Goal: Task Accomplishment & Management: Complete application form

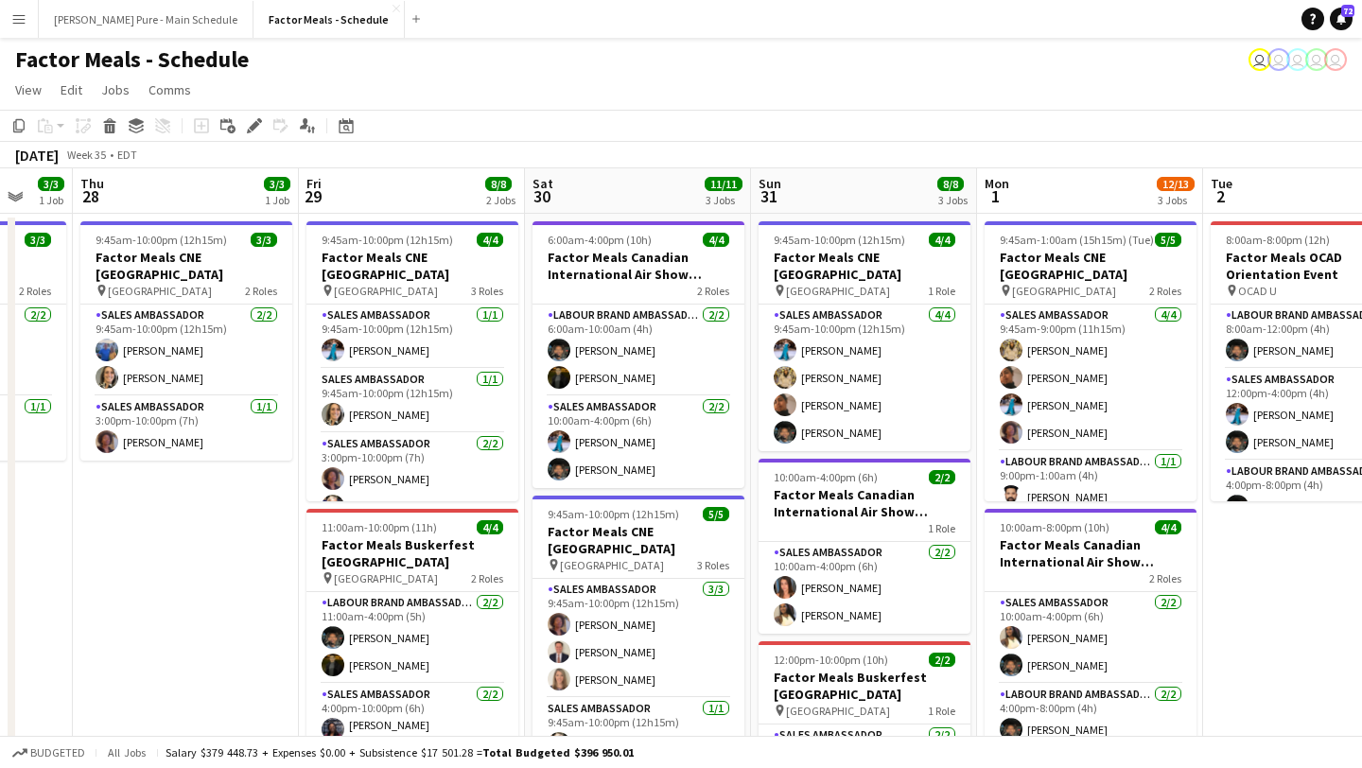
scroll to position [0, 905]
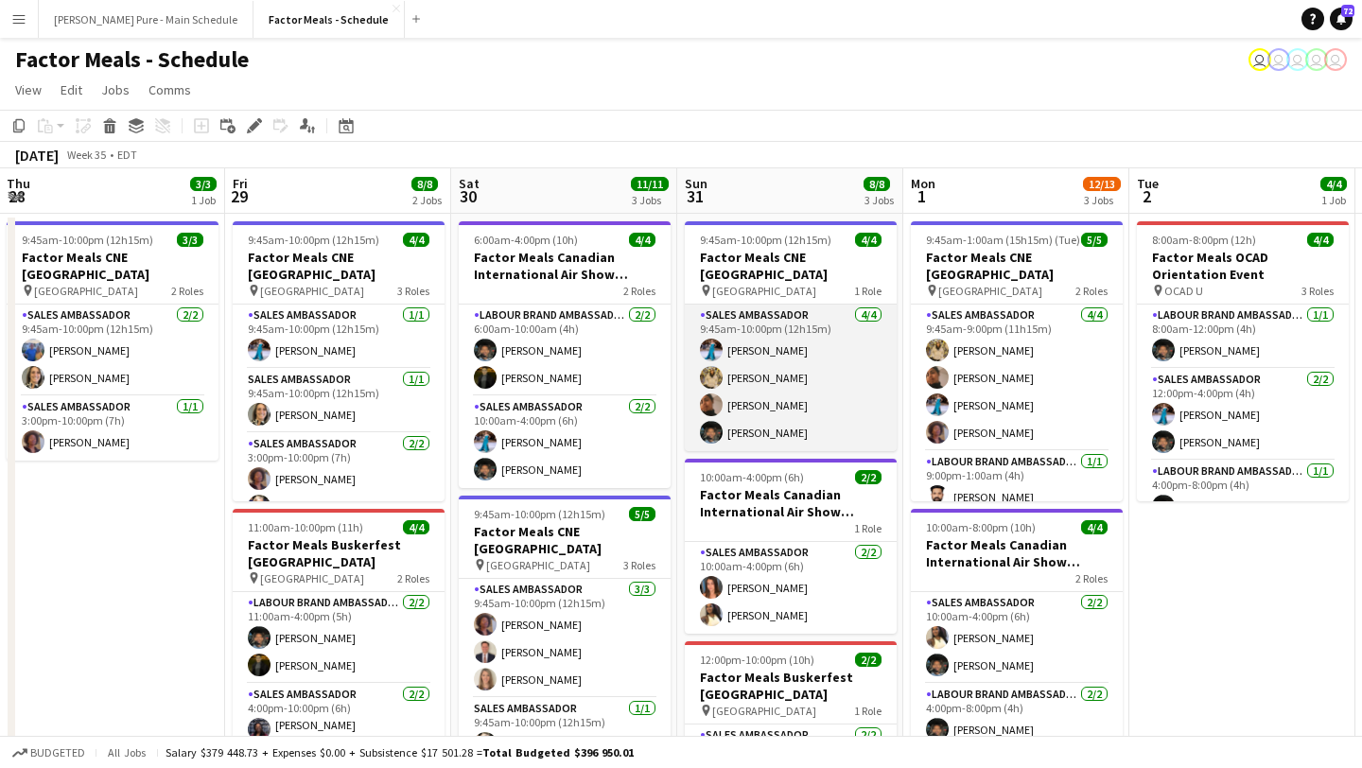
click at [807, 384] on app-card-role "Sales Ambassador [DATE] 9:45am-10:00pm (12h15m) [PERSON_NAME] [PERSON_NAME] [PE…" at bounding box center [791, 378] width 212 height 147
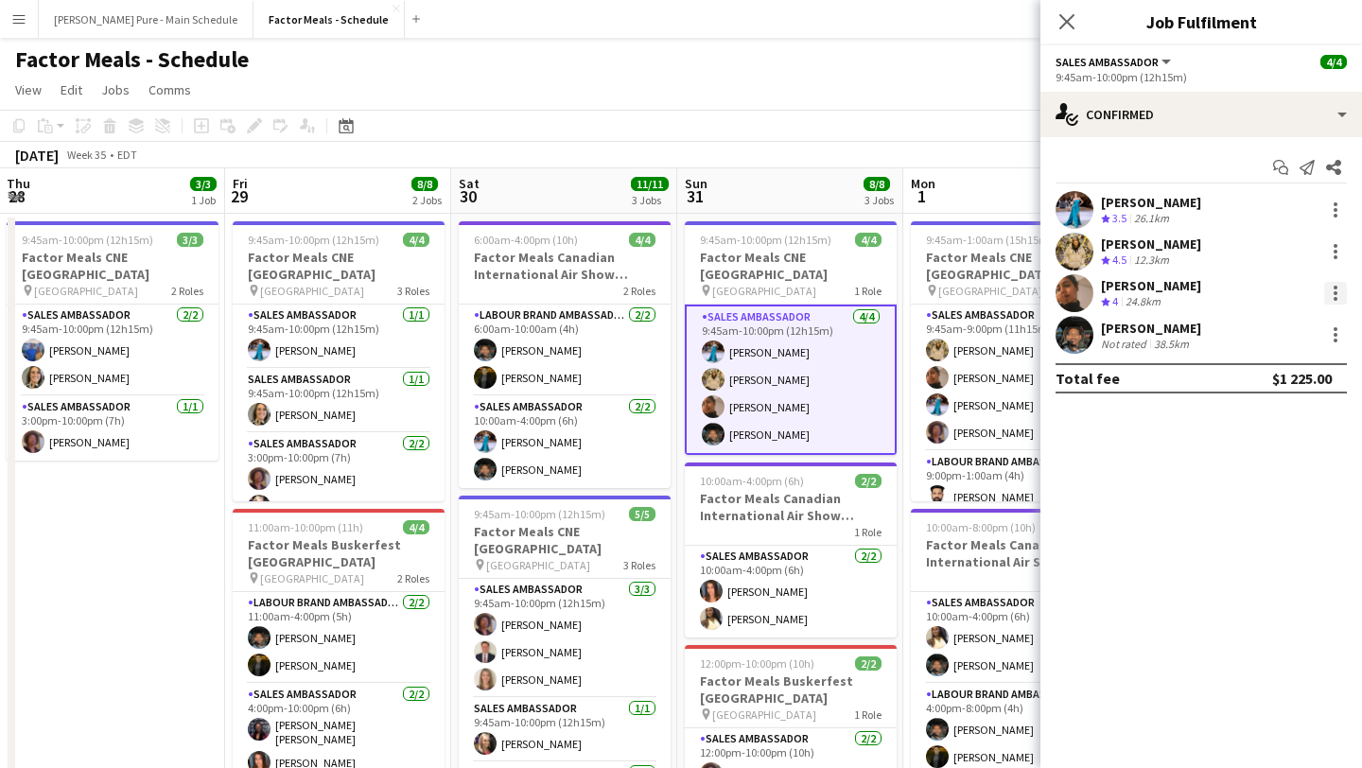
click at [1340, 292] on div at bounding box center [1335, 293] width 23 height 23
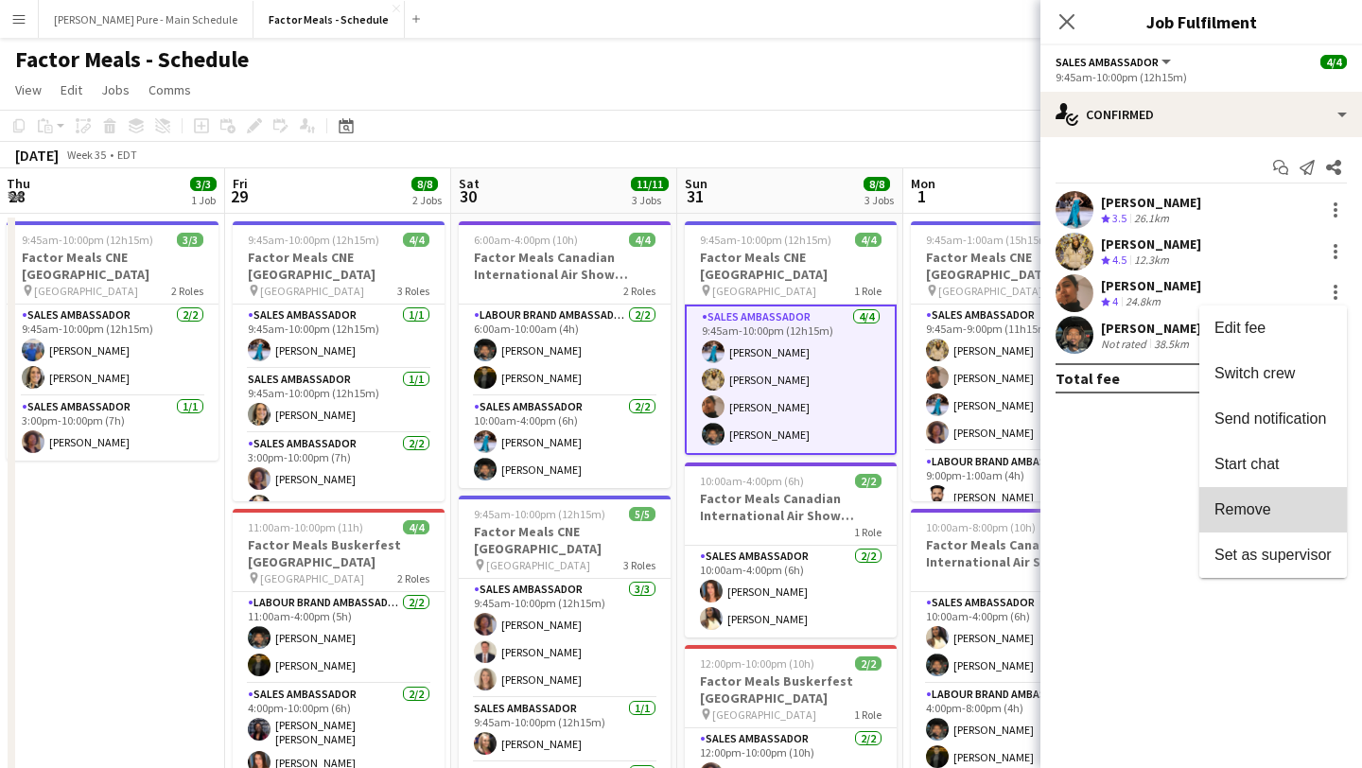
click at [1320, 509] on span "Remove" at bounding box center [1272, 509] width 117 height 17
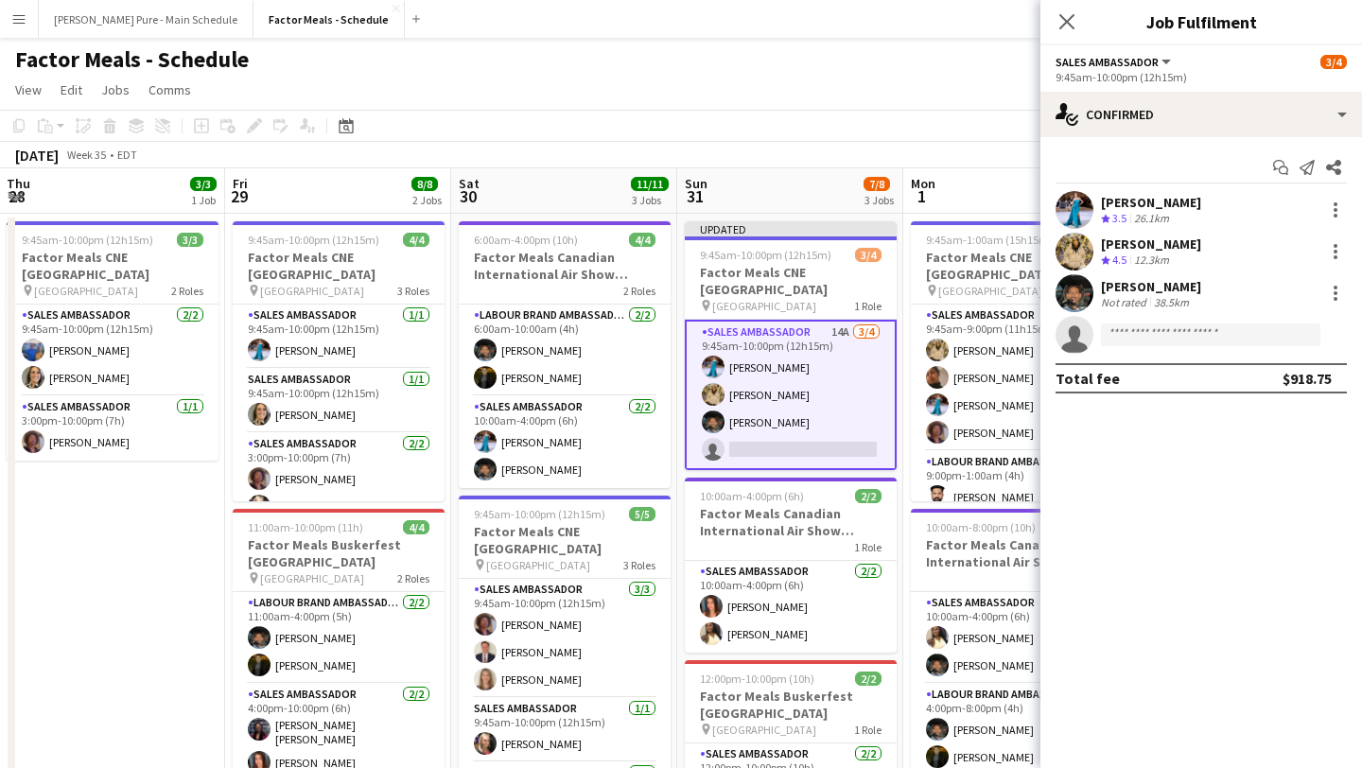
click at [1081, 23] on div "Close pop-in" at bounding box center [1066, 22] width 53 height 44
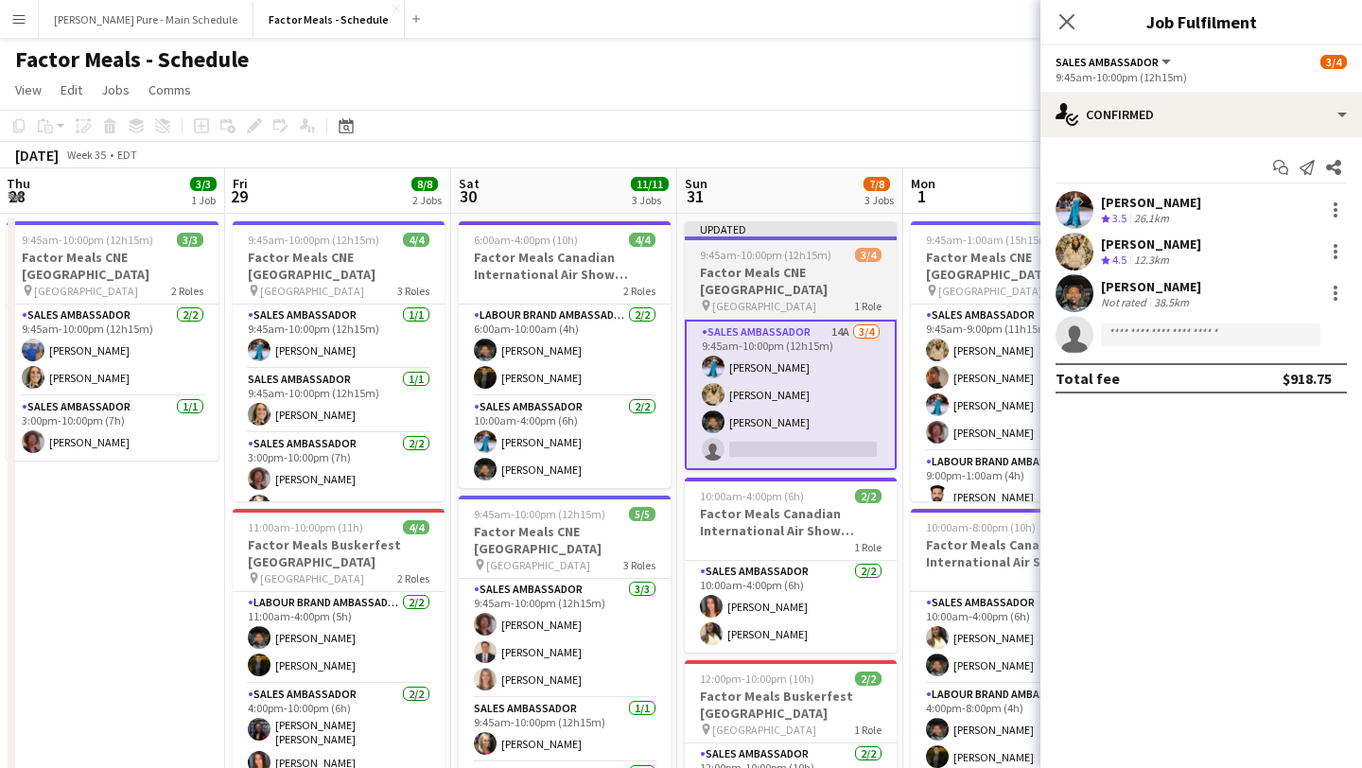
click at [724, 256] on span "9:45am-10:00pm (12h15m)" at bounding box center [765, 255] width 131 height 14
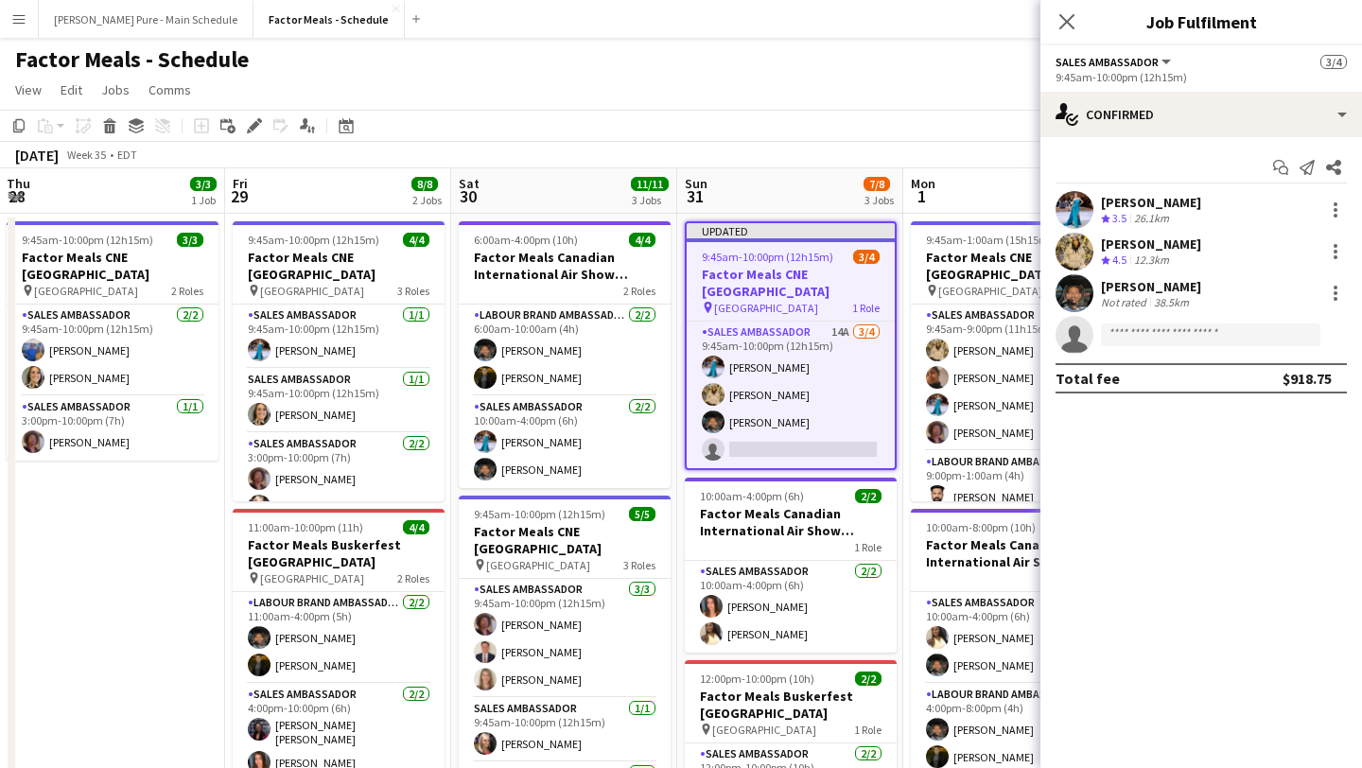
click at [1072, 22] on icon "Close pop-in" at bounding box center [1066, 21] width 15 height 15
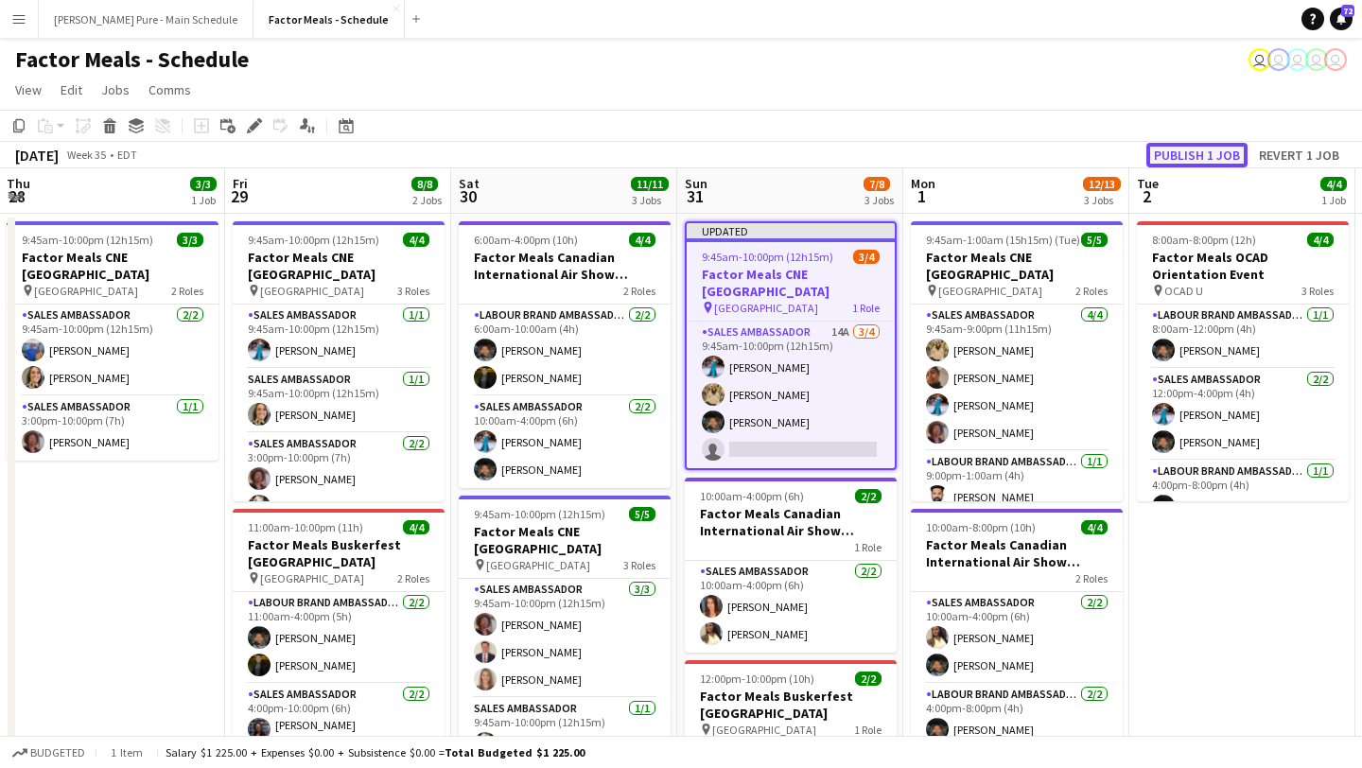
click at [1197, 154] on button "Publish 1 job" at bounding box center [1196, 155] width 101 height 25
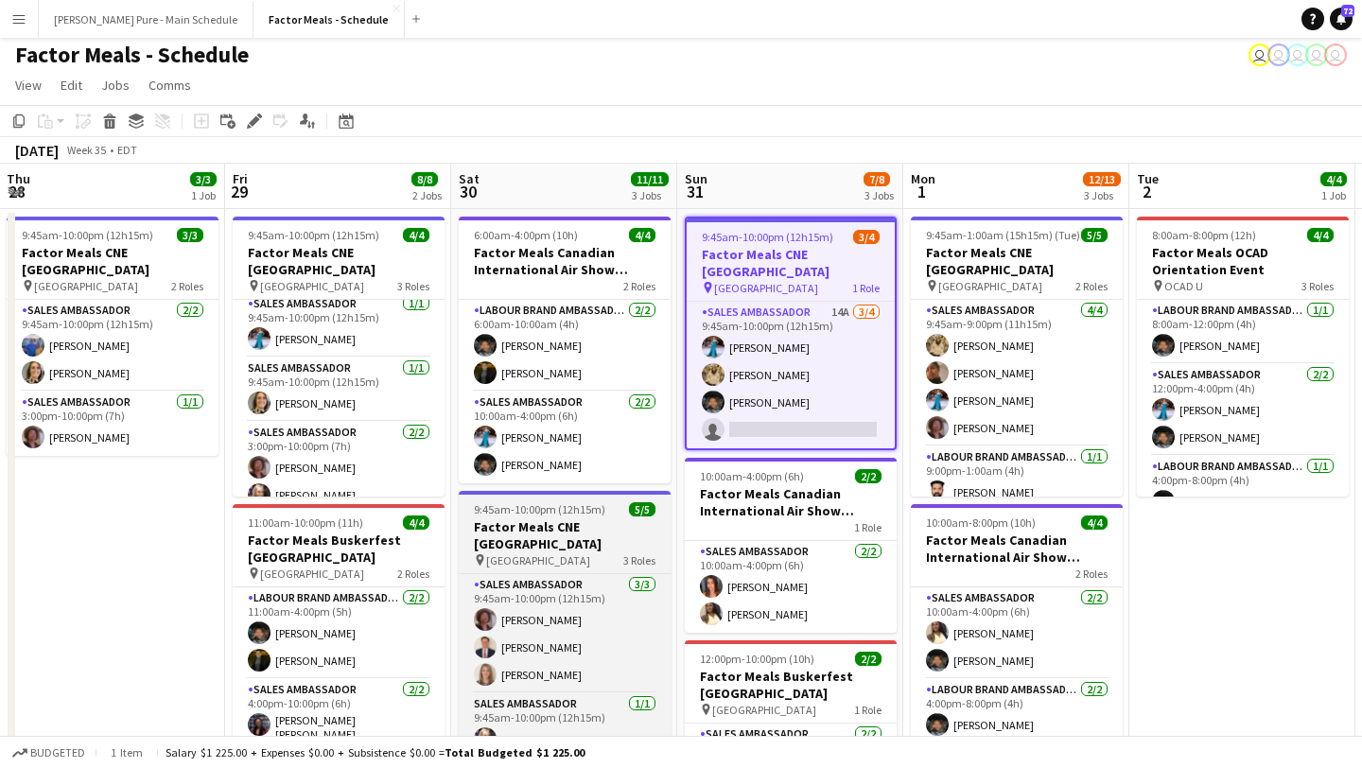
scroll to position [6, 0]
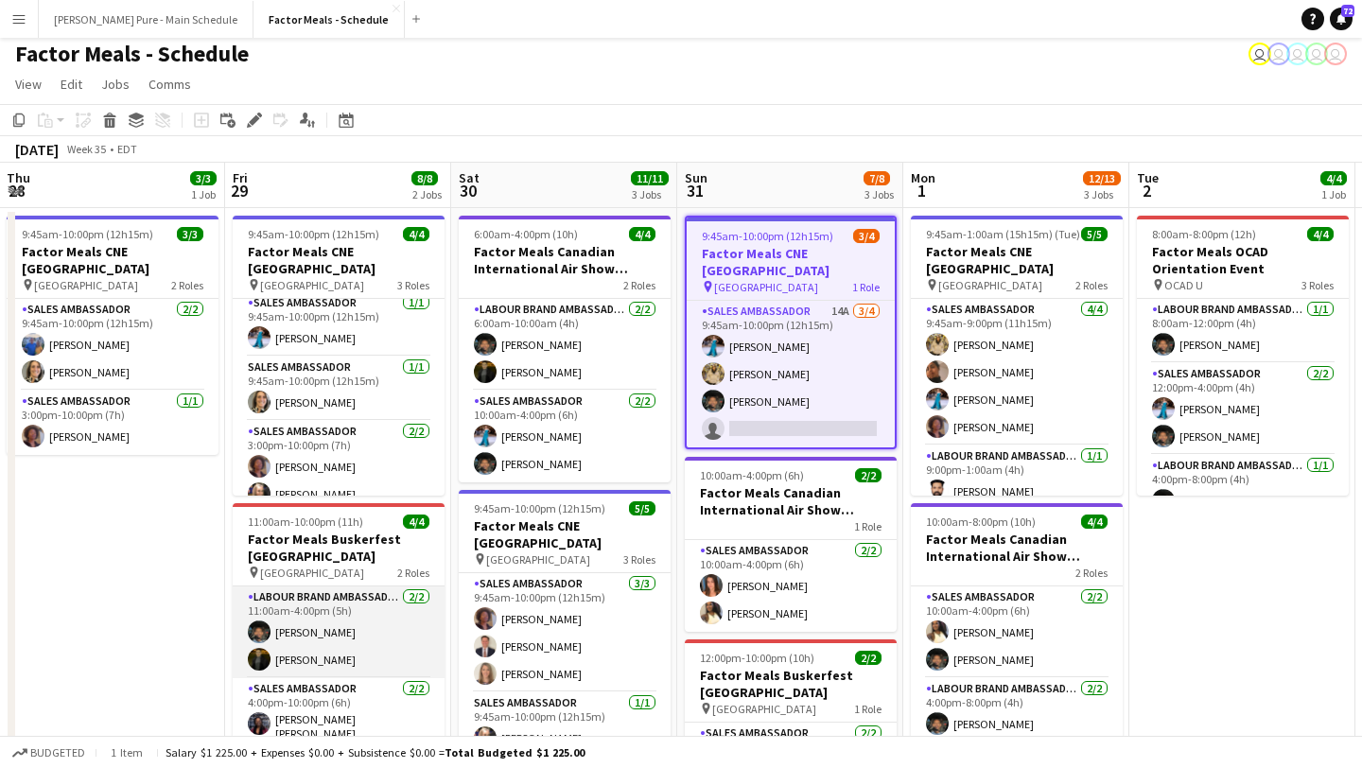
click at [361, 639] on app-card-role "Labour Brand Ambassadors [DATE] 11:00am-4:00pm (5h) [PERSON_NAME]" at bounding box center [339, 632] width 212 height 92
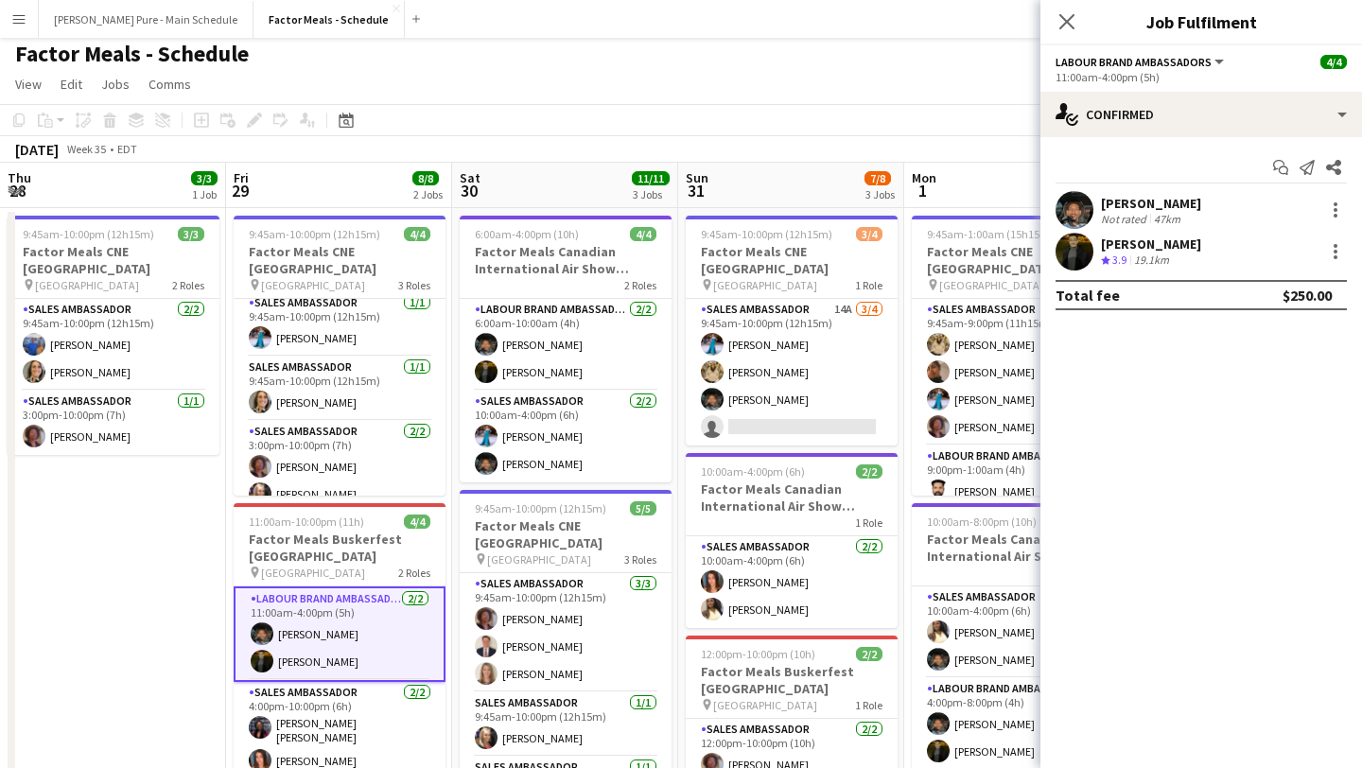
click at [1348, 216] on div "[PERSON_NAME] Not rated 47km" at bounding box center [1201, 210] width 322 height 38
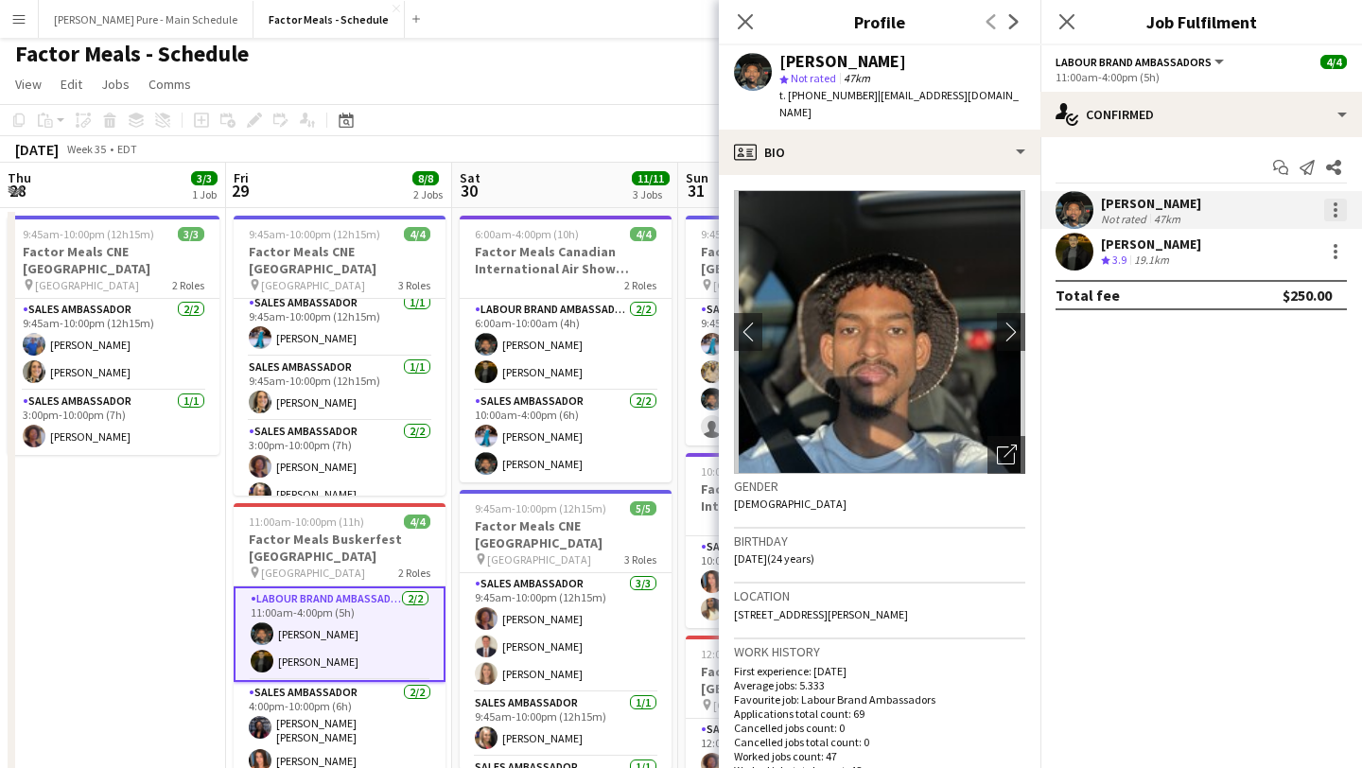
click at [1337, 208] on div at bounding box center [1335, 210] width 23 height 23
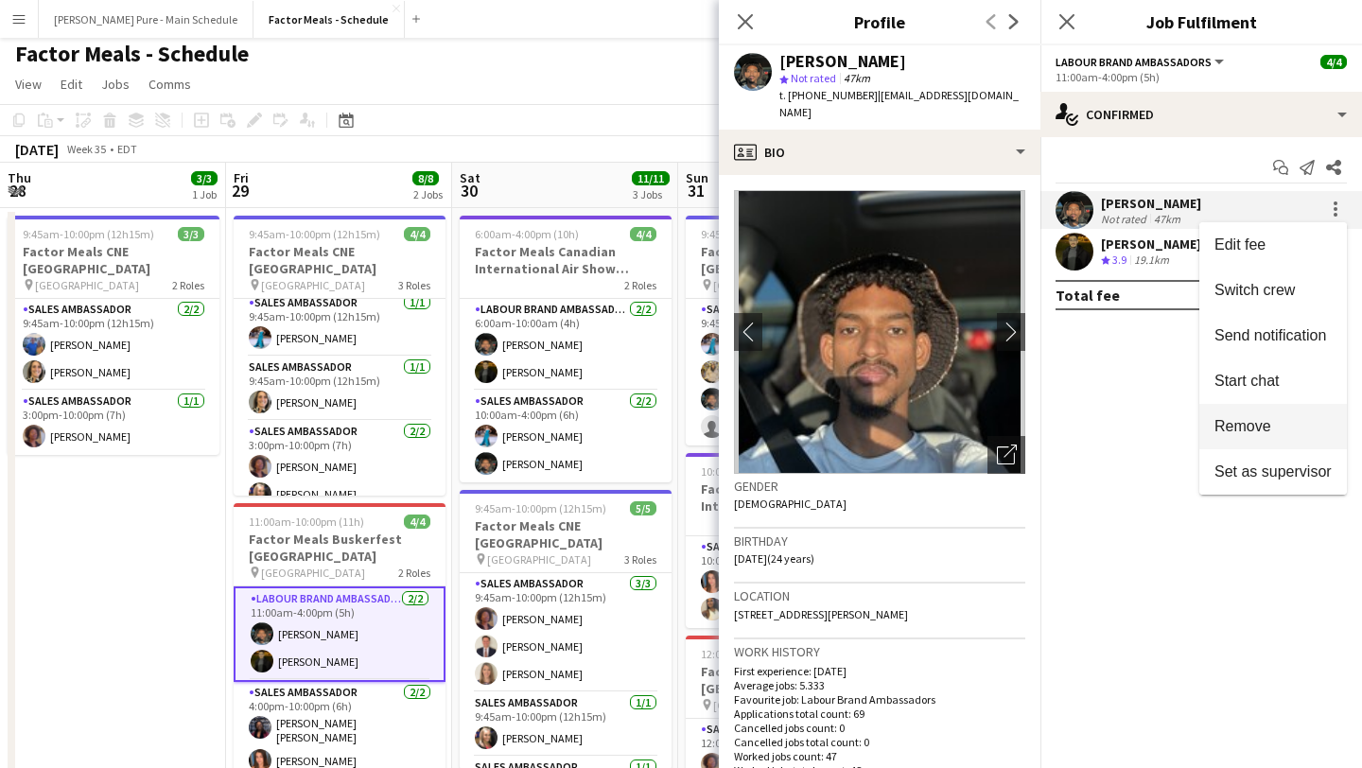
click at [1285, 433] on span "Remove" at bounding box center [1272, 426] width 117 height 17
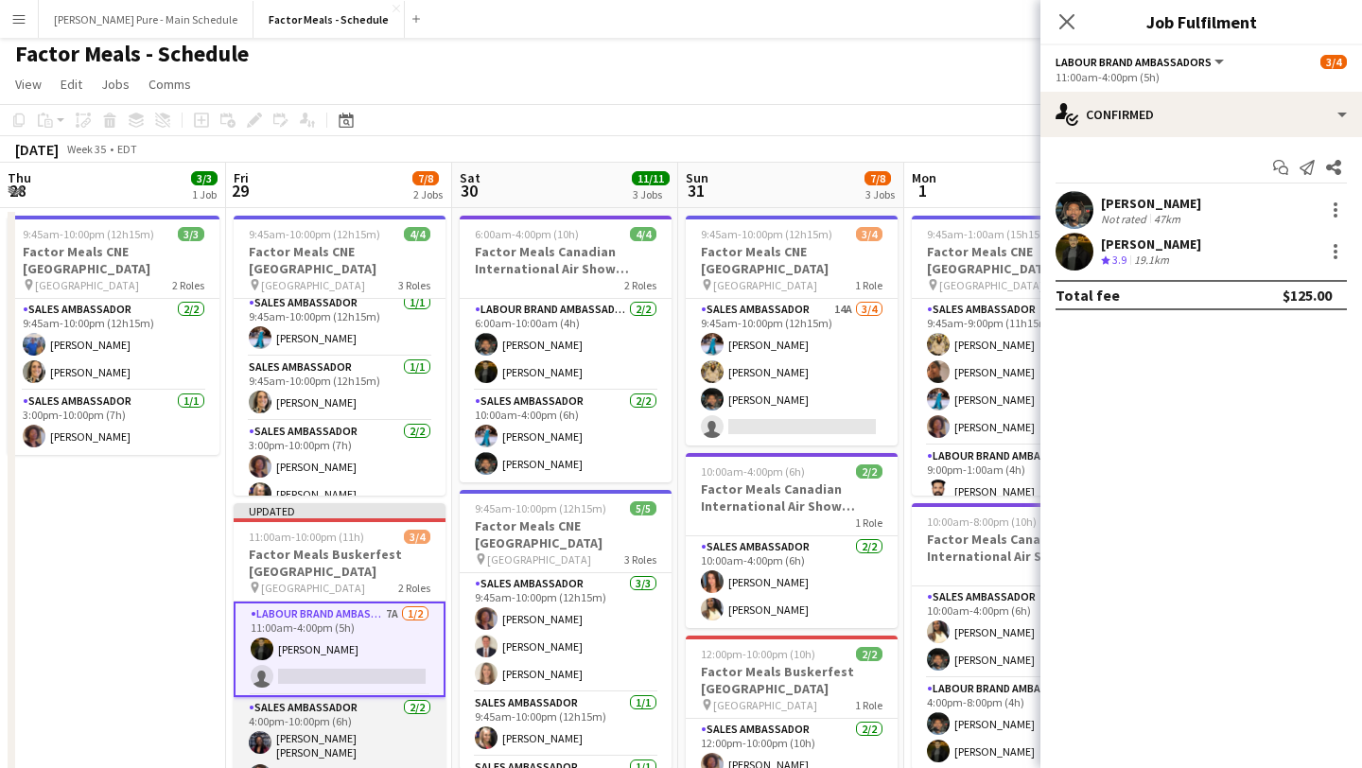
scroll to position [0, 607]
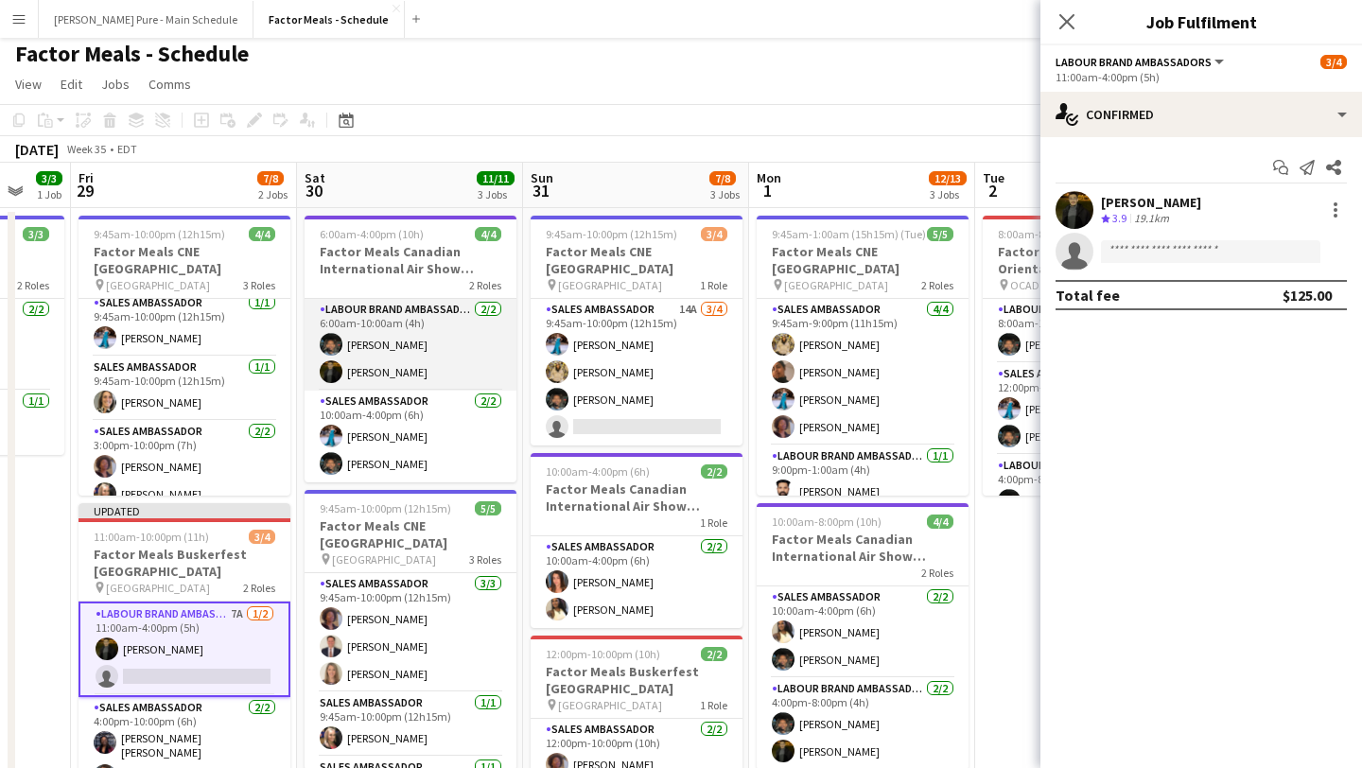
click at [422, 346] on app-card-role "Labour Brand Ambassadors [DATE] 6:00am-10:00am (4h) [PERSON_NAME]" at bounding box center [411, 345] width 212 height 92
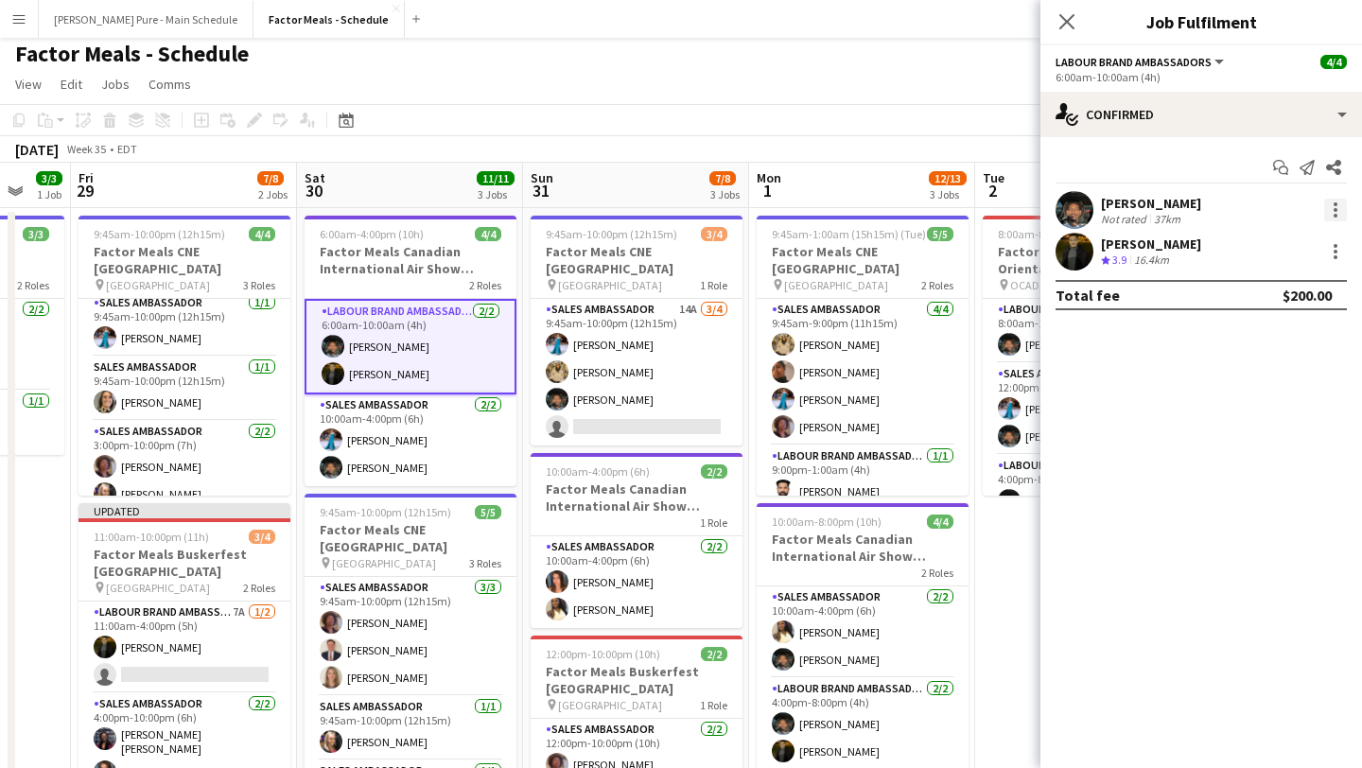
click at [1341, 212] on div at bounding box center [1335, 210] width 23 height 23
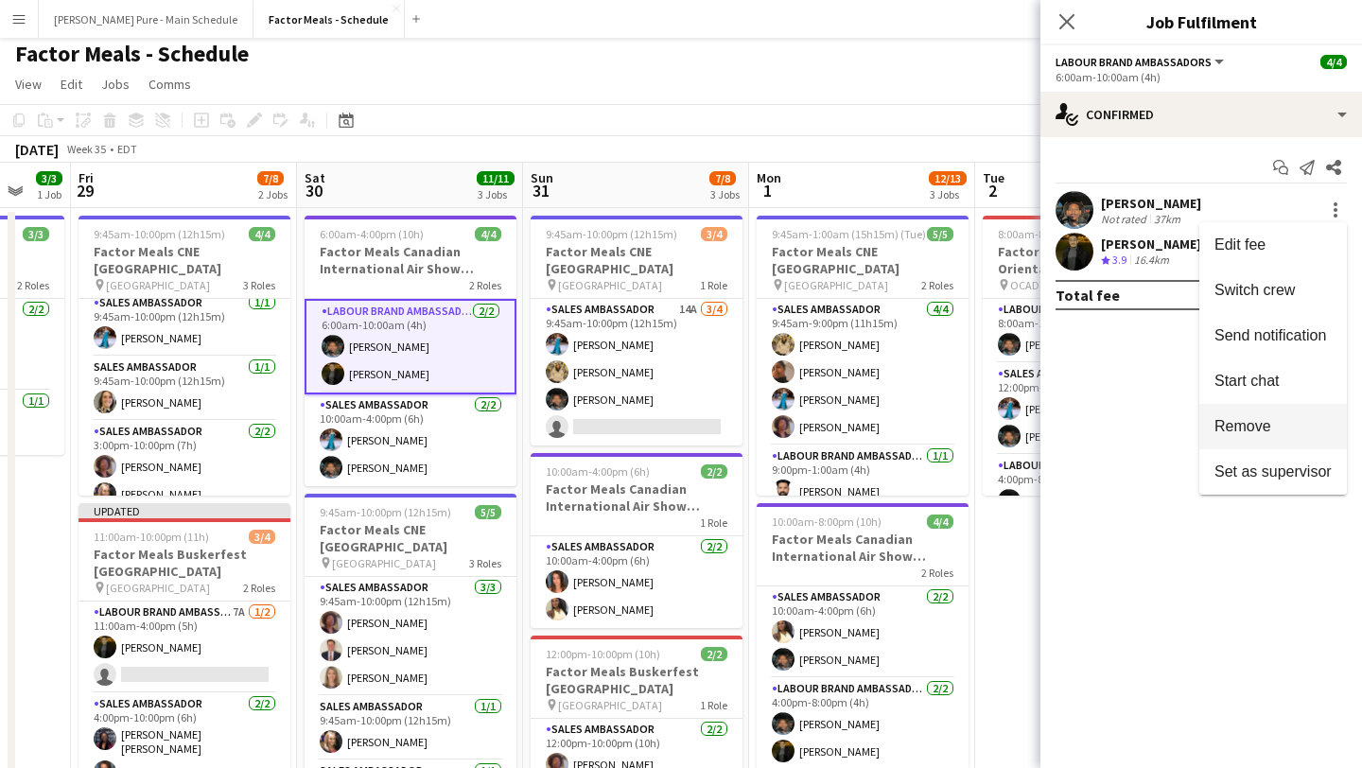
click at [1271, 428] on span "Remove" at bounding box center [1272, 426] width 117 height 17
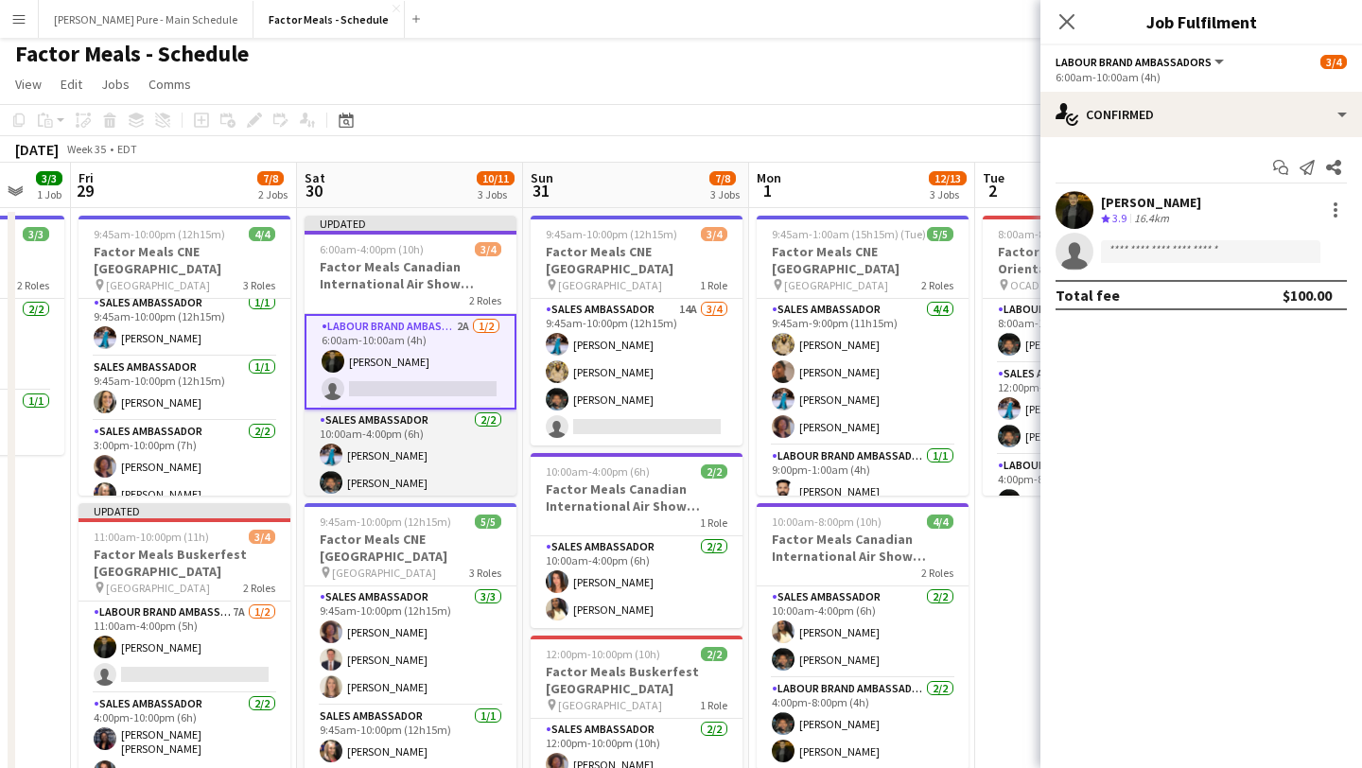
click at [454, 485] on app-card-role "Sales Ambassador [DATE] 10:00am-4:00pm (6h) [PERSON_NAME] [PERSON_NAME]" at bounding box center [411, 456] width 212 height 92
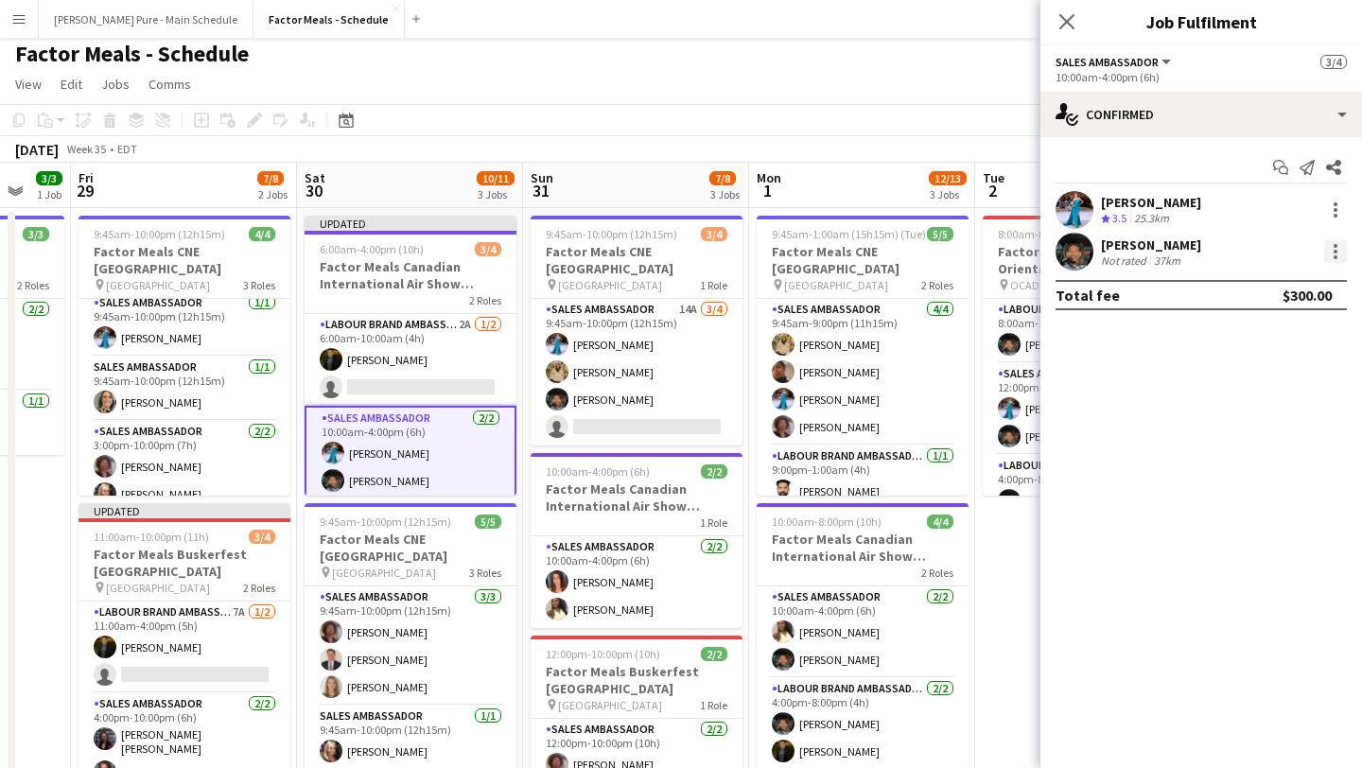
click at [1341, 251] on div at bounding box center [1335, 251] width 23 height 23
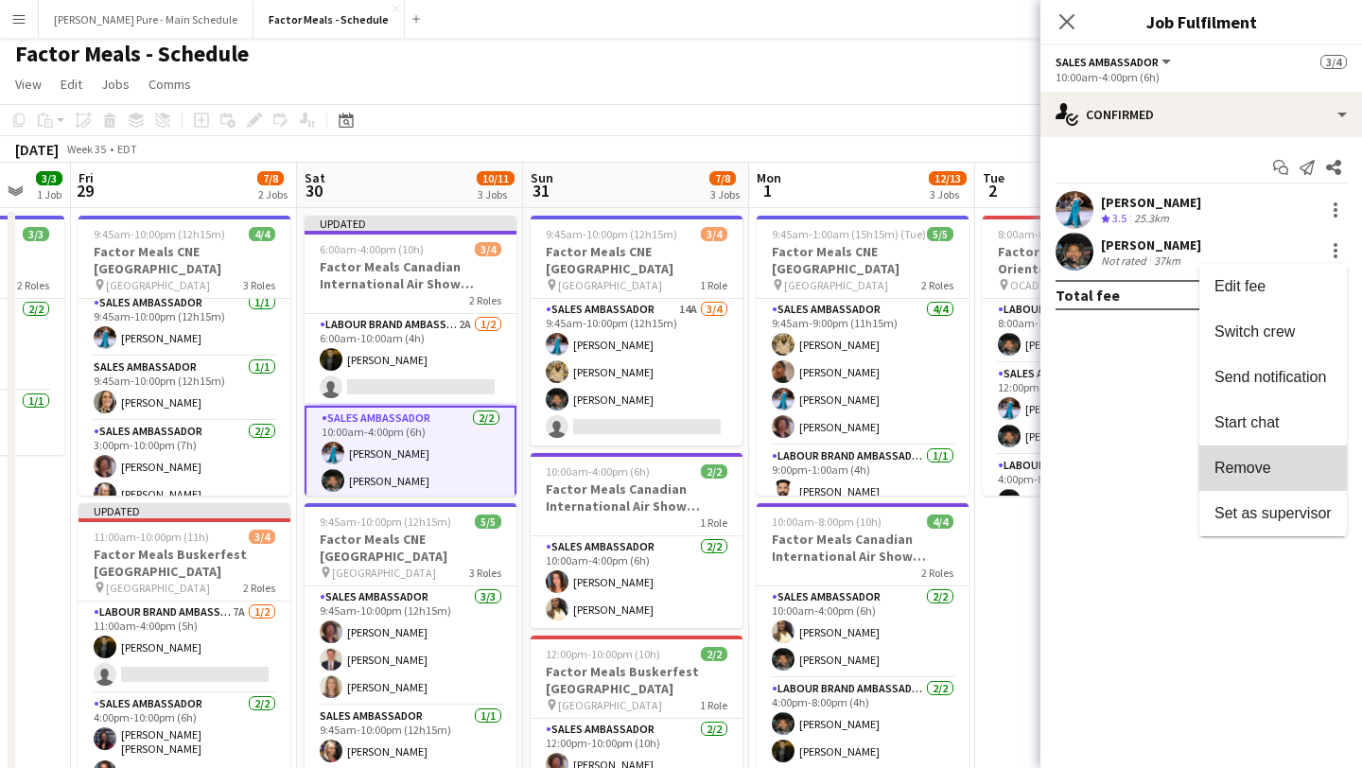
click at [1263, 469] on span "Remove" at bounding box center [1242, 468] width 57 height 16
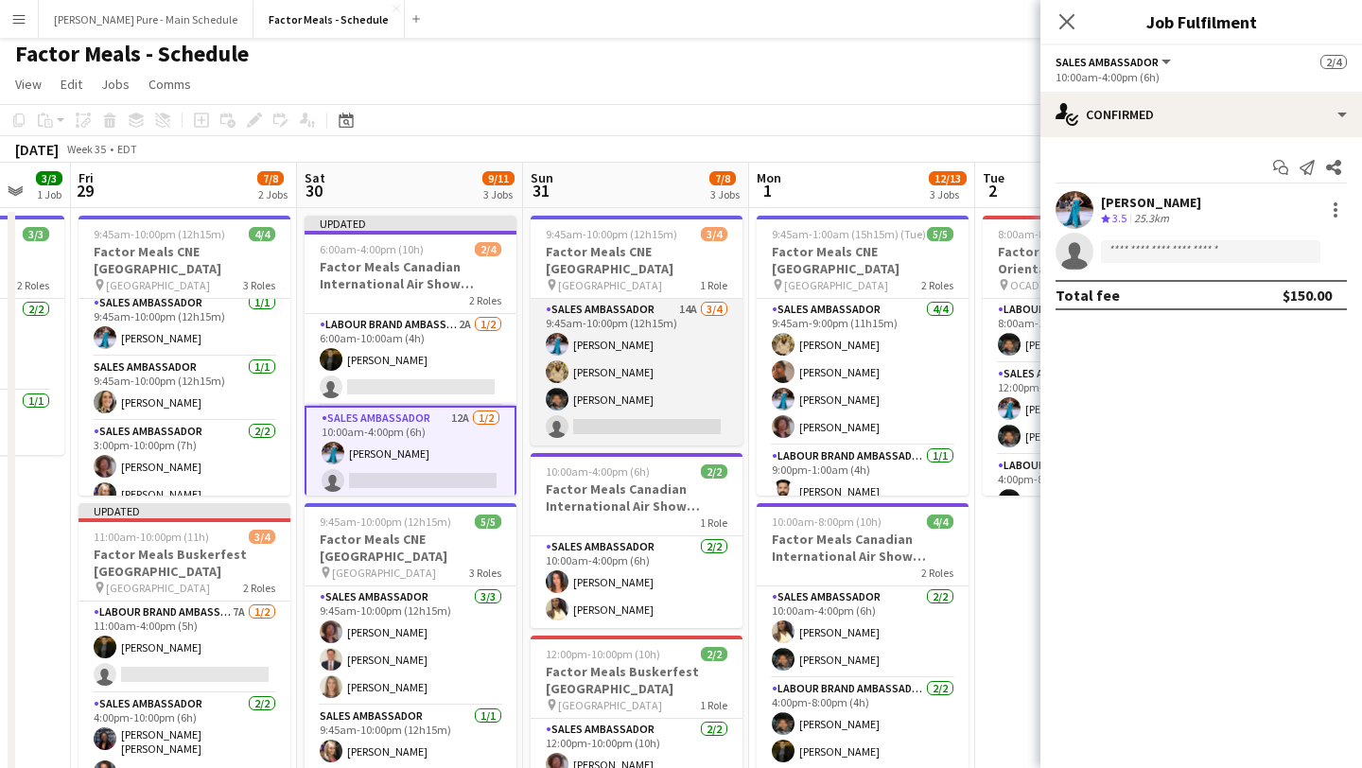
scroll to position [0, 606]
click at [648, 374] on app-card-role "Sales Ambassador 14A [DATE] 9:45am-10:00pm (12h15m) [PERSON_NAME] [PERSON_NAME]…" at bounding box center [637, 372] width 212 height 147
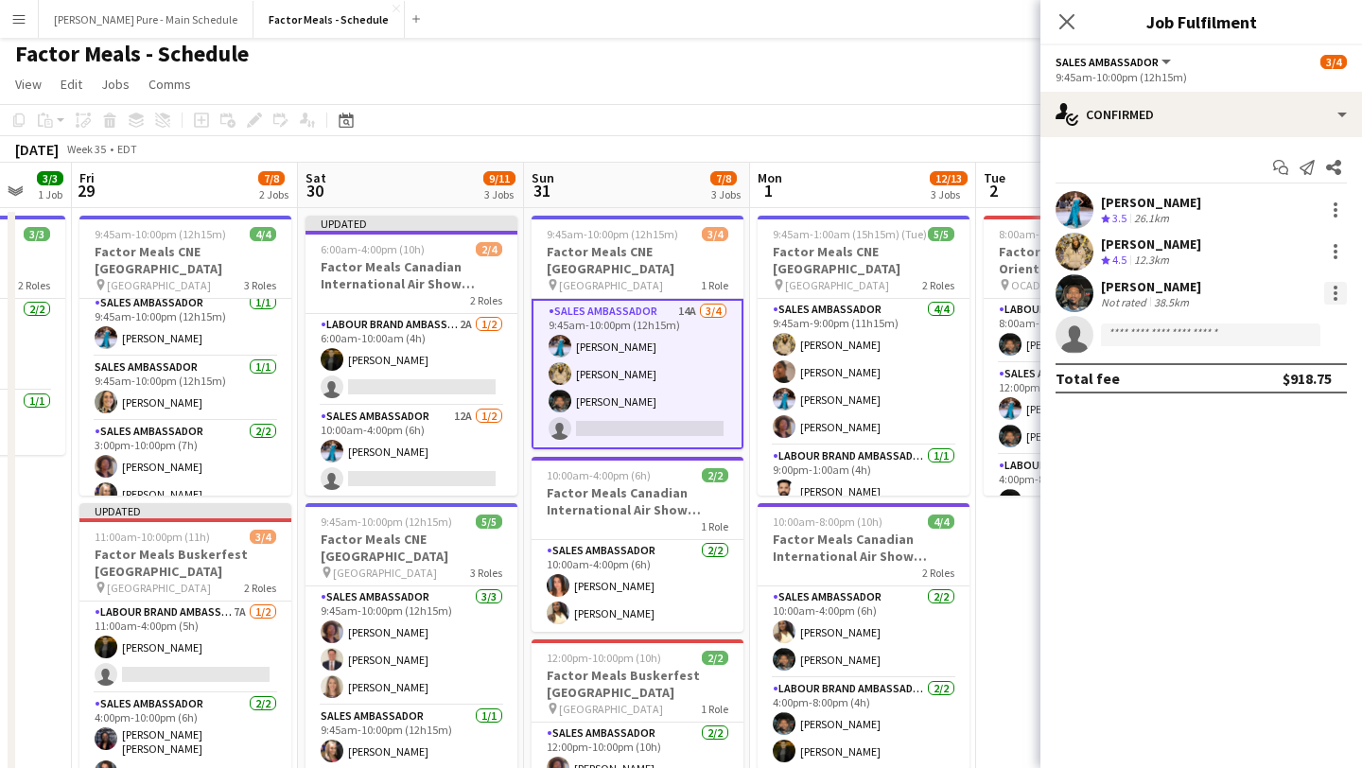
click at [1345, 292] on div at bounding box center [1335, 293] width 23 height 23
click at [1273, 507] on span "Remove" at bounding box center [1272, 509] width 117 height 17
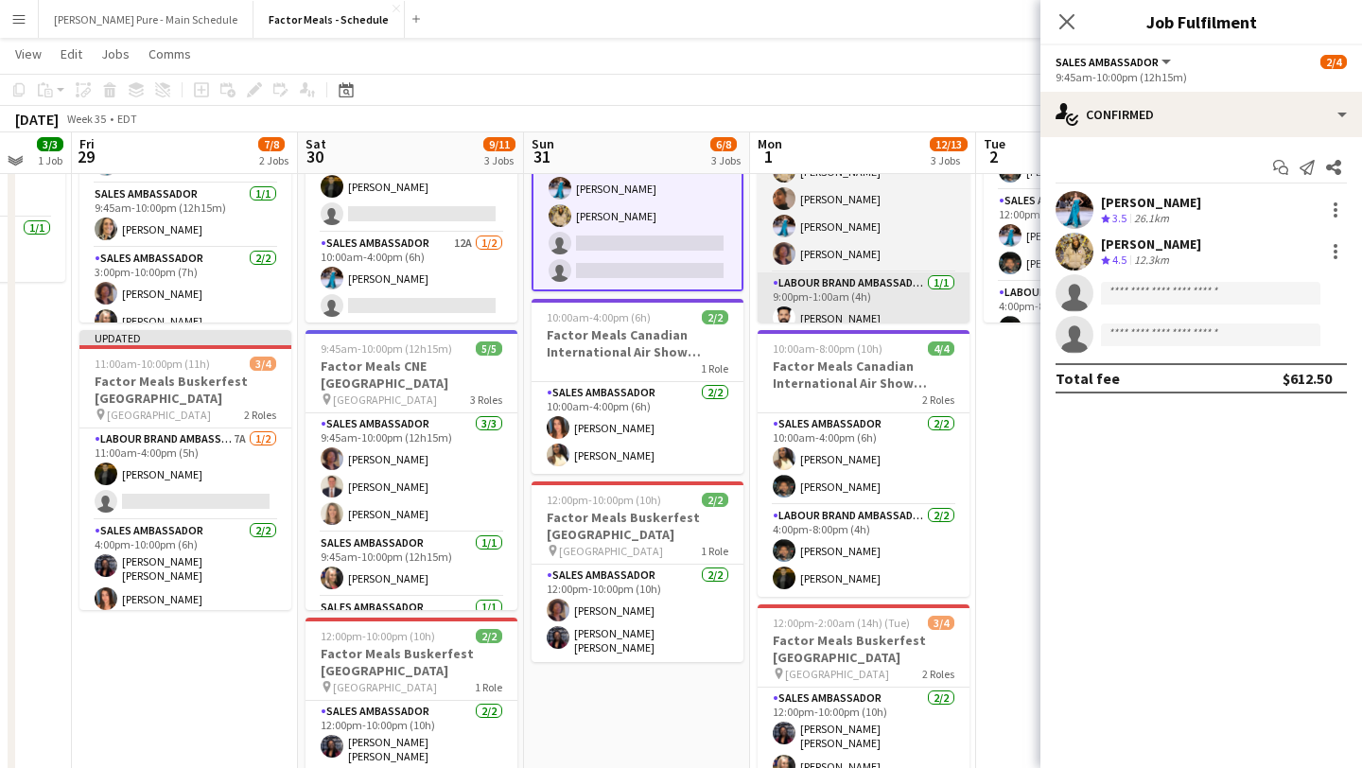
scroll to position [181, 0]
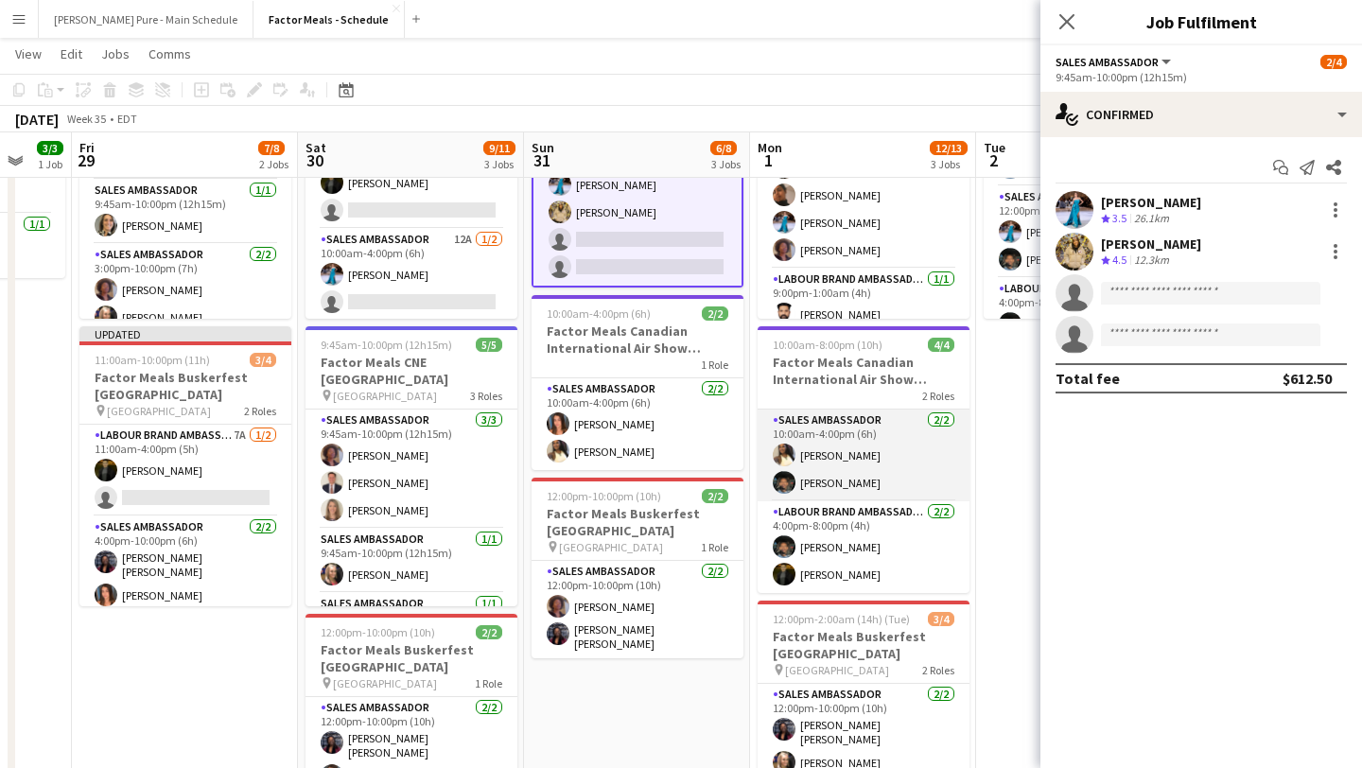
click at [863, 478] on app-card-role "Sales Ambassador [DATE] 10:00am-4:00pm (6h) [PERSON_NAME] [PERSON_NAME]" at bounding box center [864, 456] width 212 height 92
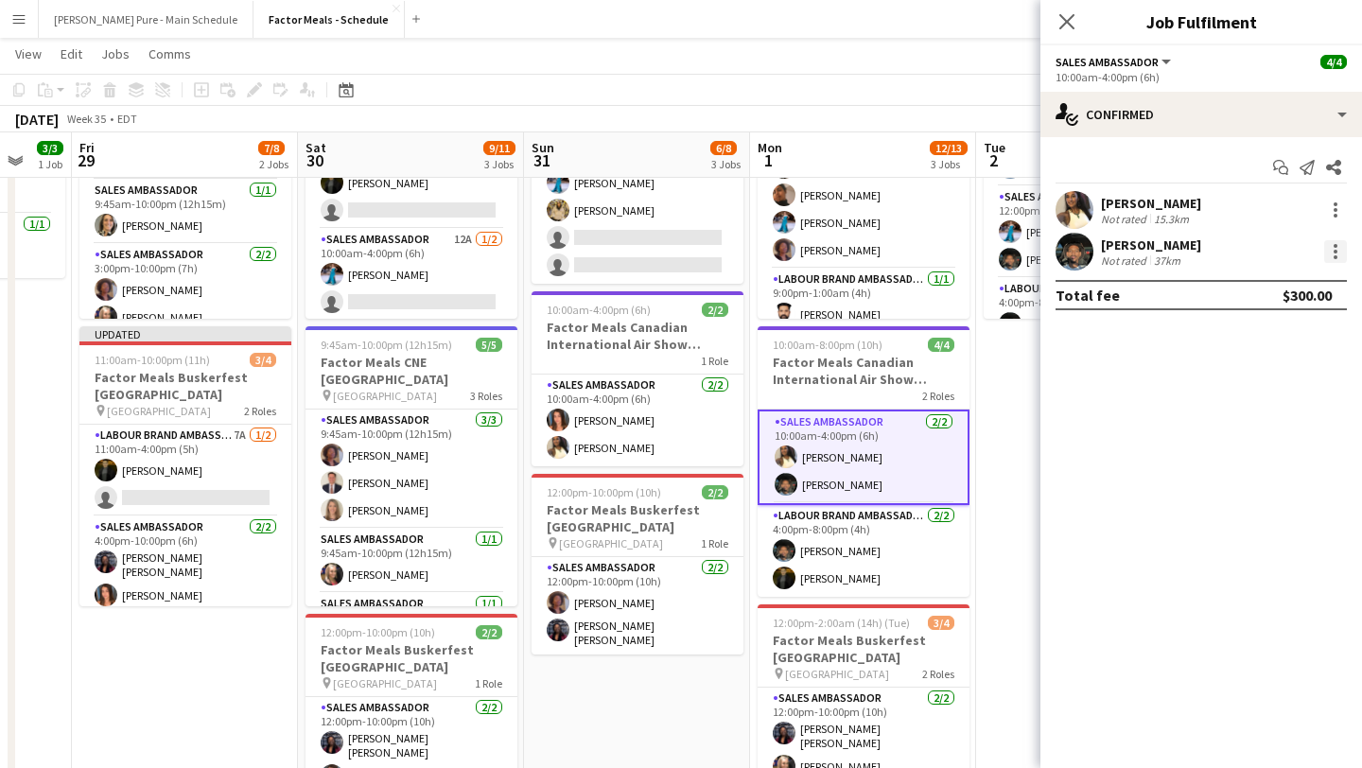
click at [1340, 251] on div at bounding box center [1335, 251] width 23 height 23
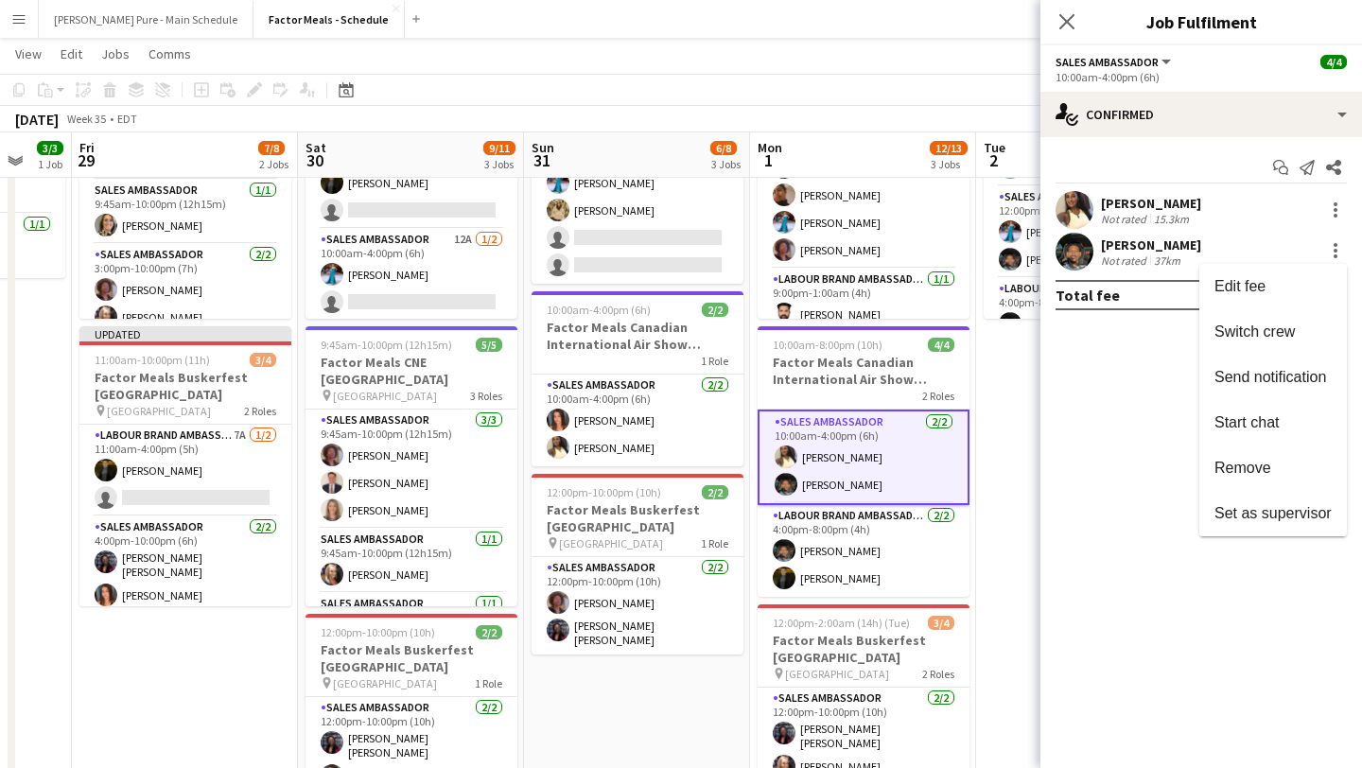
click at [1276, 464] on span "Remove" at bounding box center [1272, 468] width 117 height 17
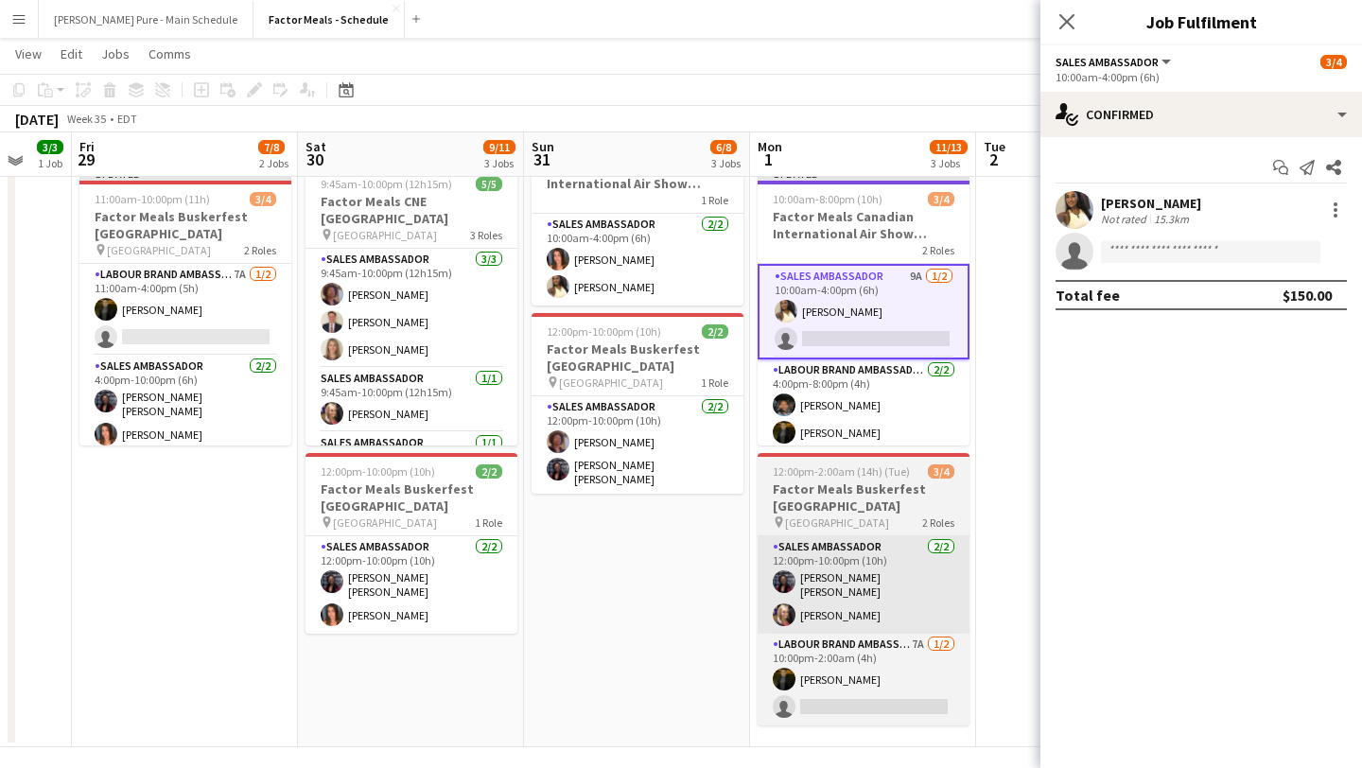
scroll to position [340, 0]
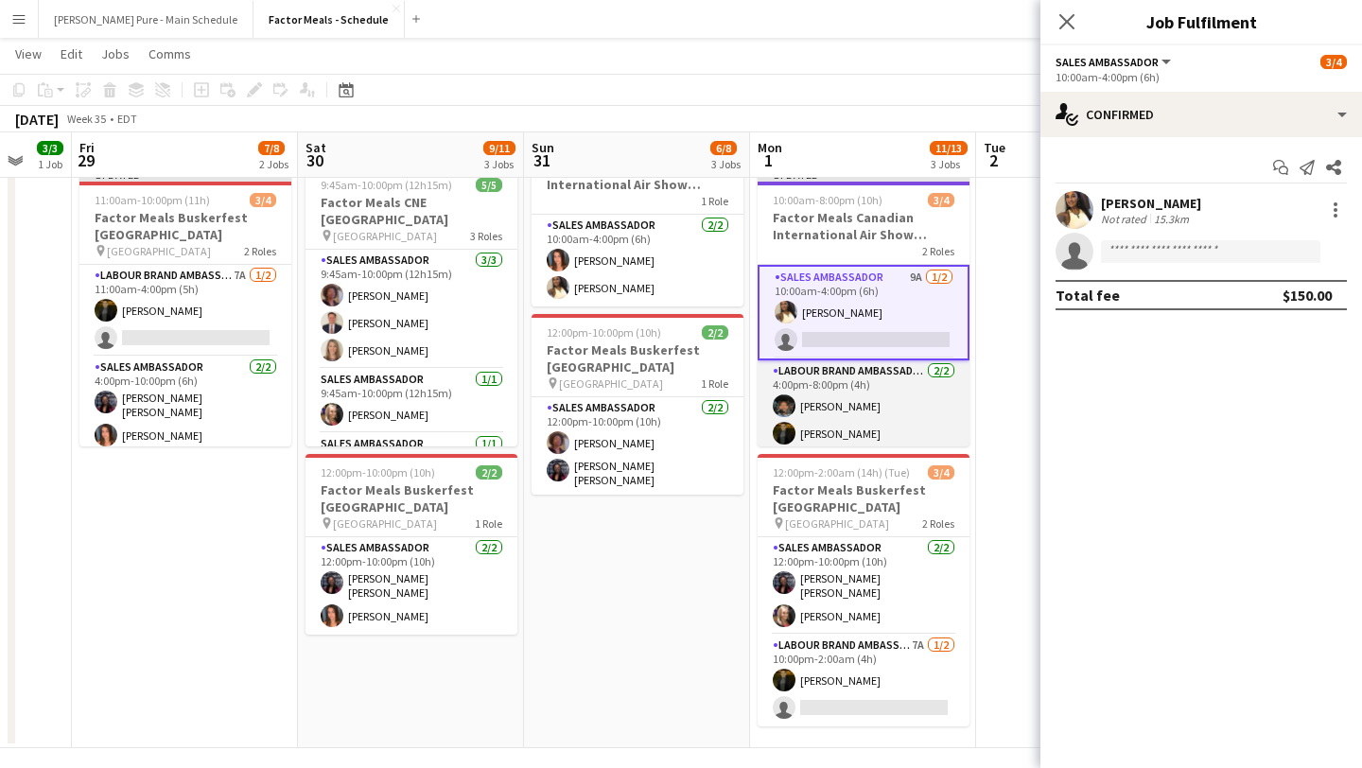
click at [888, 427] on app-card-role "Labour Brand Ambassadors [DATE] 4:00pm-8:00pm (4h) [PERSON_NAME]" at bounding box center [864, 406] width 212 height 92
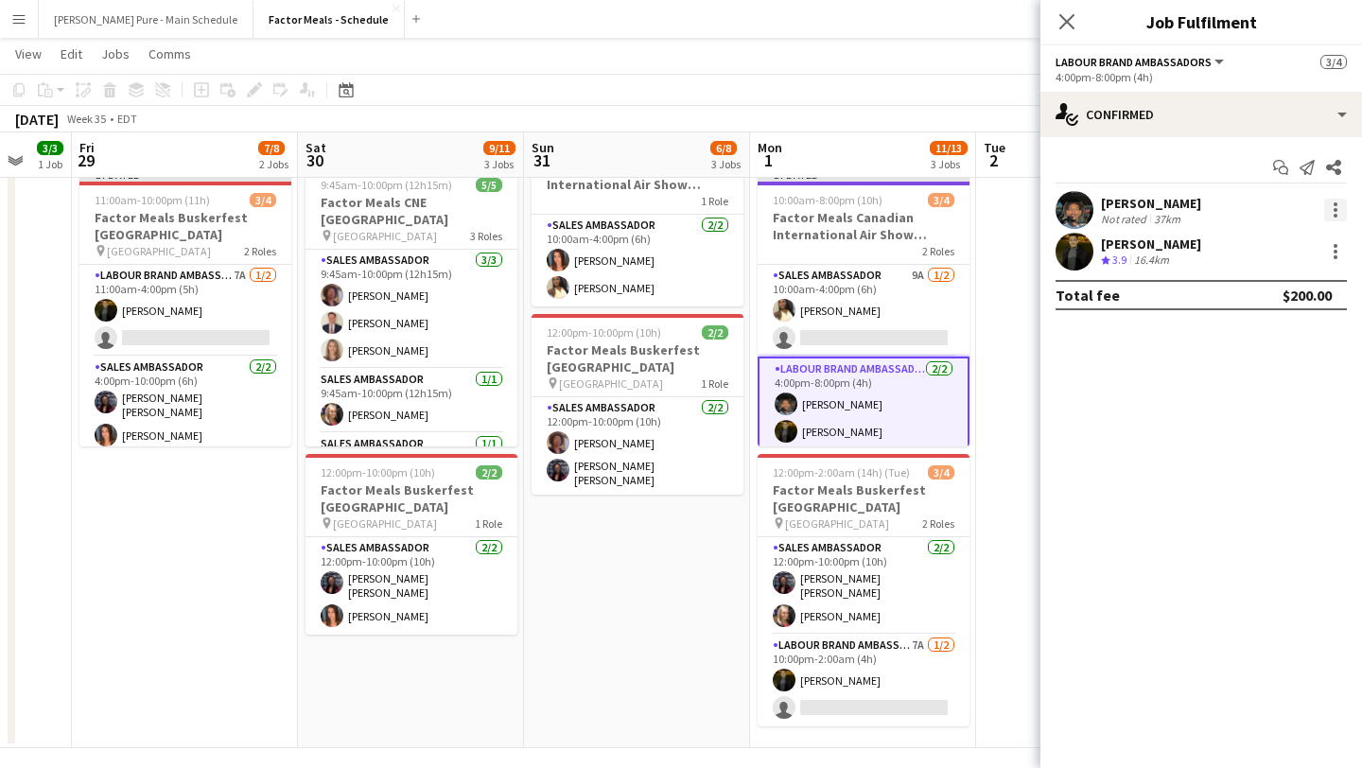
click at [1331, 216] on div at bounding box center [1335, 210] width 23 height 23
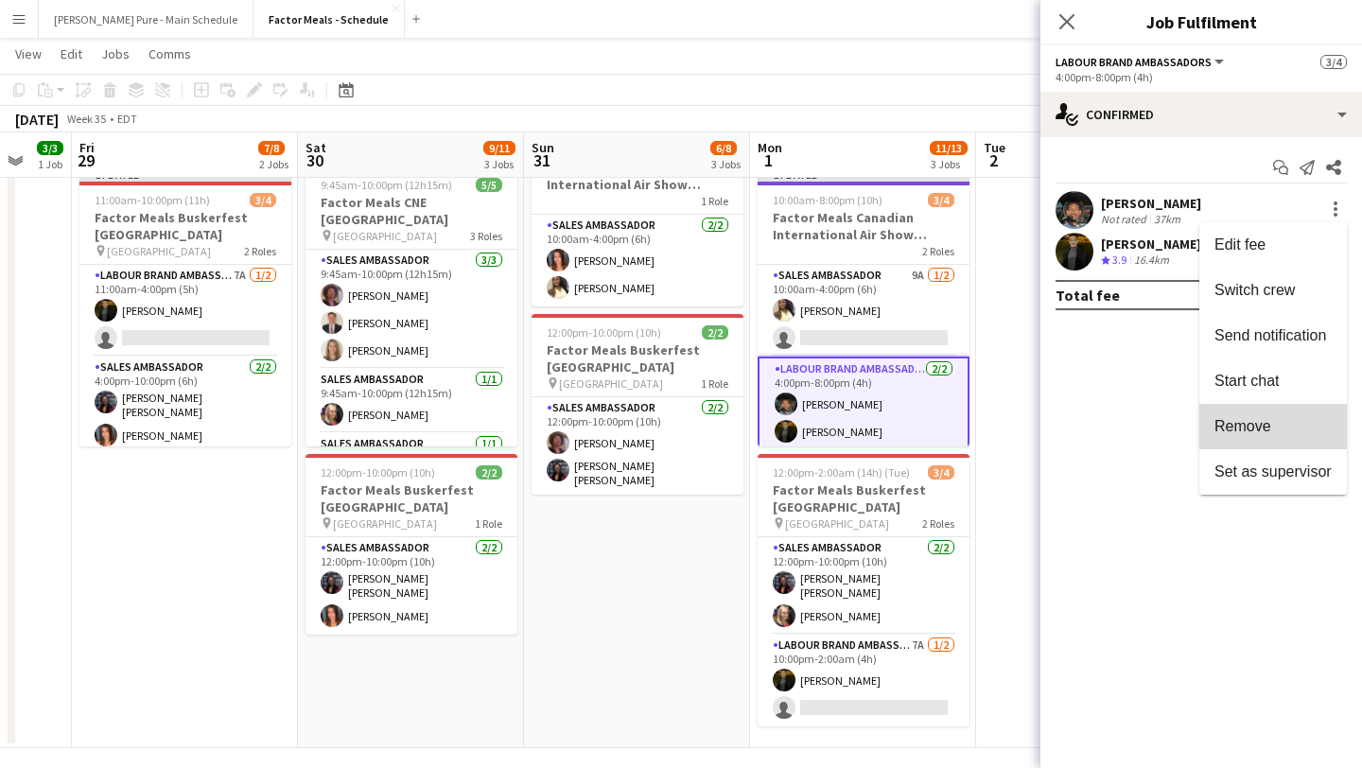
click at [1289, 417] on button "Remove" at bounding box center [1273, 426] width 148 height 45
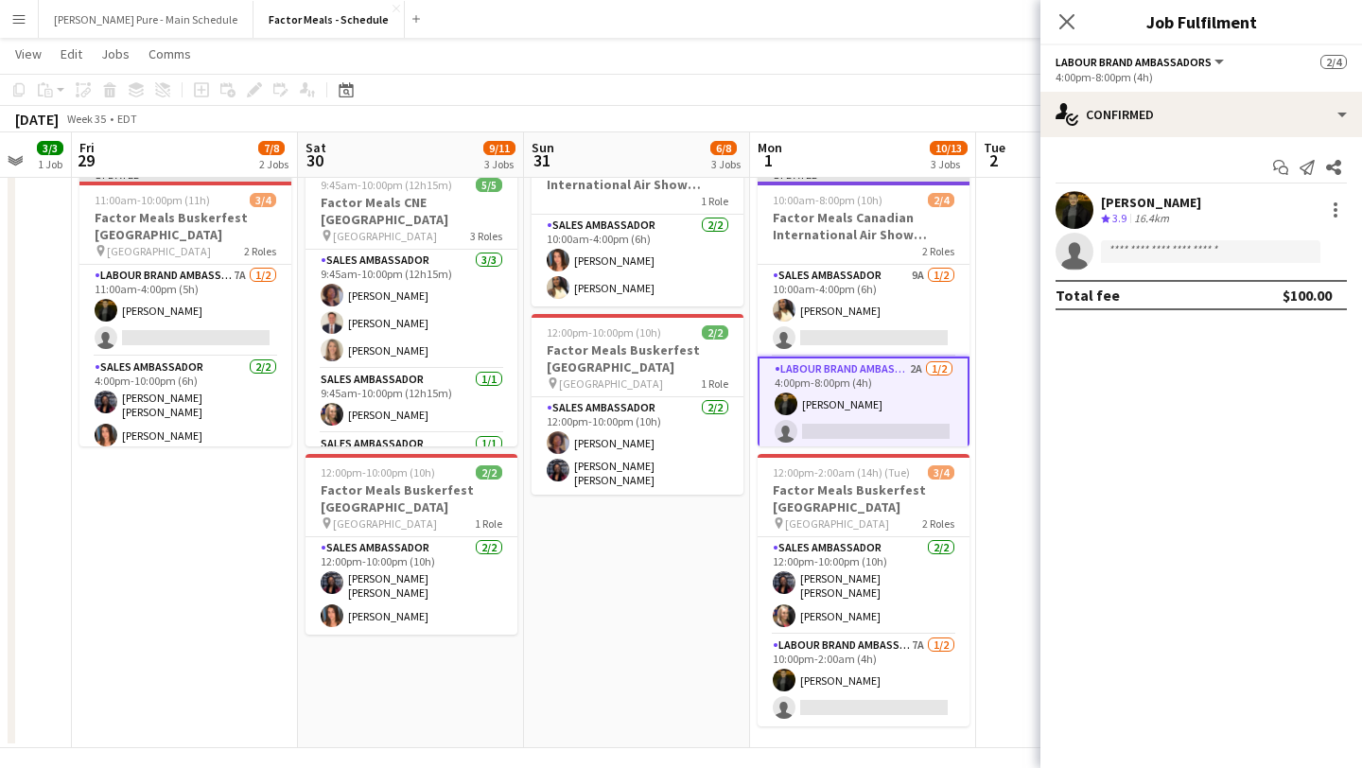
click at [1063, 19] on icon at bounding box center [1066, 21] width 15 height 15
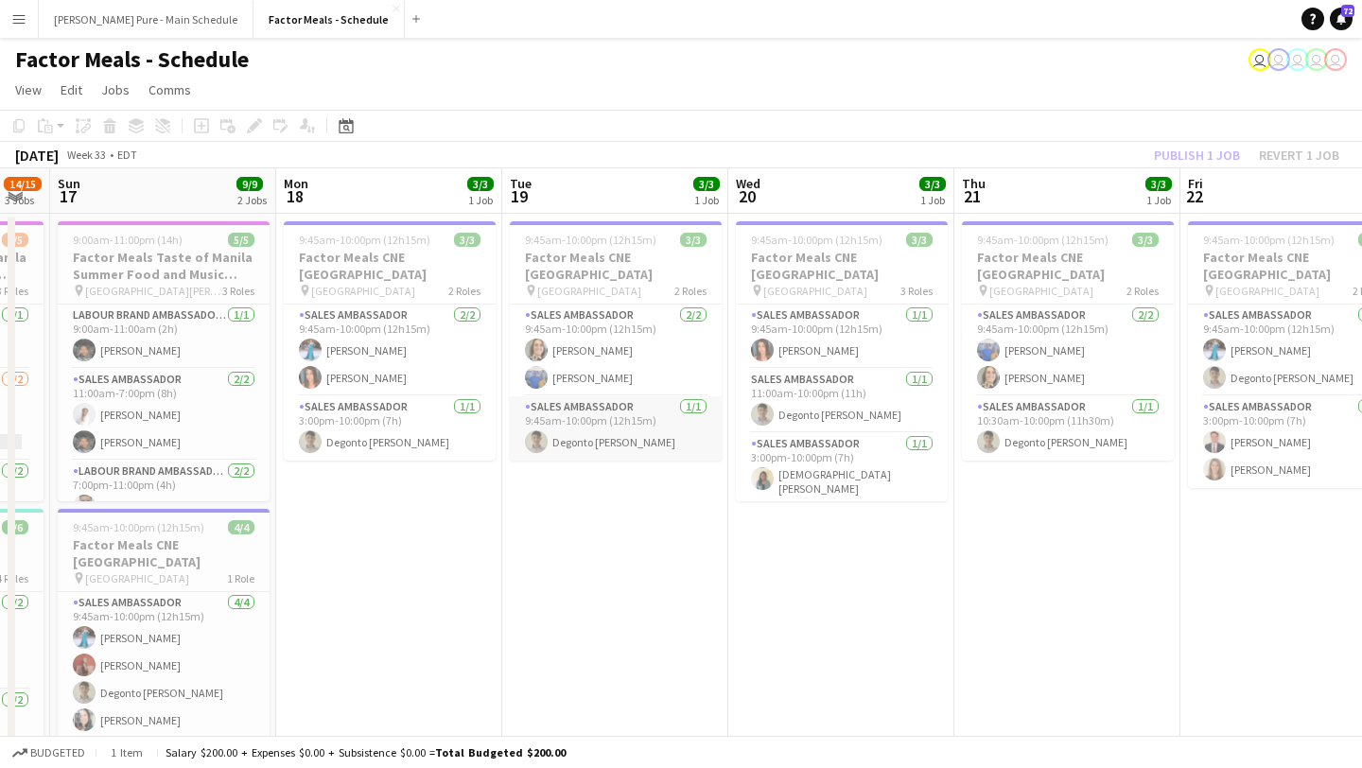
scroll to position [0, 386]
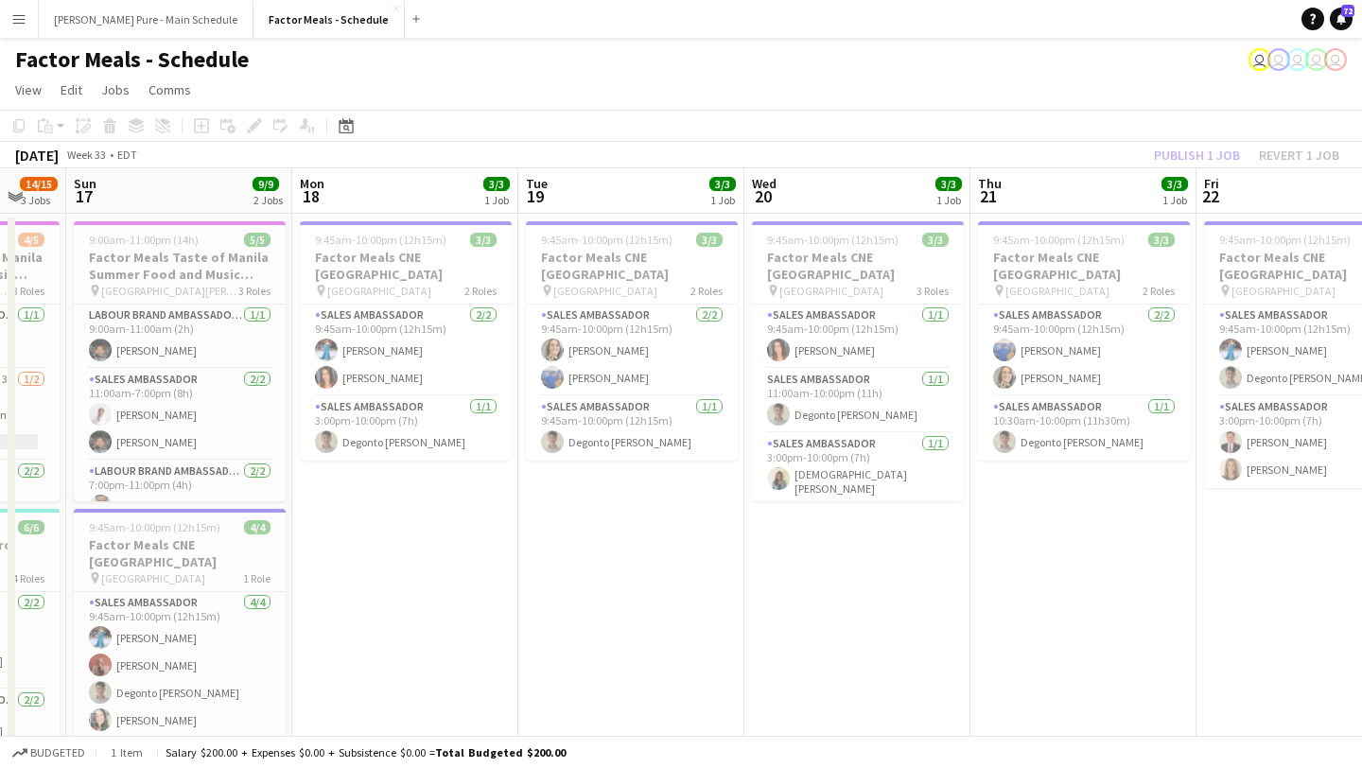
click at [419, 528] on app-date-cell "9:45am-10:00pm (12h15m) 3/3 Factor Meals CNE Toronto pin Enercare Centre 2 Role…" at bounding box center [405, 652] width 226 height 877
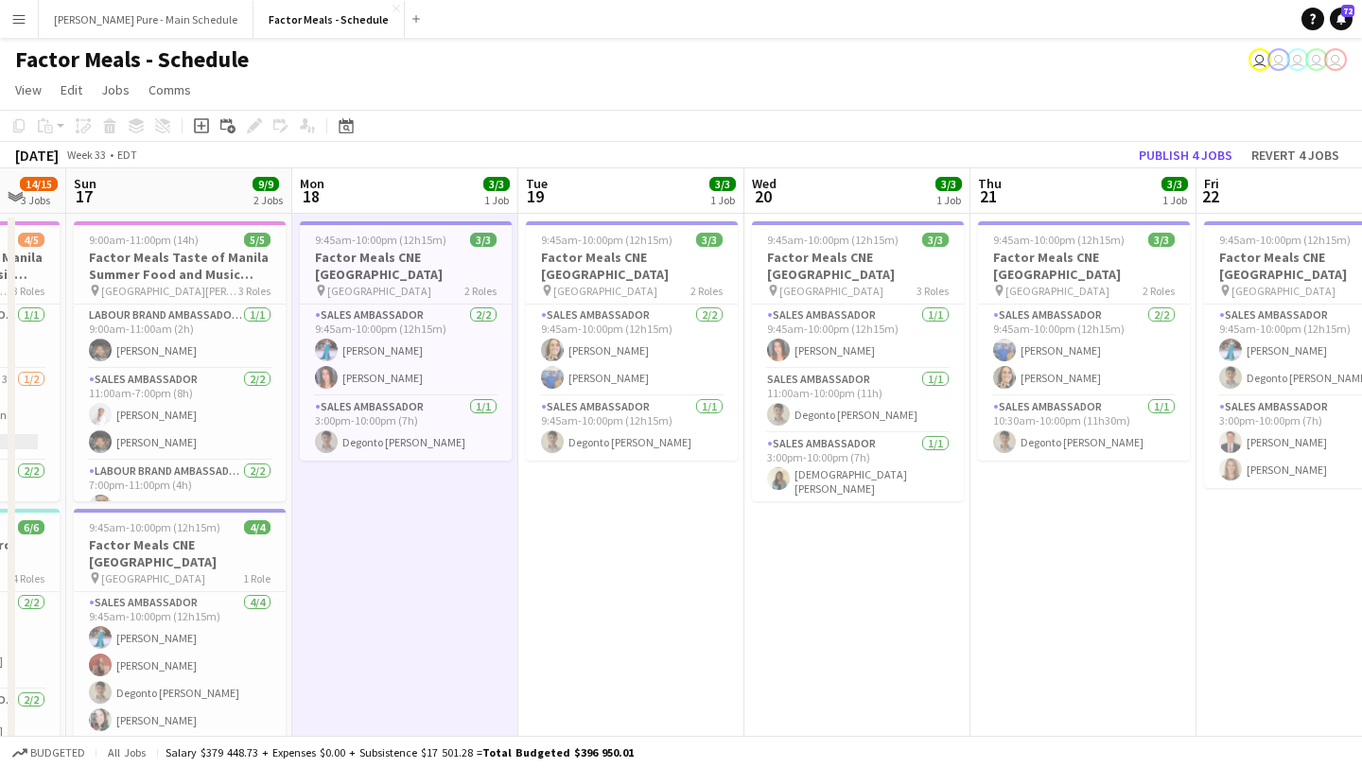
click at [196, 137] on app-toolbar "Copy Paste Paste Command V Paste with crew Command Shift V Paste linked Job [GE…" at bounding box center [681, 126] width 1362 height 32
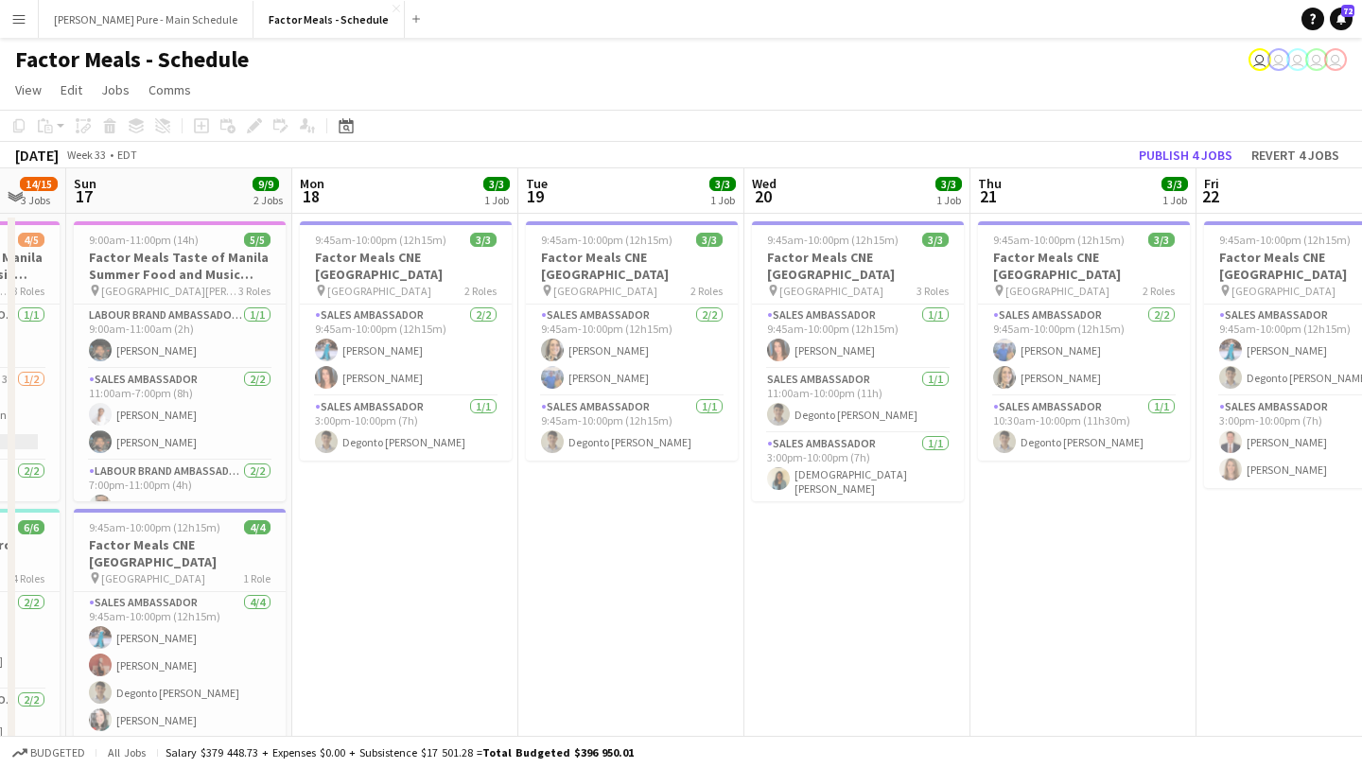
click at [422, 497] on app-date-cell "9:45am-10:00pm (12h15m) 3/3 Factor Meals CNE Toronto pin Enercare Centre 2 Role…" at bounding box center [405, 652] width 226 height 877
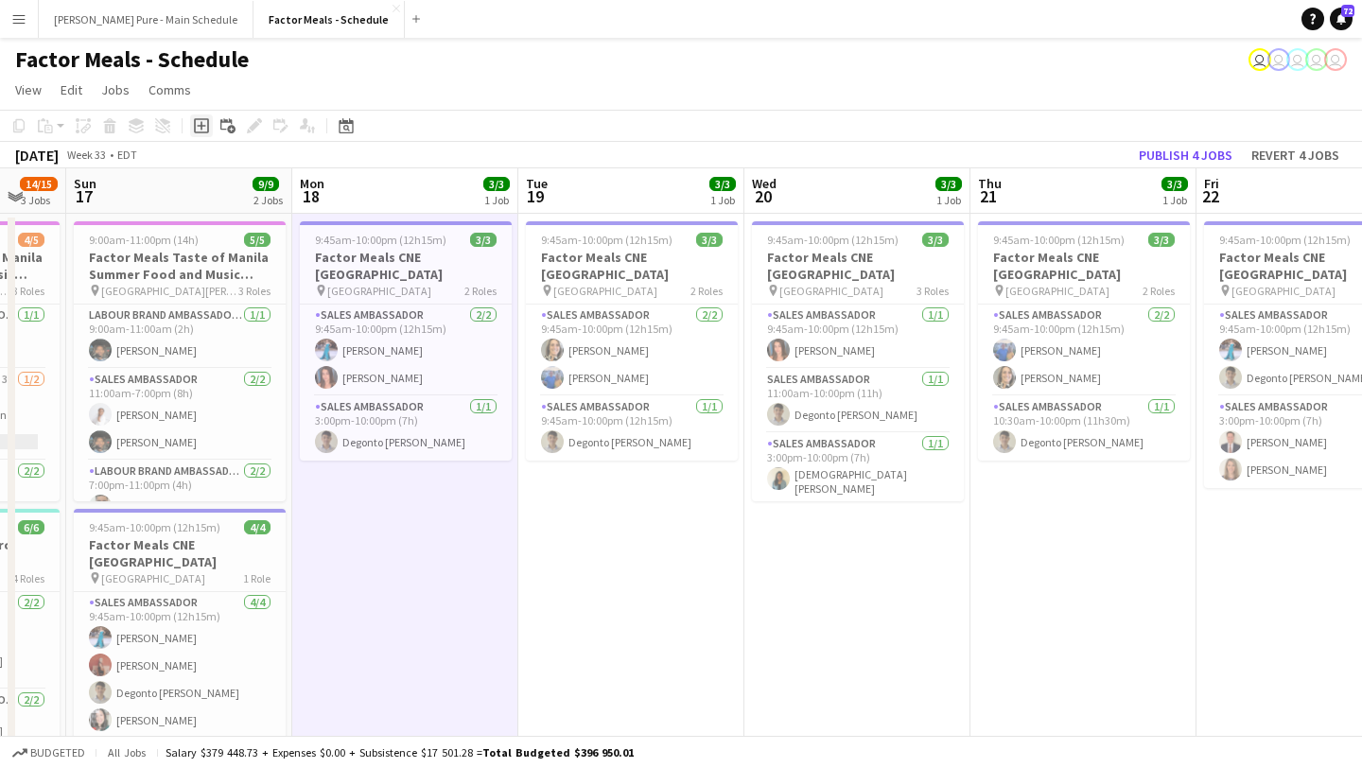
click at [205, 125] on icon "Add job" at bounding box center [201, 125] width 15 height 15
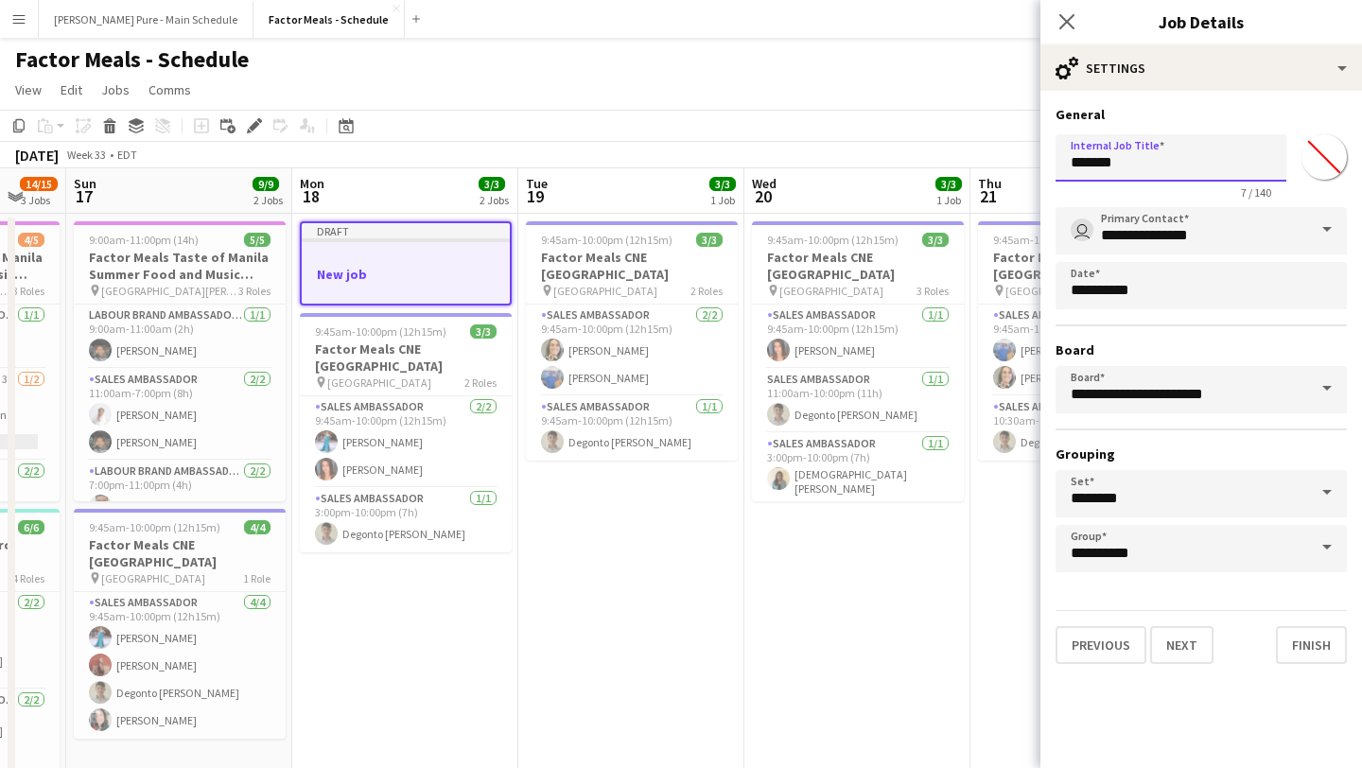
drag, startPoint x: 1134, startPoint y: 166, endPoint x: 863, endPoint y: 162, distance: 270.5
click at [863, 162] on body "Menu Boards Boards Boards All jobs Status Workforce Workforce My Workforce Recr…" at bounding box center [681, 561] width 1362 height 1123
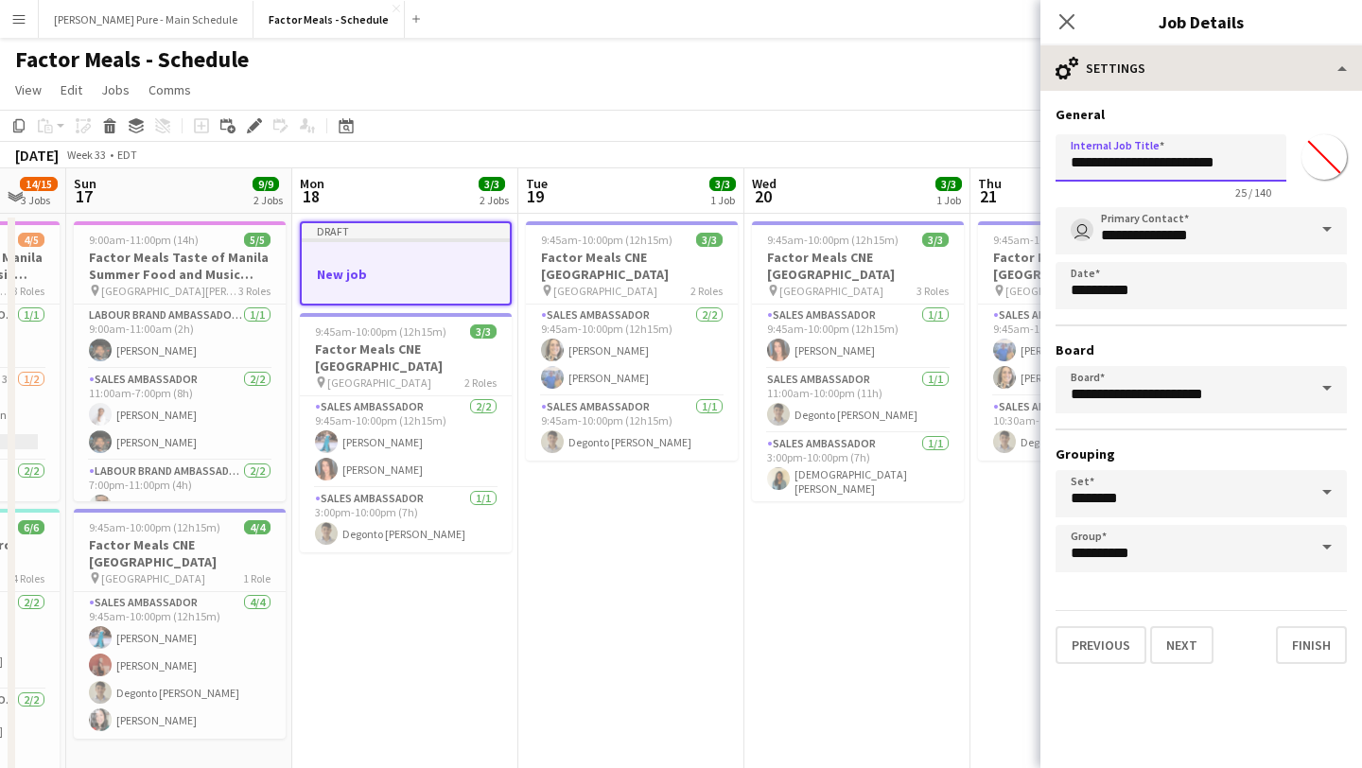
type input "**********"
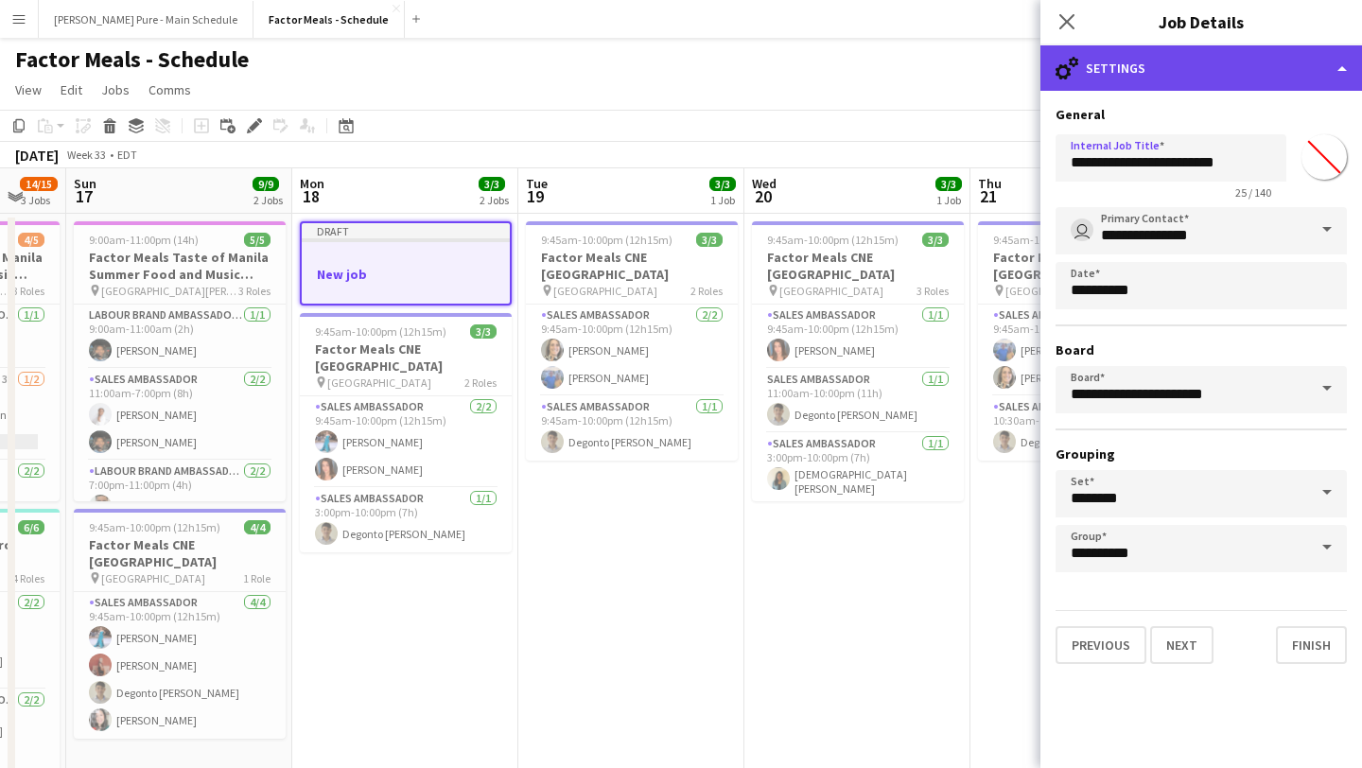
click at [1345, 61] on div "cog-double-3 Settings" at bounding box center [1201, 67] width 322 height 45
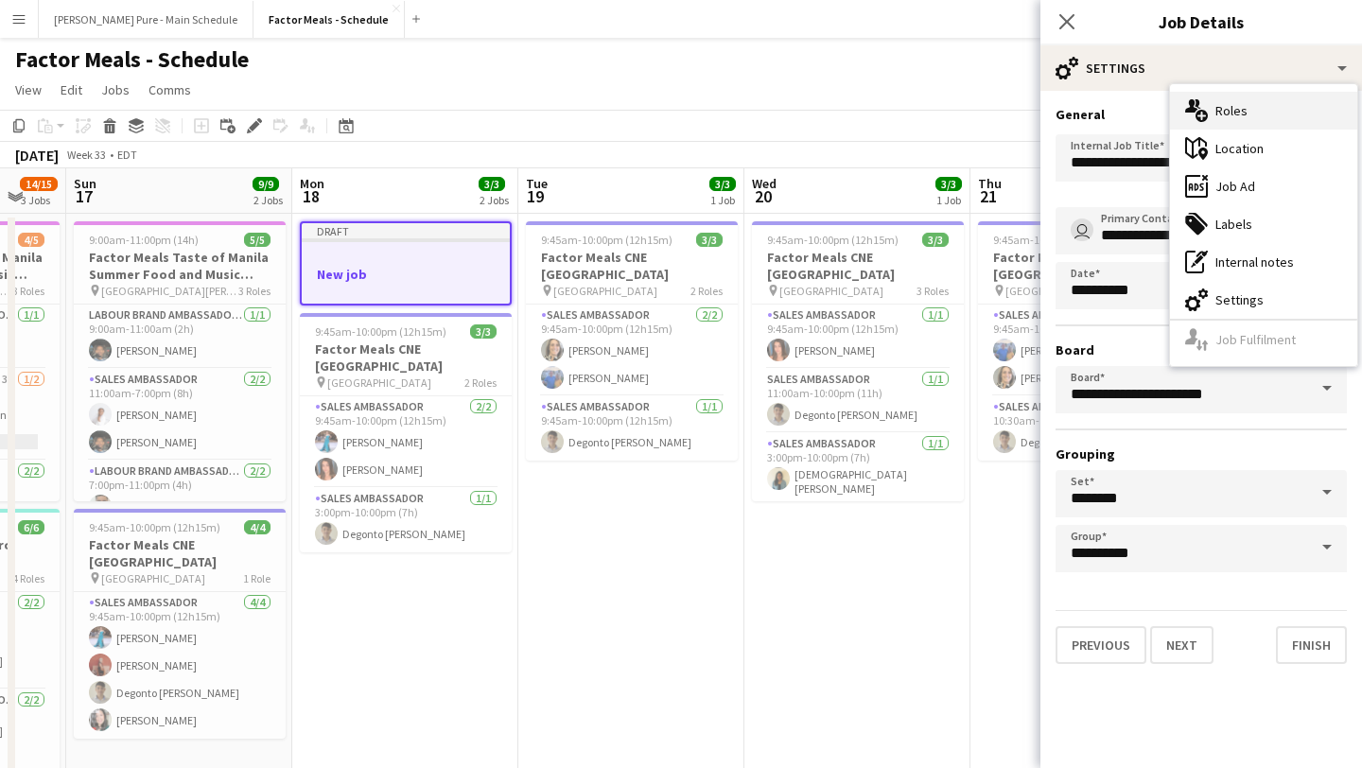
click at [1315, 116] on div "multiple-users-add Roles" at bounding box center [1263, 111] width 187 height 38
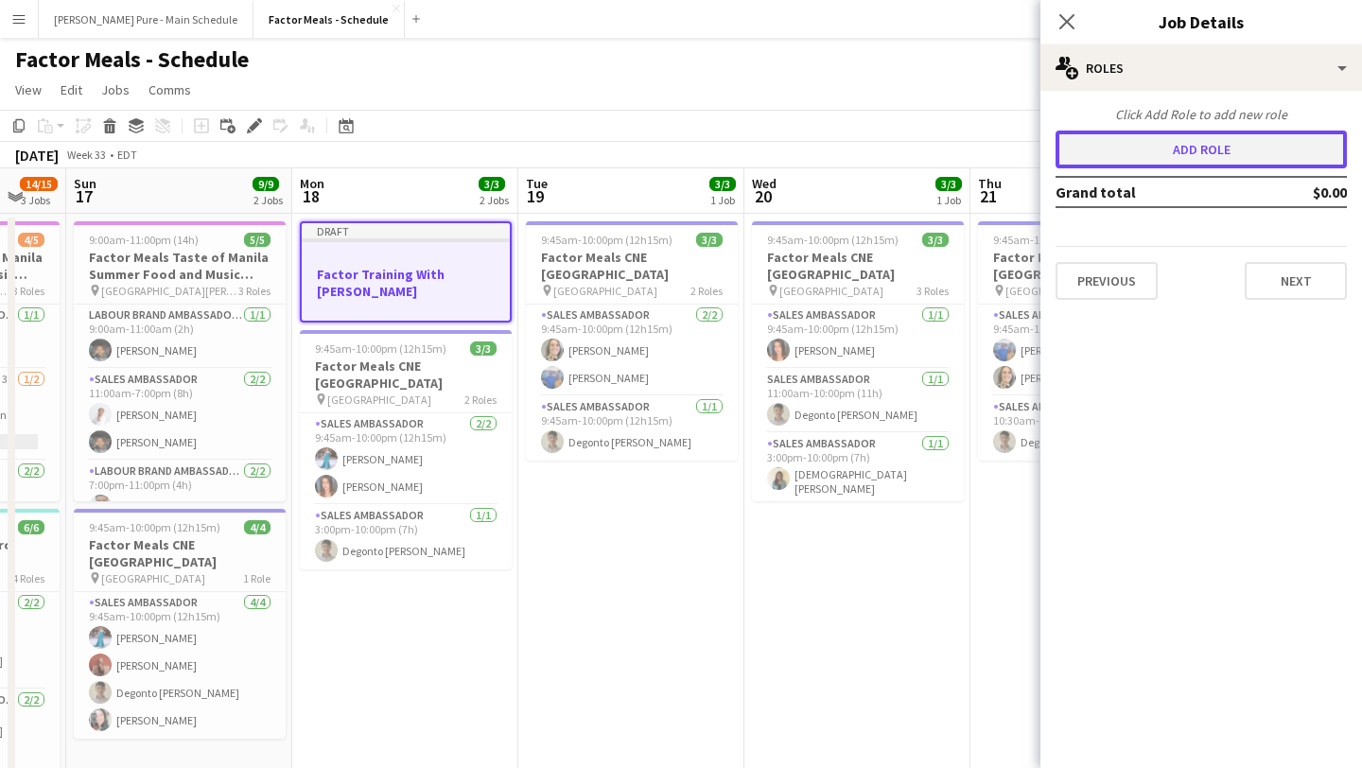
click at [1298, 142] on button "Add role" at bounding box center [1200, 150] width 291 height 38
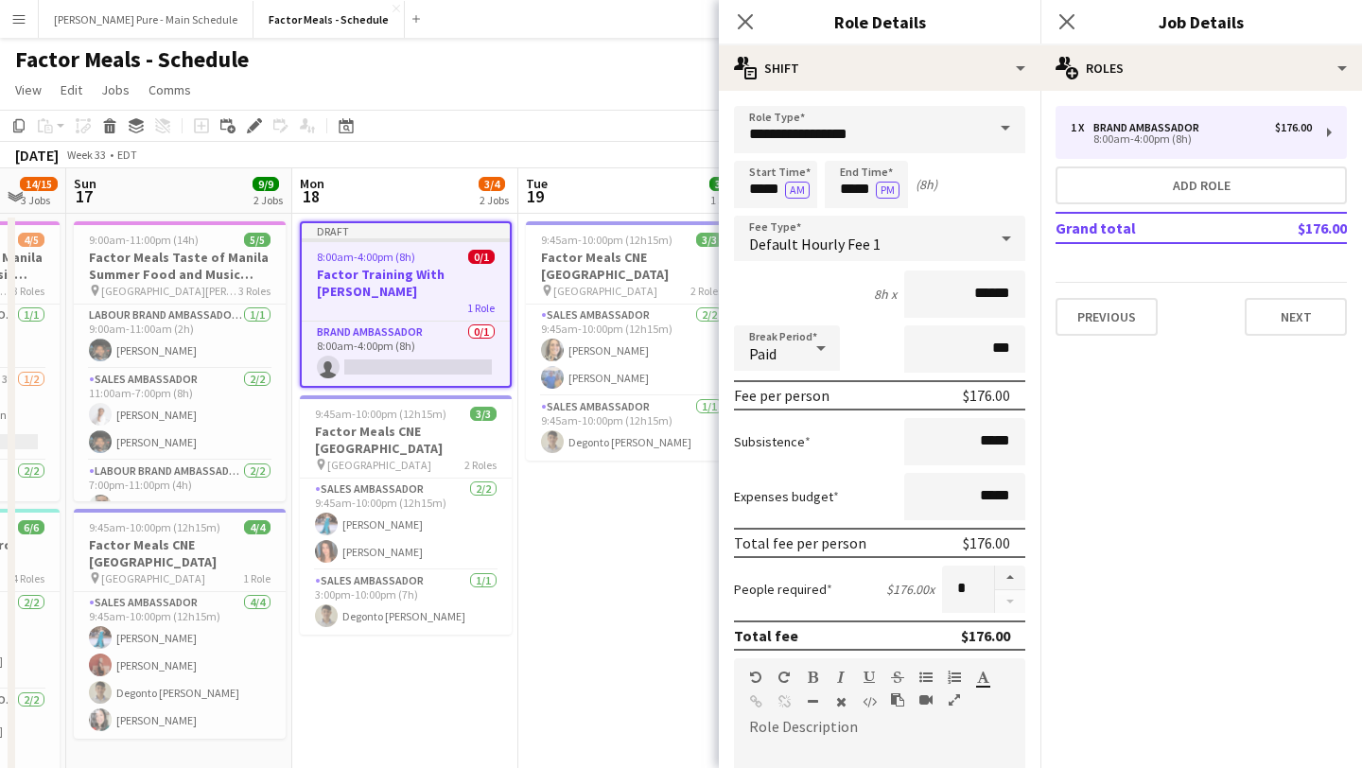
click at [1014, 131] on span at bounding box center [1005, 128] width 40 height 45
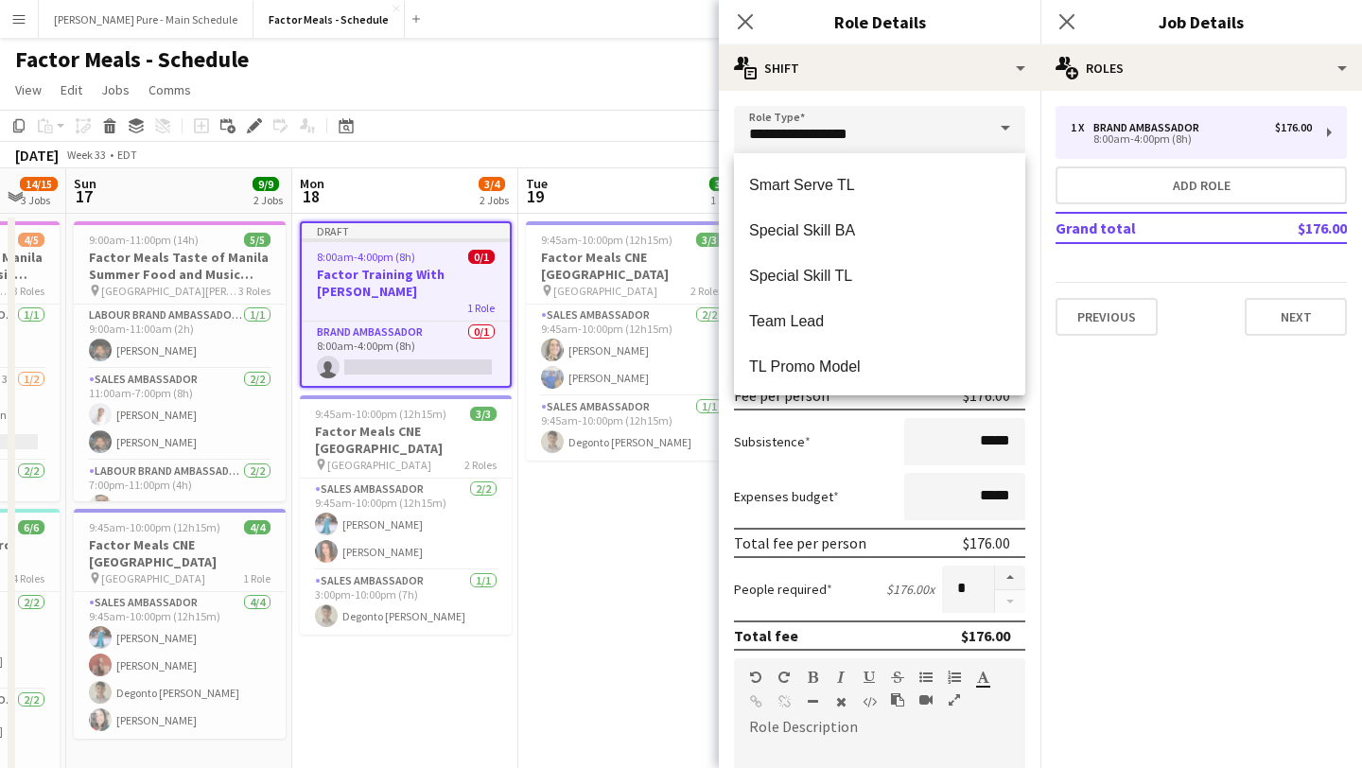
scroll to position [499, 0]
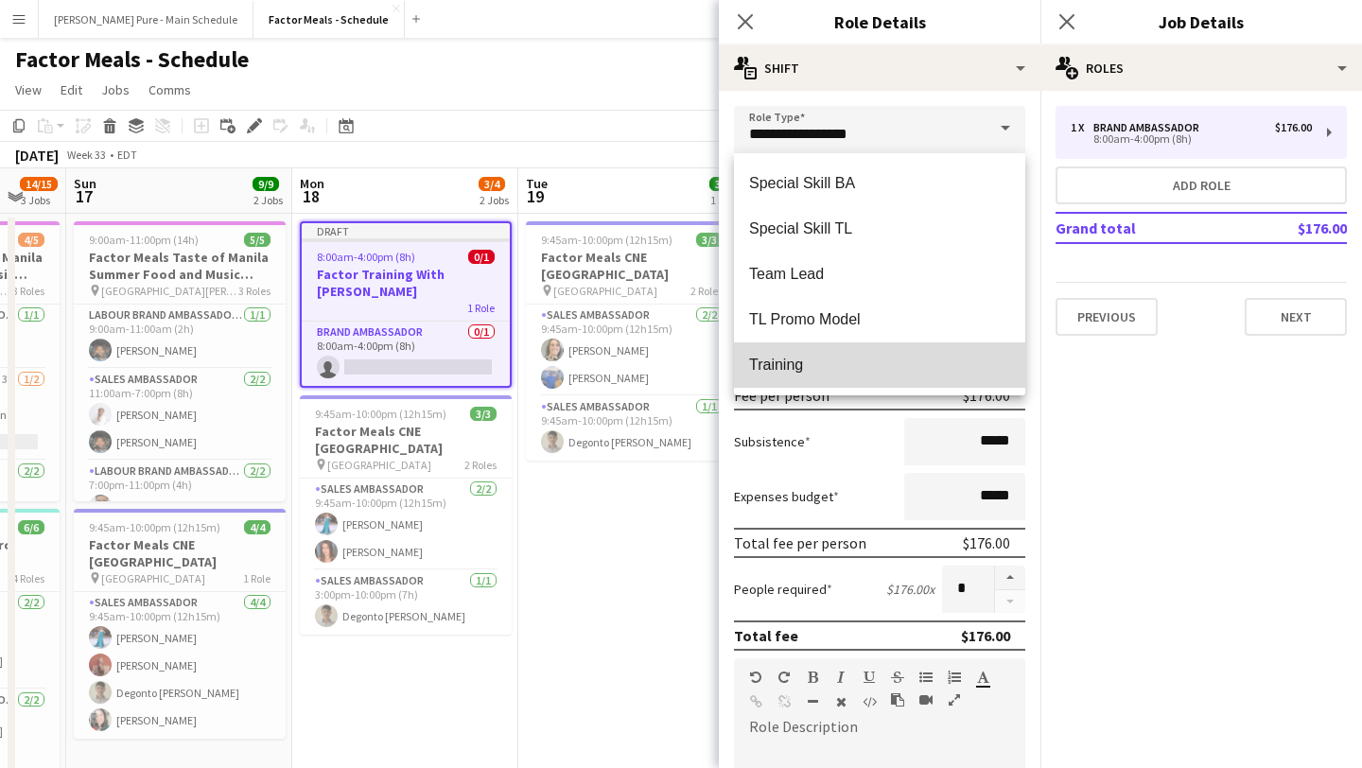
click at [880, 372] on span "Training" at bounding box center [879, 365] width 261 height 18
type input "********"
type input "******"
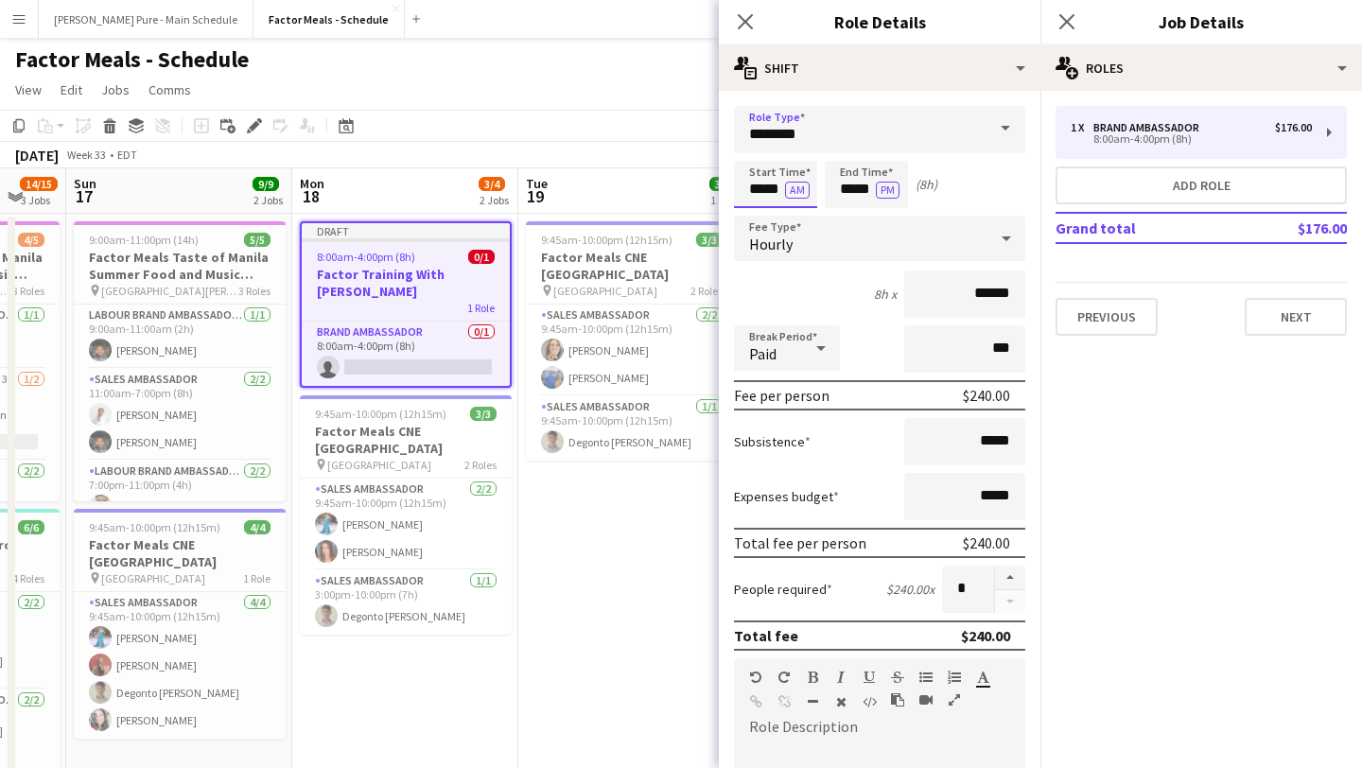
click at [755, 173] on input "*****" at bounding box center [775, 184] width 83 height 47
click at [851, 178] on input "*****" at bounding box center [866, 184] width 83 height 47
click at [852, 224] on div at bounding box center [847, 217] width 38 height 19
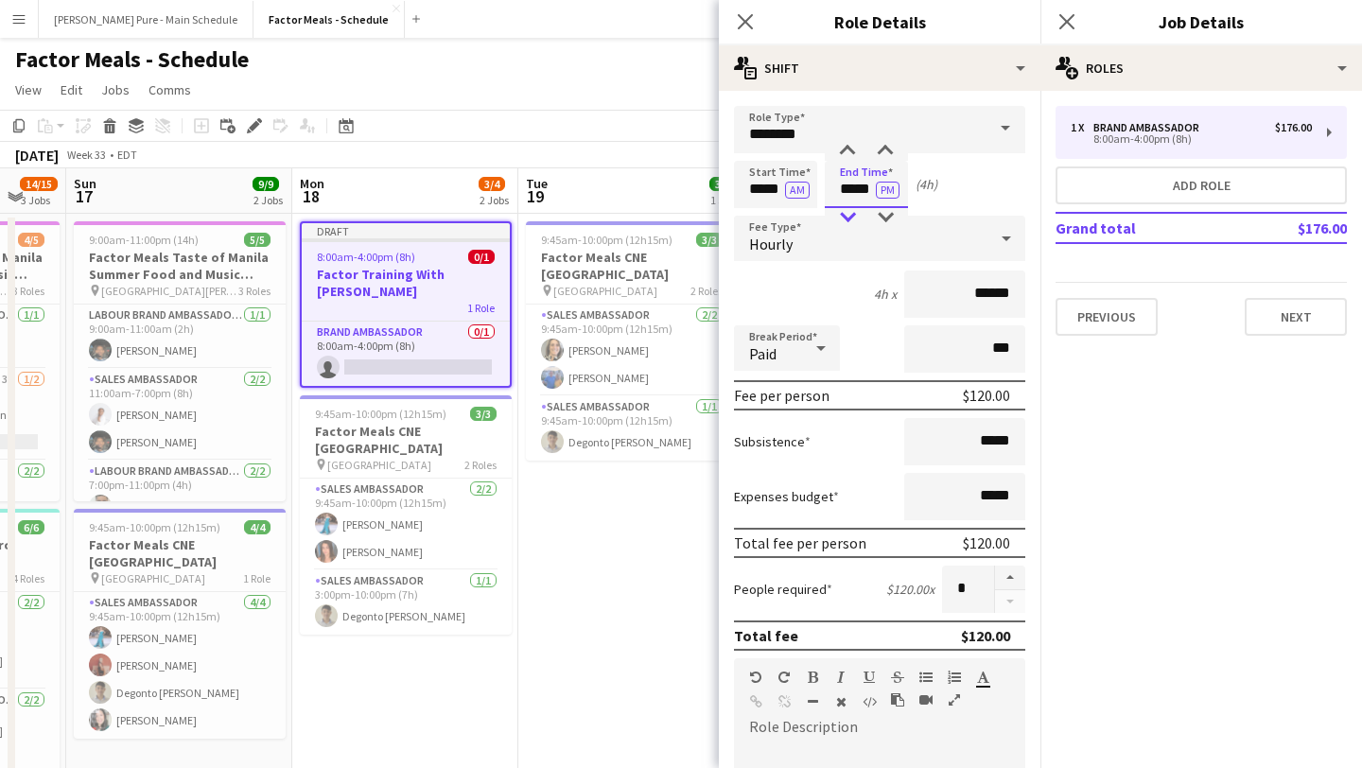
click at [852, 224] on div at bounding box center [847, 217] width 38 height 19
type input "*****"
click at [852, 224] on div at bounding box center [847, 217] width 38 height 19
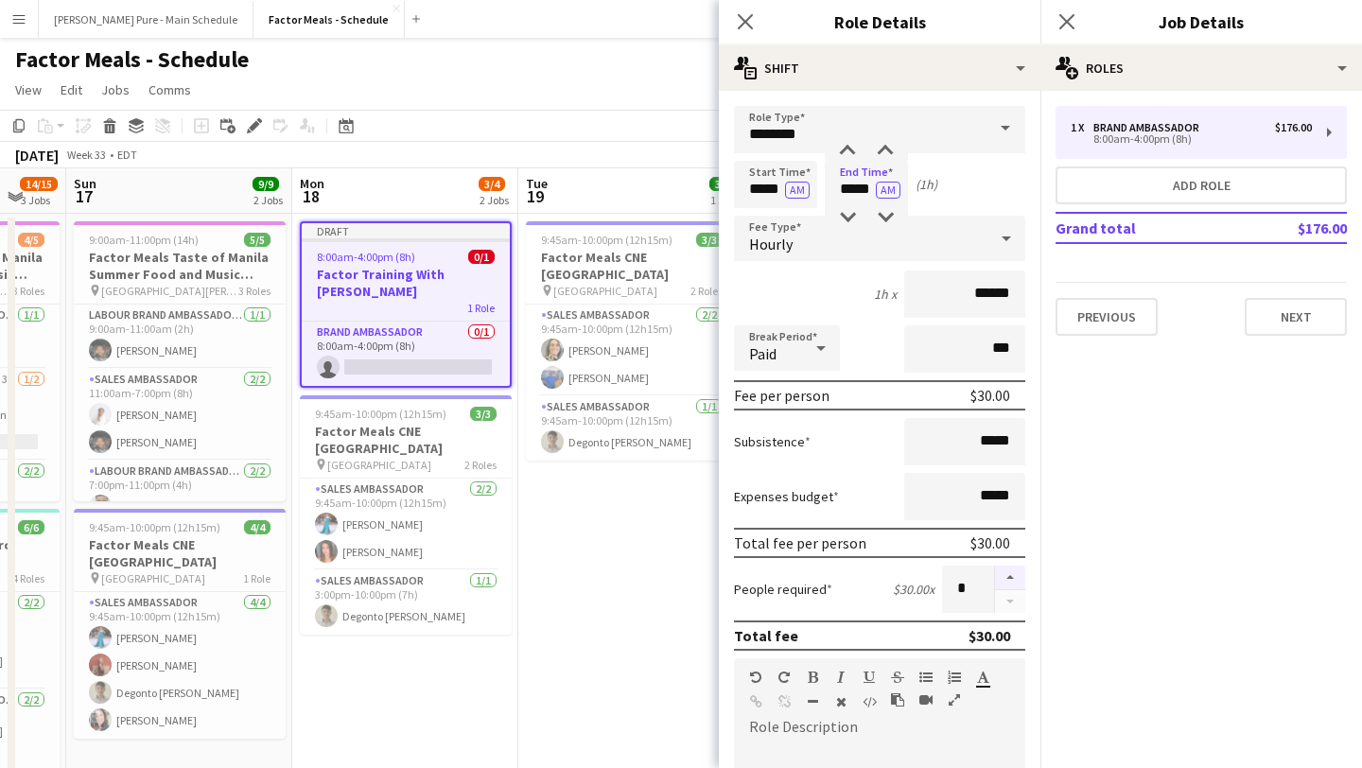
click at [1017, 576] on button "button" at bounding box center [1010, 578] width 30 height 25
type input "*"
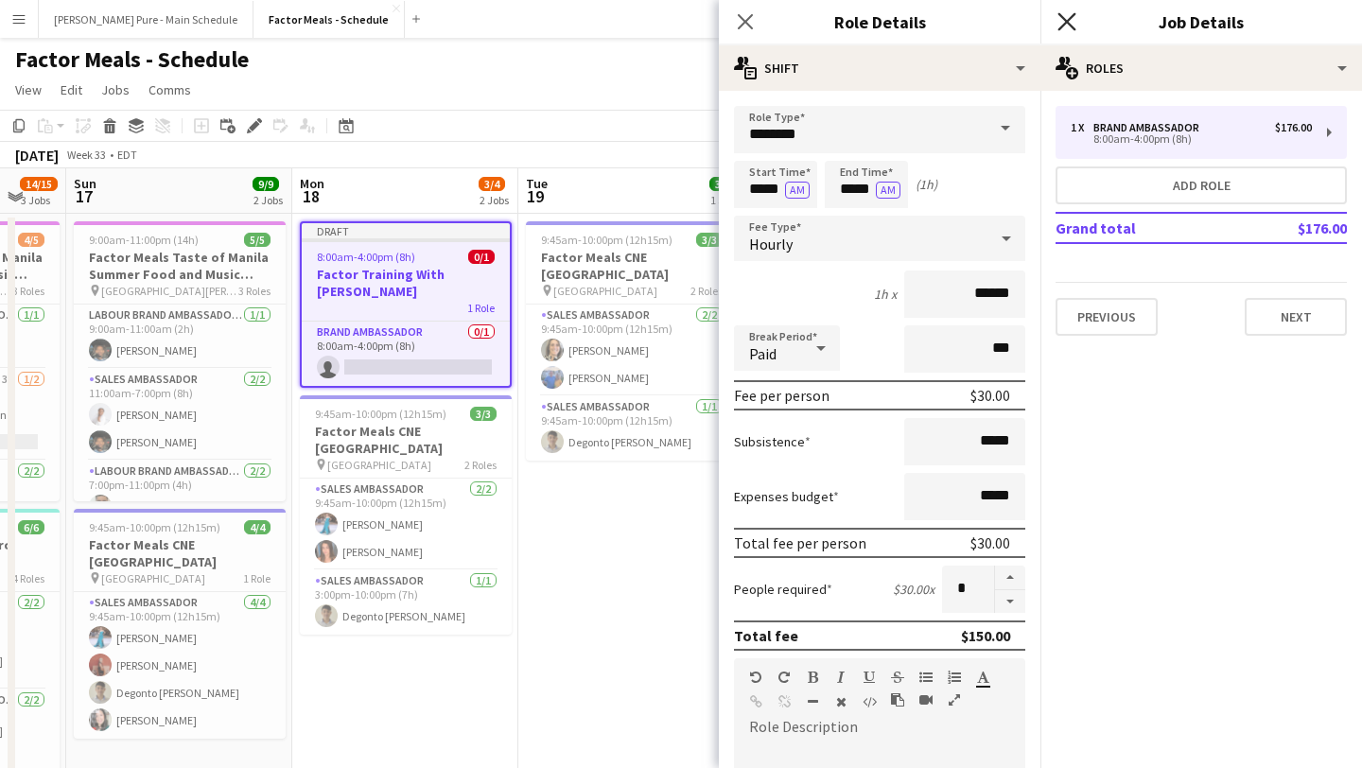
click at [1071, 18] on icon at bounding box center [1066, 21] width 18 height 18
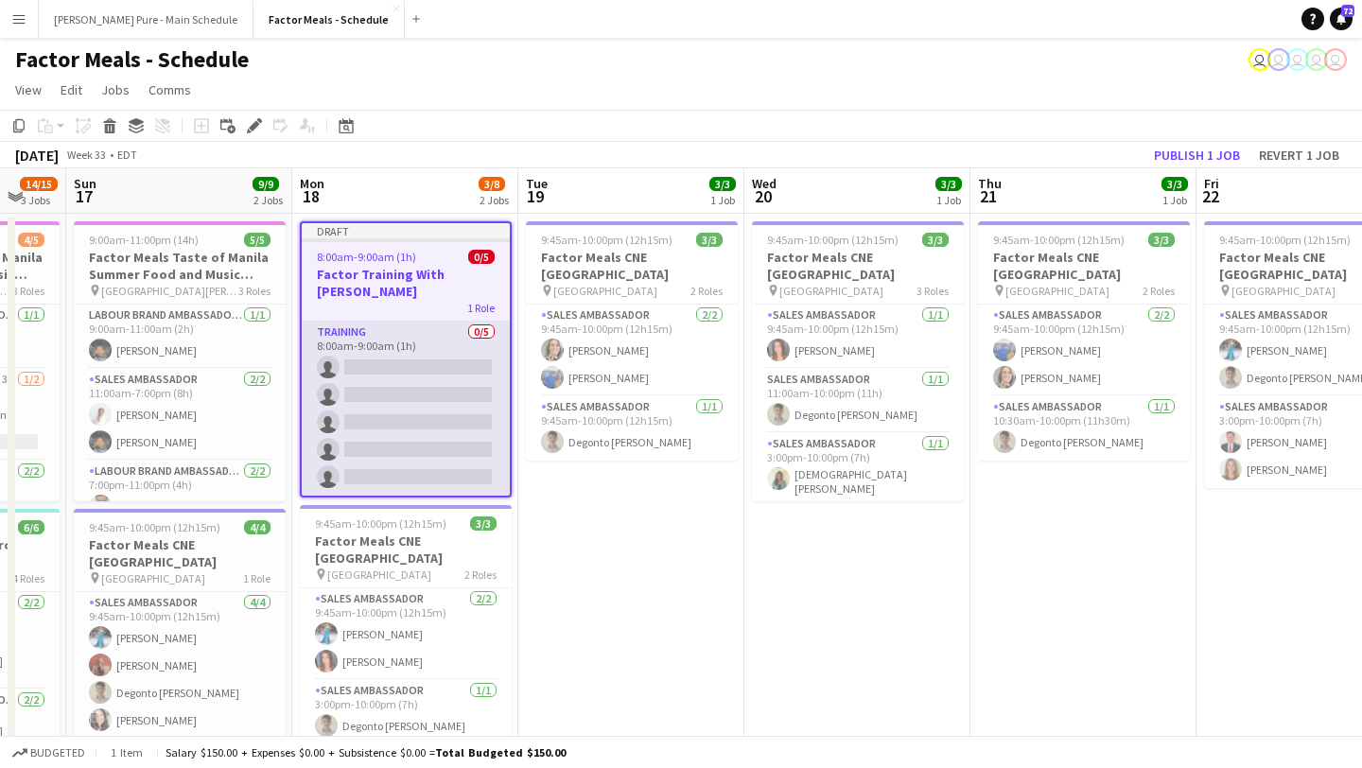
click at [400, 346] on app-card-role "Training 0/5 8:00am-9:00am (1h) single-neutral-actions single-neutral-actions s…" at bounding box center [406, 409] width 208 height 174
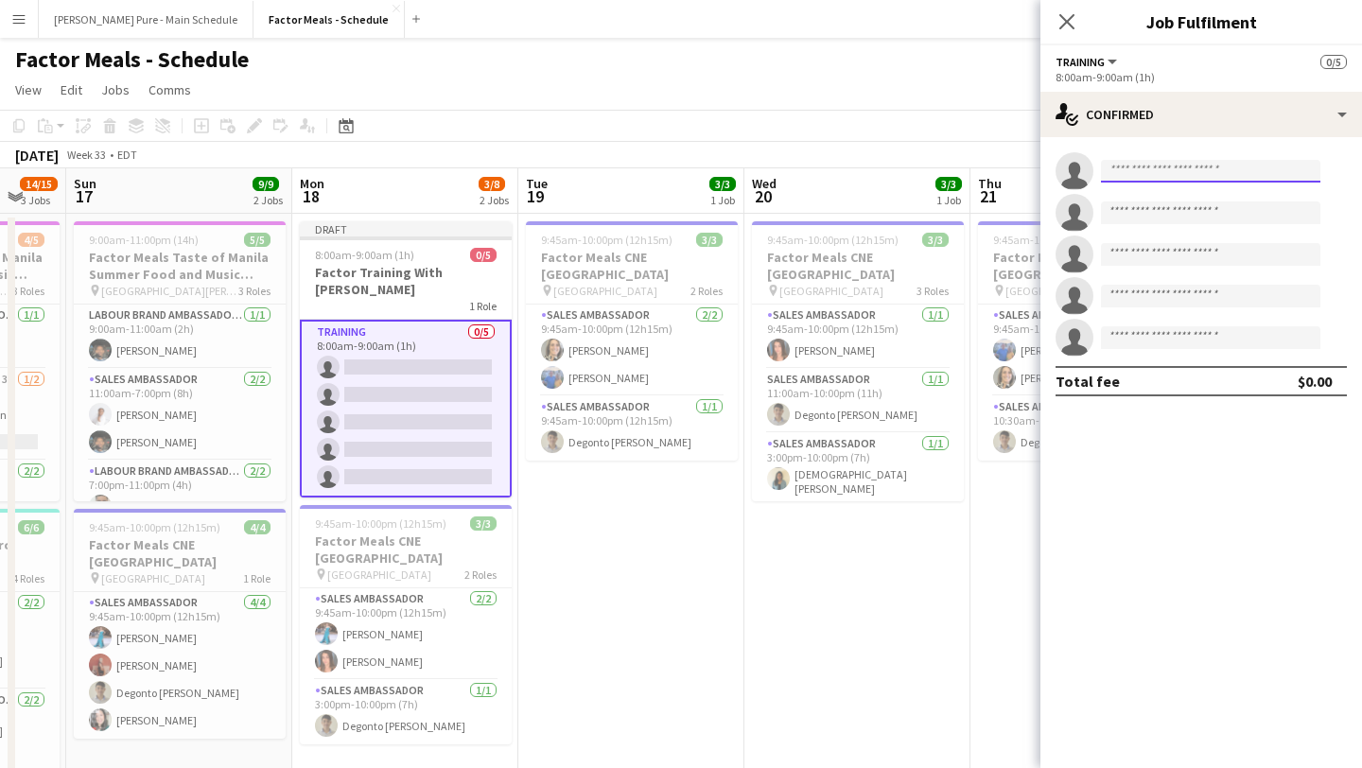
click at [1159, 164] on input at bounding box center [1210, 171] width 219 height 23
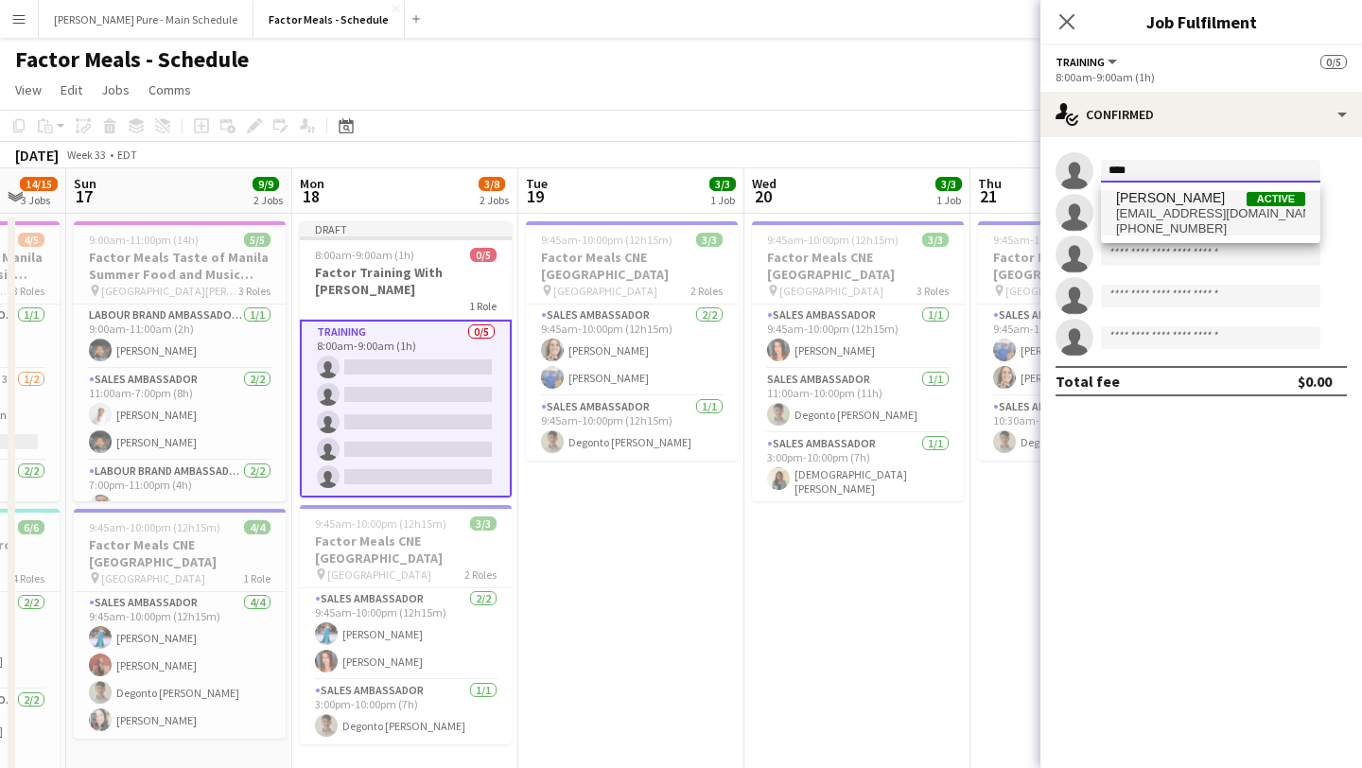
type input "****"
click at [1175, 226] on span "[PHONE_NUMBER]" at bounding box center [1210, 228] width 189 height 15
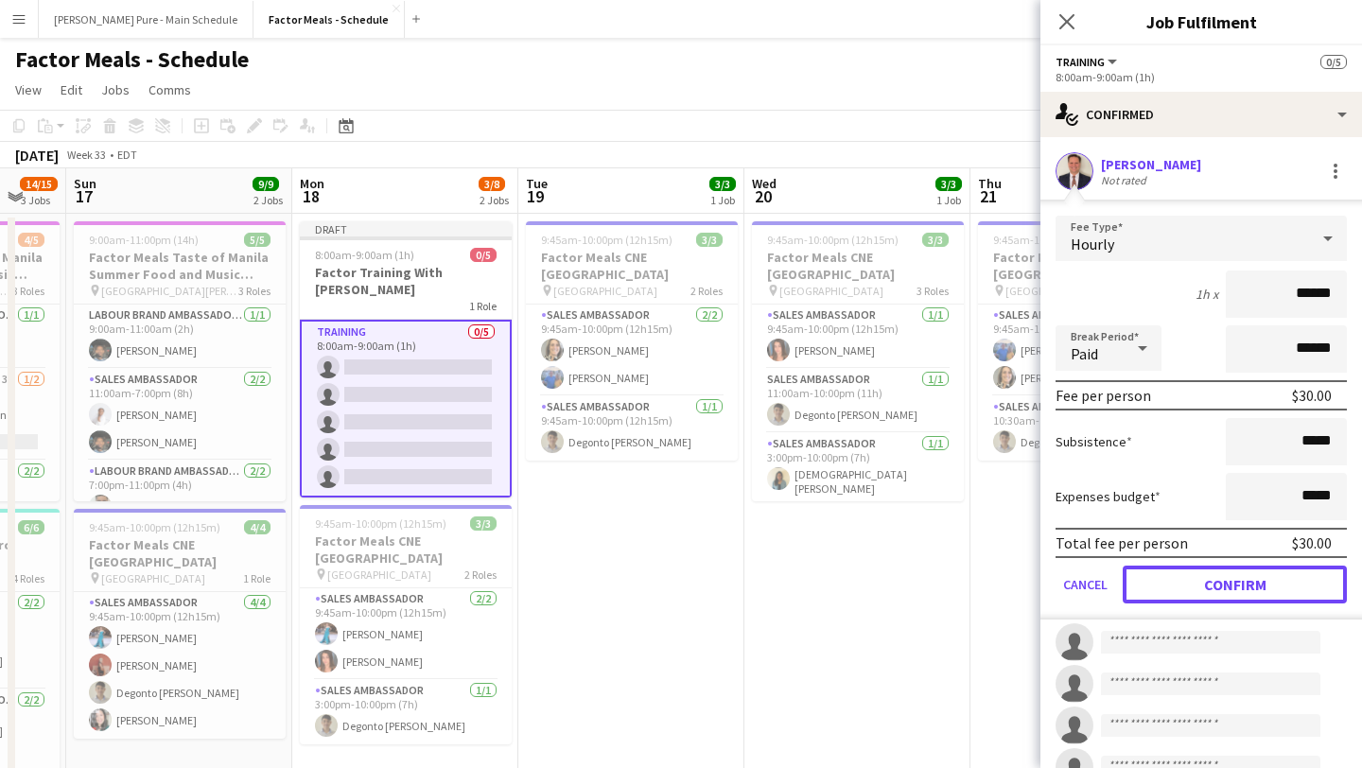
drag, startPoint x: 1215, startPoint y: 585, endPoint x: 1205, endPoint y: 583, distance: 10.8
click at [1215, 585] on button "Confirm" at bounding box center [1235, 585] width 224 height 38
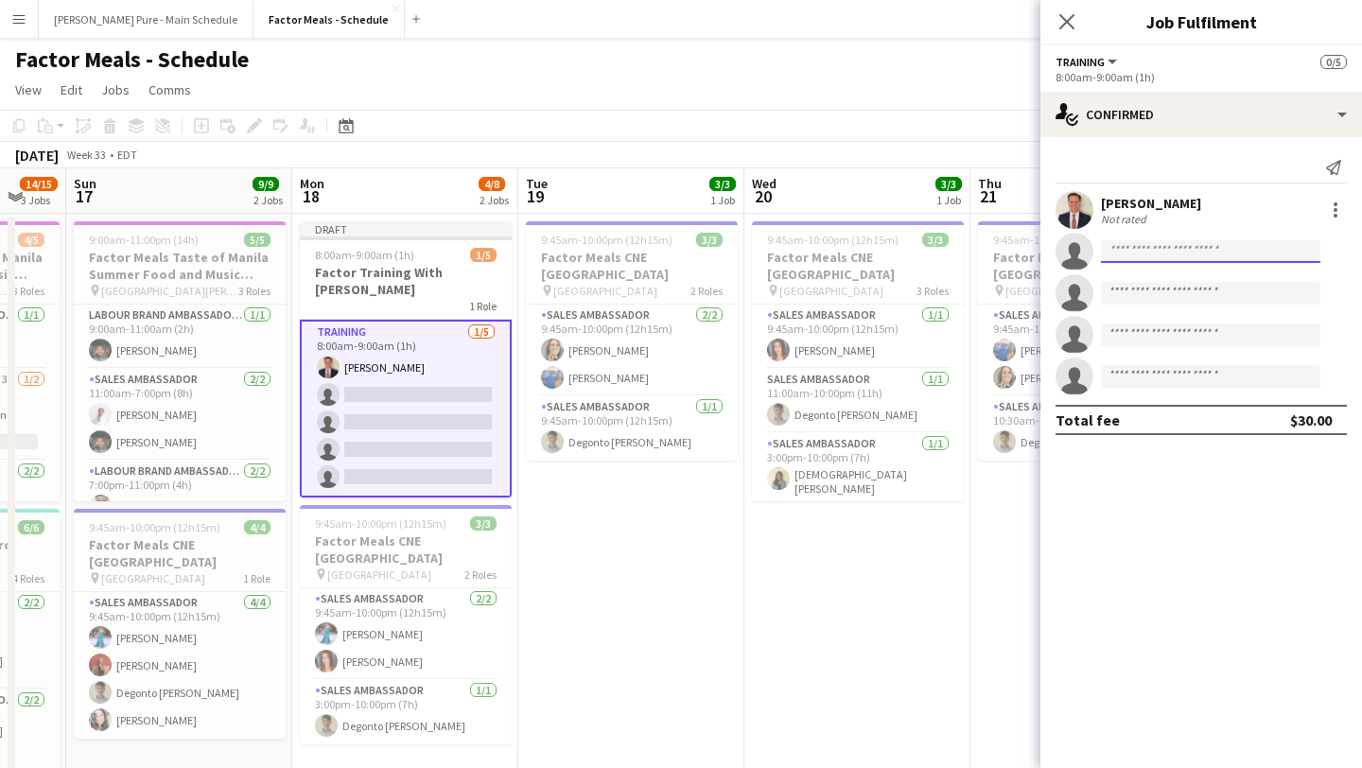
click at [1176, 242] on input at bounding box center [1210, 251] width 219 height 23
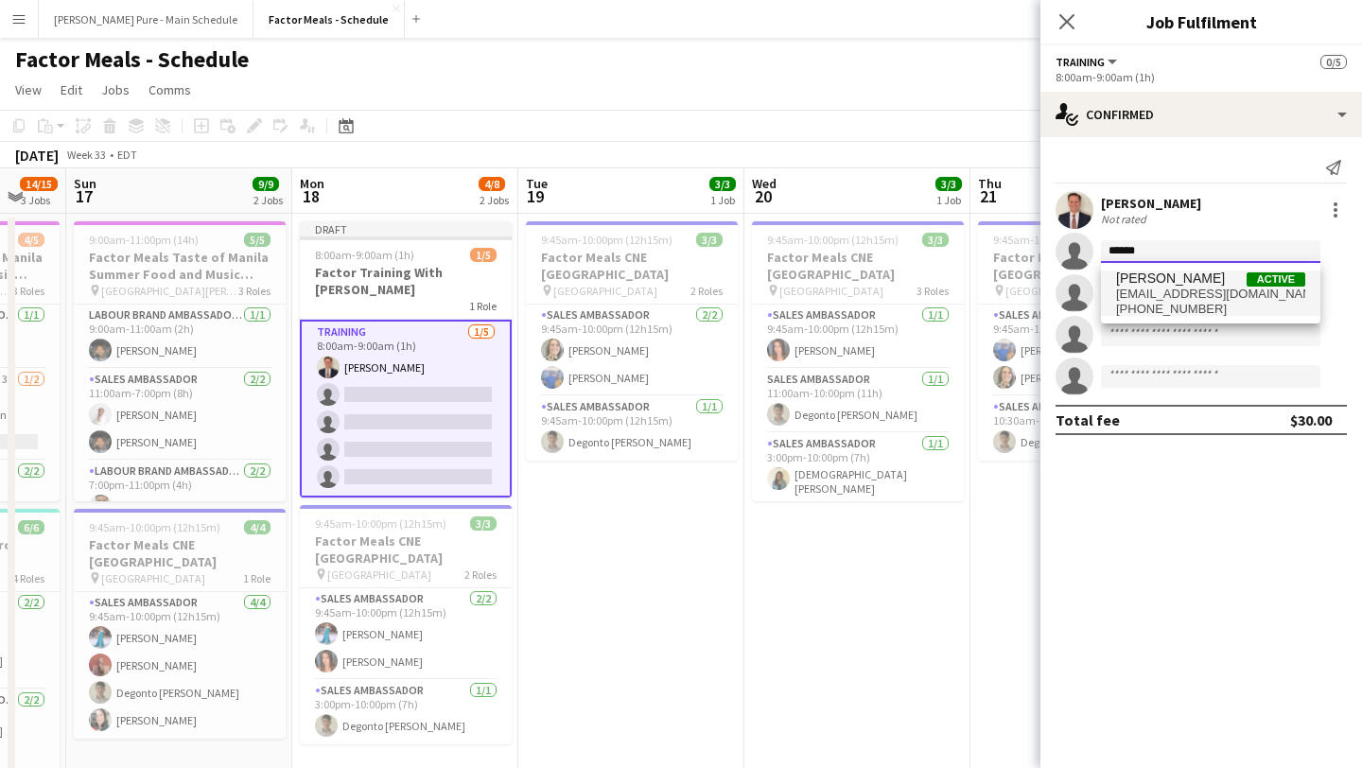
type input "******"
click at [1176, 298] on span "[EMAIL_ADDRESS][DOMAIN_NAME]" at bounding box center [1210, 294] width 189 height 15
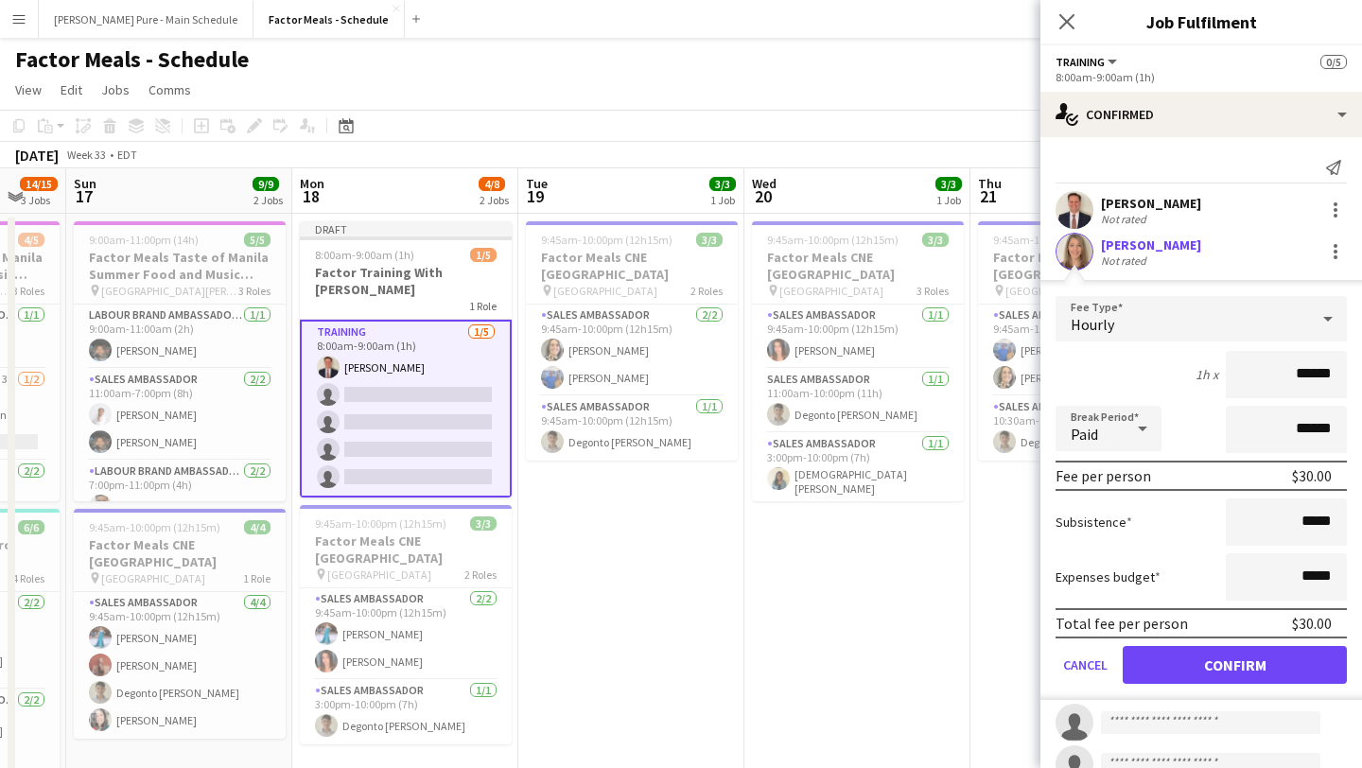
click at [1224, 688] on form "Fee Type Hourly 1h x ****** Break Period Paid ****** Fee per person $30.00 Subs…" at bounding box center [1201, 498] width 322 height 404
click at [1228, 672] on button "Confirm" at bounding box center [1235, 665] width 224 height 38
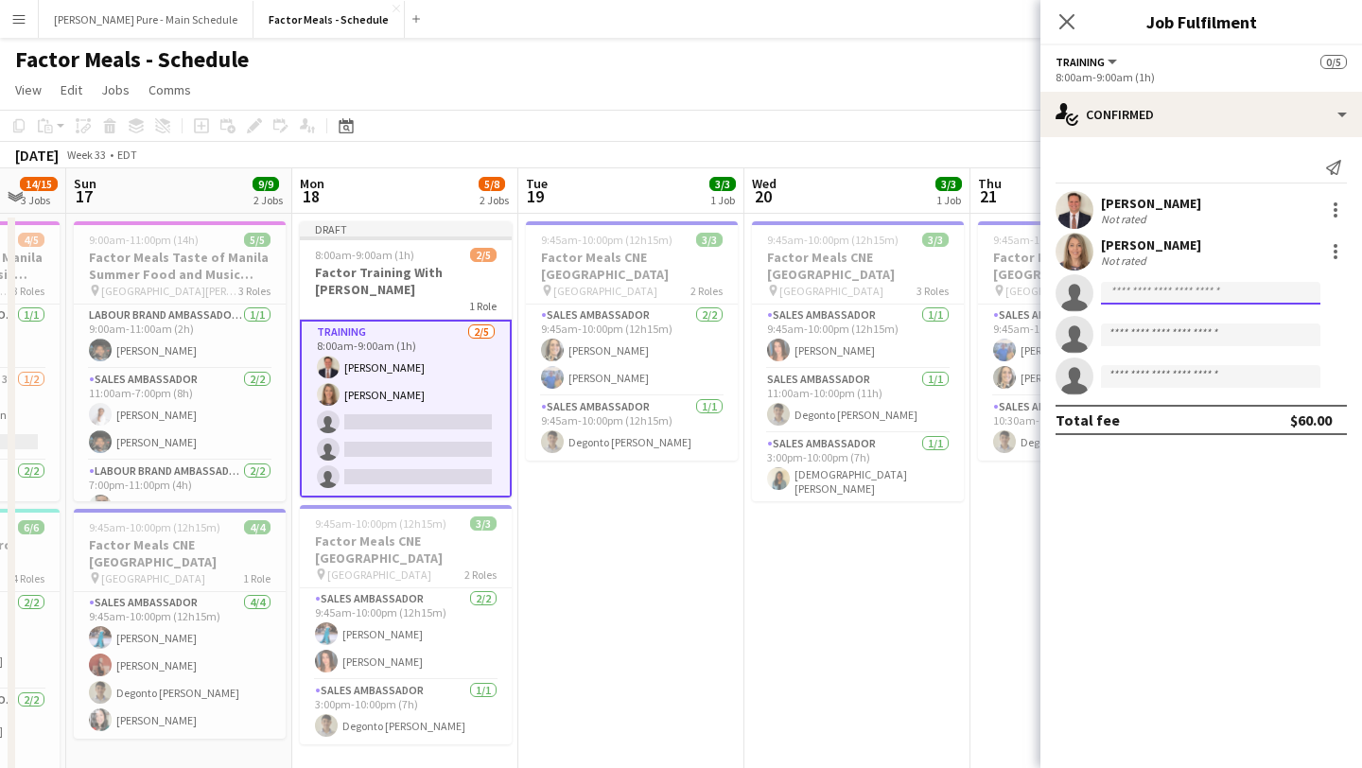
click at [1203, 287] on input at bounding box center [1210, 293] width 219 height 23
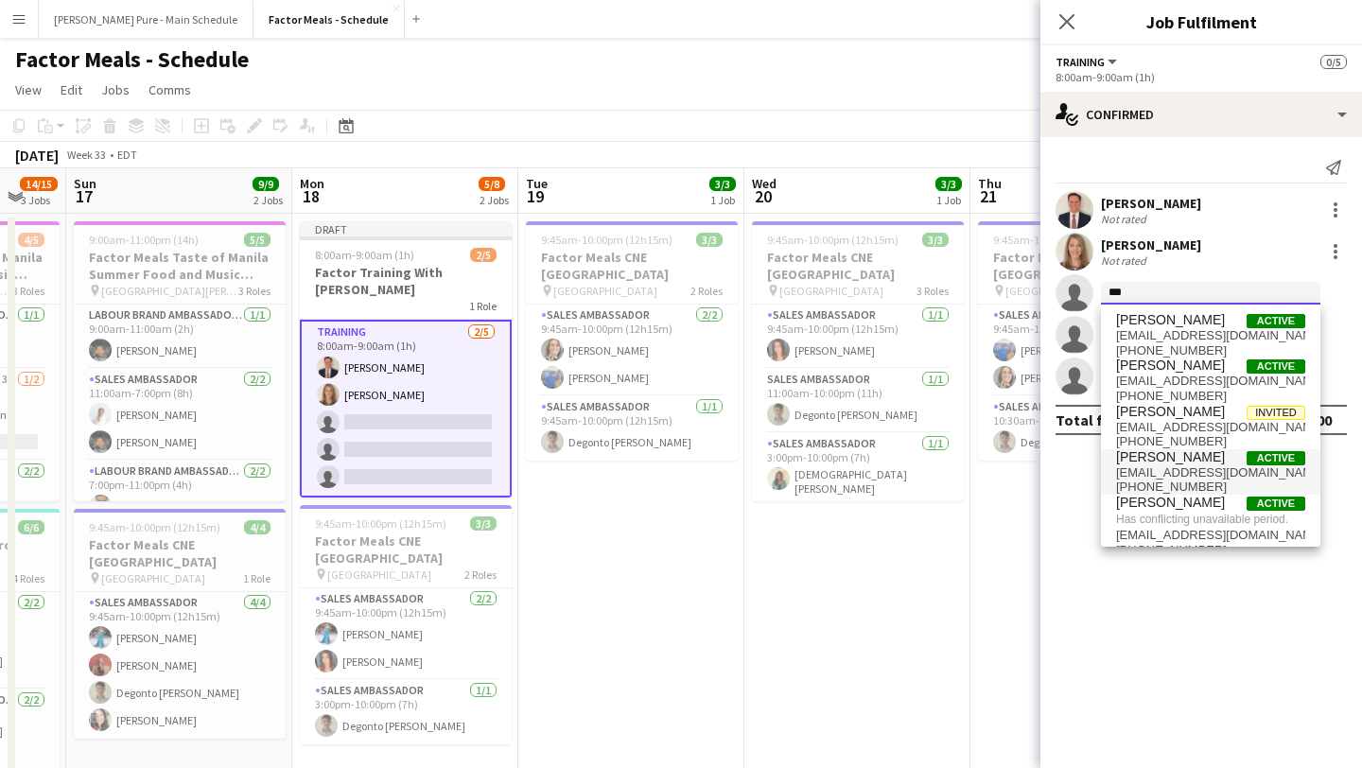
scroll to position [18, 0]
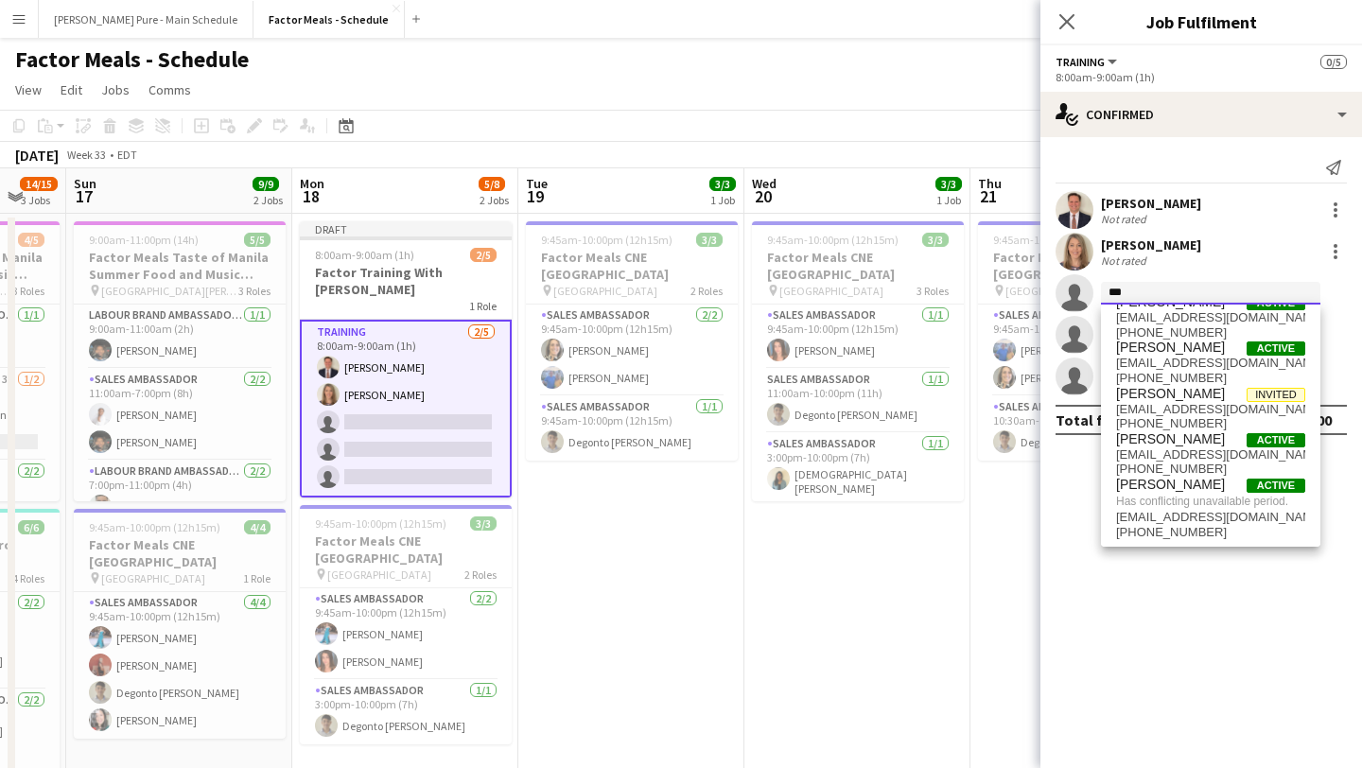
type input "***"
click at [857, 571] on app-date-cell "9:45am-10:00pm (12h15m) 3/3 Factor Meals CNE Toronto pin Enercare Centre 3 Role…" at bounding box center [857, 652] width 226 height 877
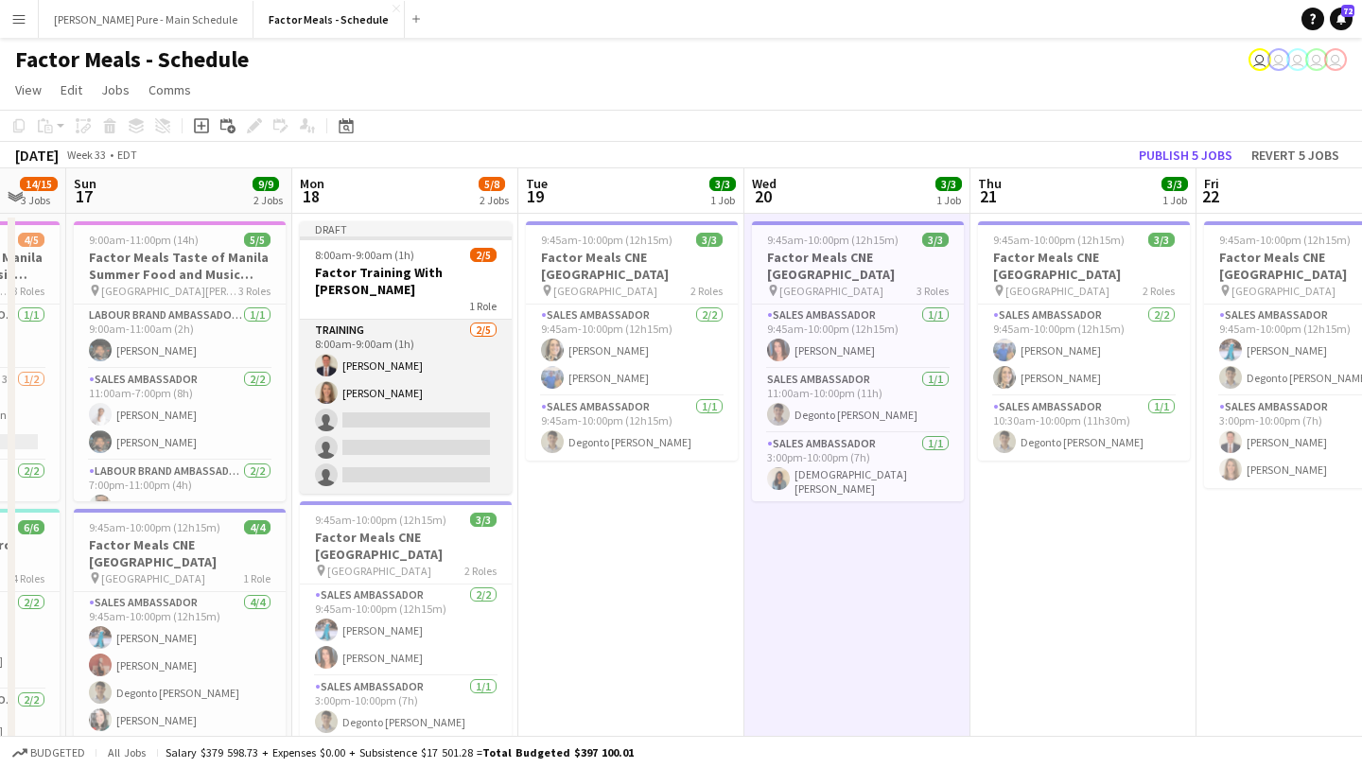
click at [447, 427] on app-card-role "Training [DATE] 8:00am-9:00am (1h) [PERSON_NAME] [PERSON_NAME] single-neutral-a…" at bounding box center [406, 407] width 212 height 174
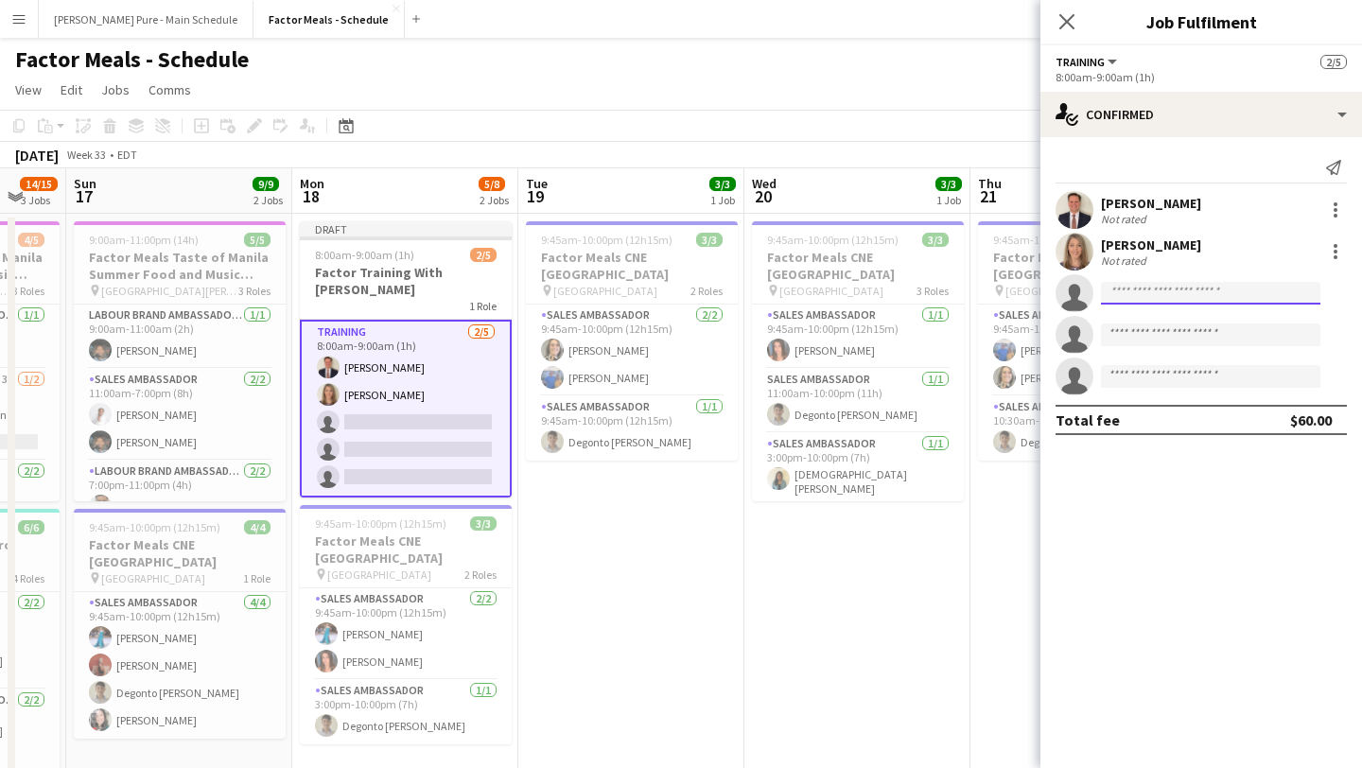
click at [1161, 293] on input at bounding box center [1210, 293] width 219 height 23
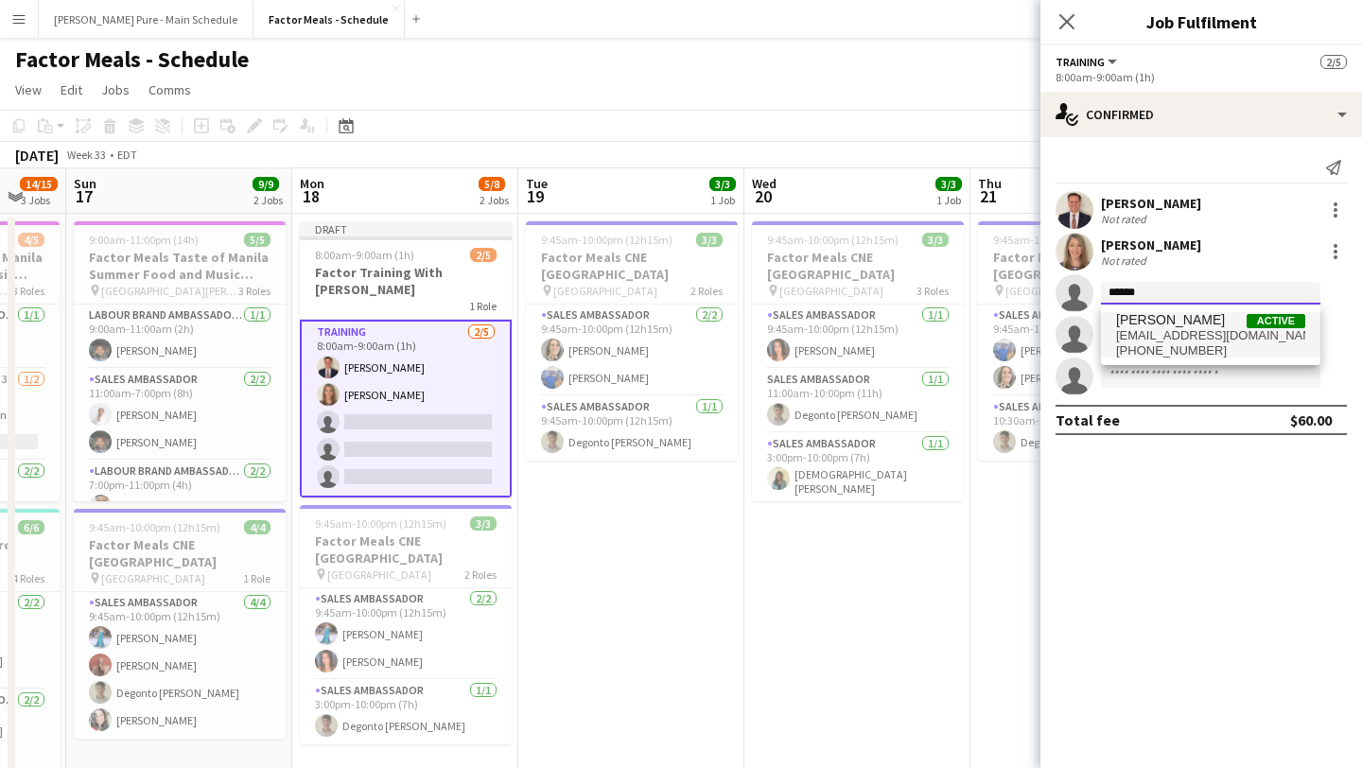
type input "******"
click at [1186, 340] on span "[EMAIL_ADDRESS][DOMAIN_NAME]" at bounding box center [1210, 335] width 189 height 15
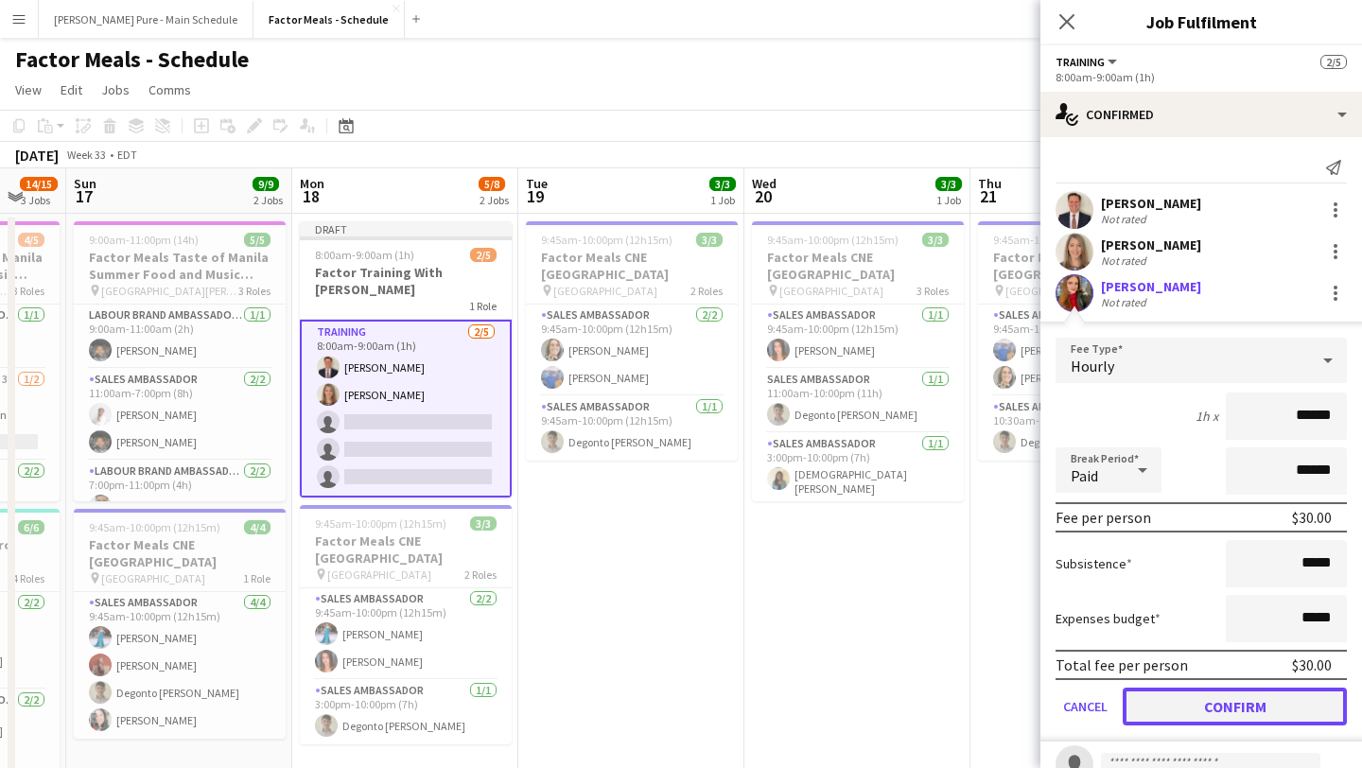
click at [1201, 706] on button "Confirm" at bounding box center [1235, 707] width 224 height 38
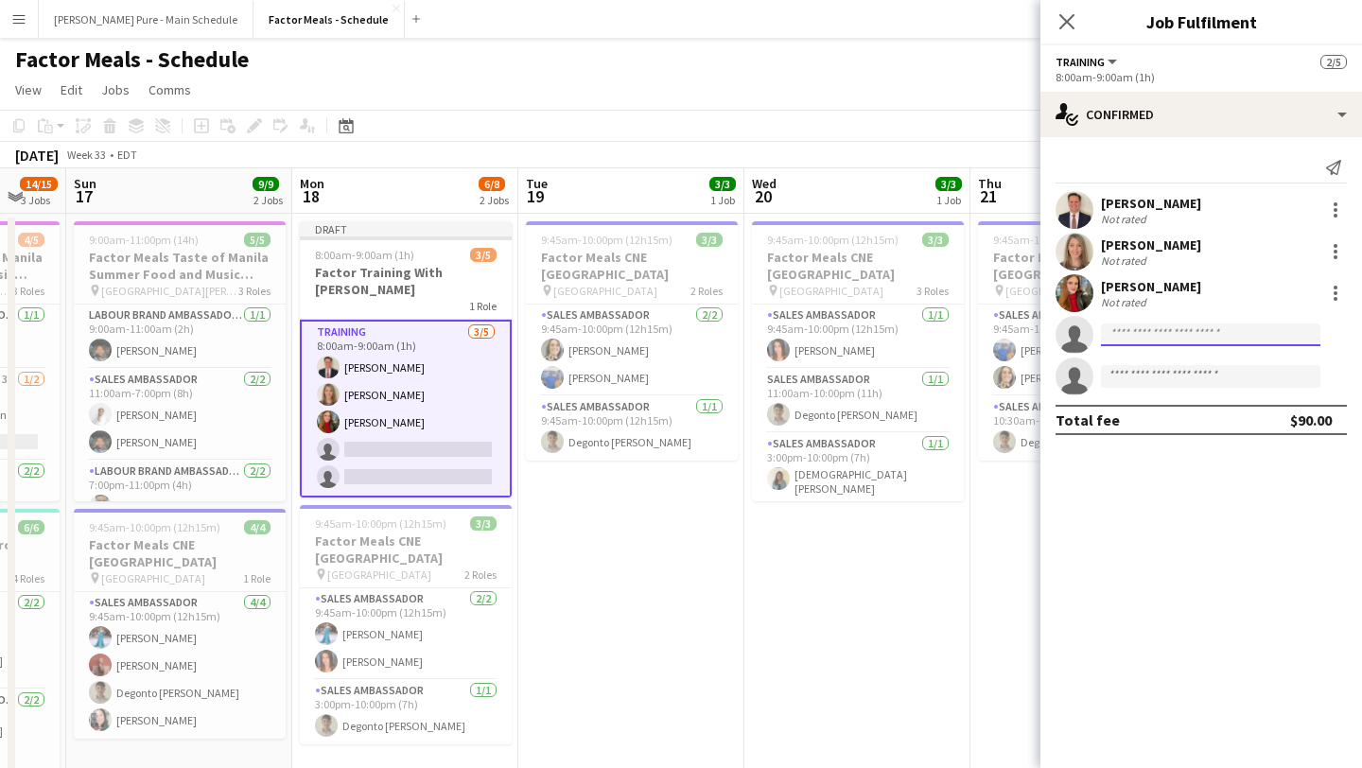
click at [1175, 343] on input at bounding box center [1210, 334] width 219 height 23
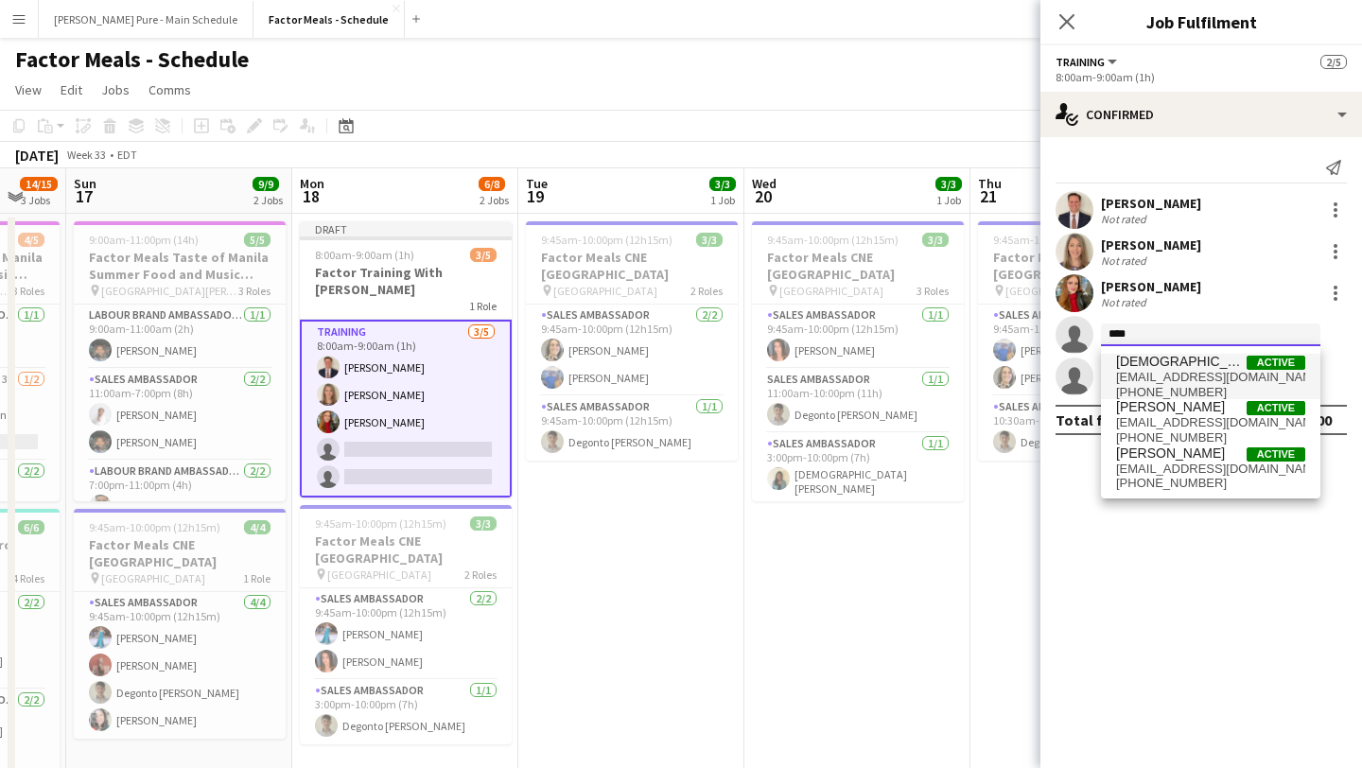
type input "****"
click at [1150, 359] on span "[DEMOGRAPHIC_DATA] [PERSON_NAME]" at bounding box center [1181, 362] width 131 height 16
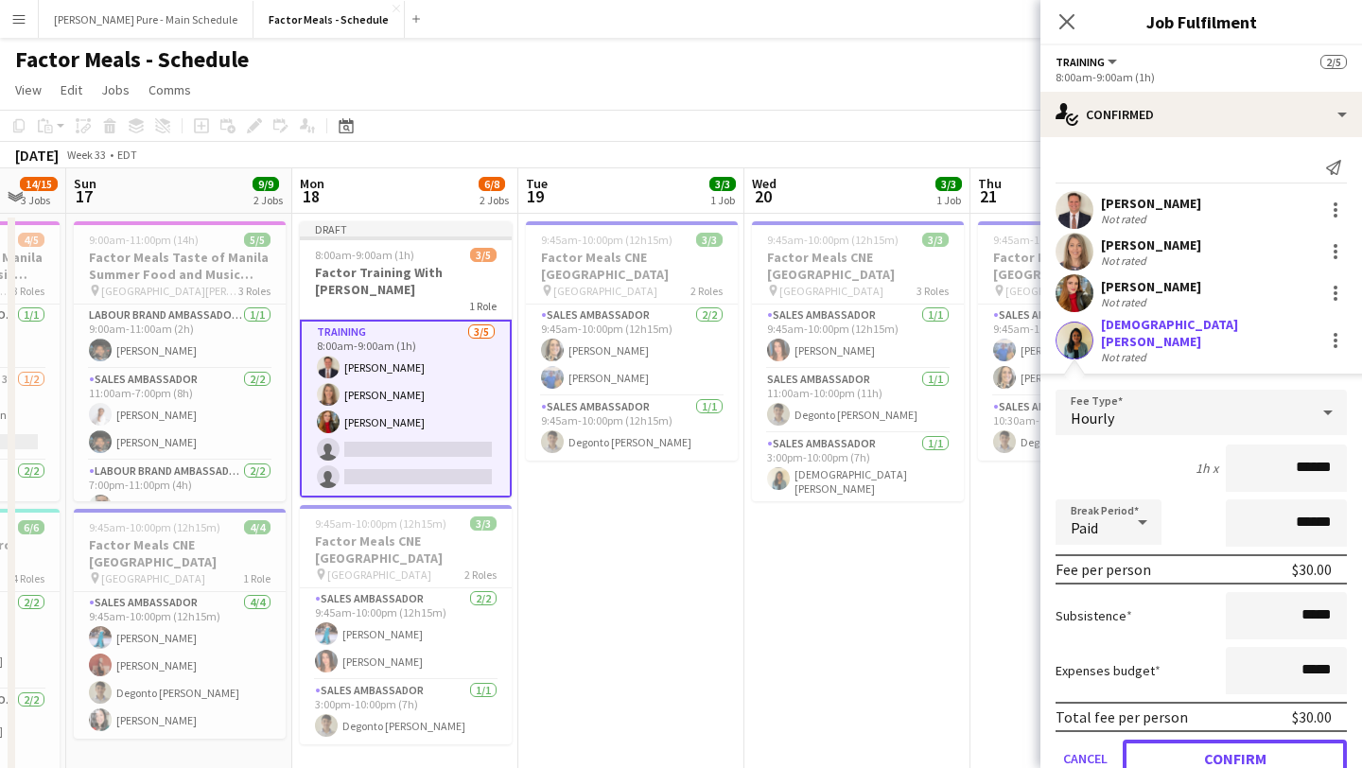
click at [1178, 747] on button "Confirm" at bounding box center [1235, 759] width 224 height 38
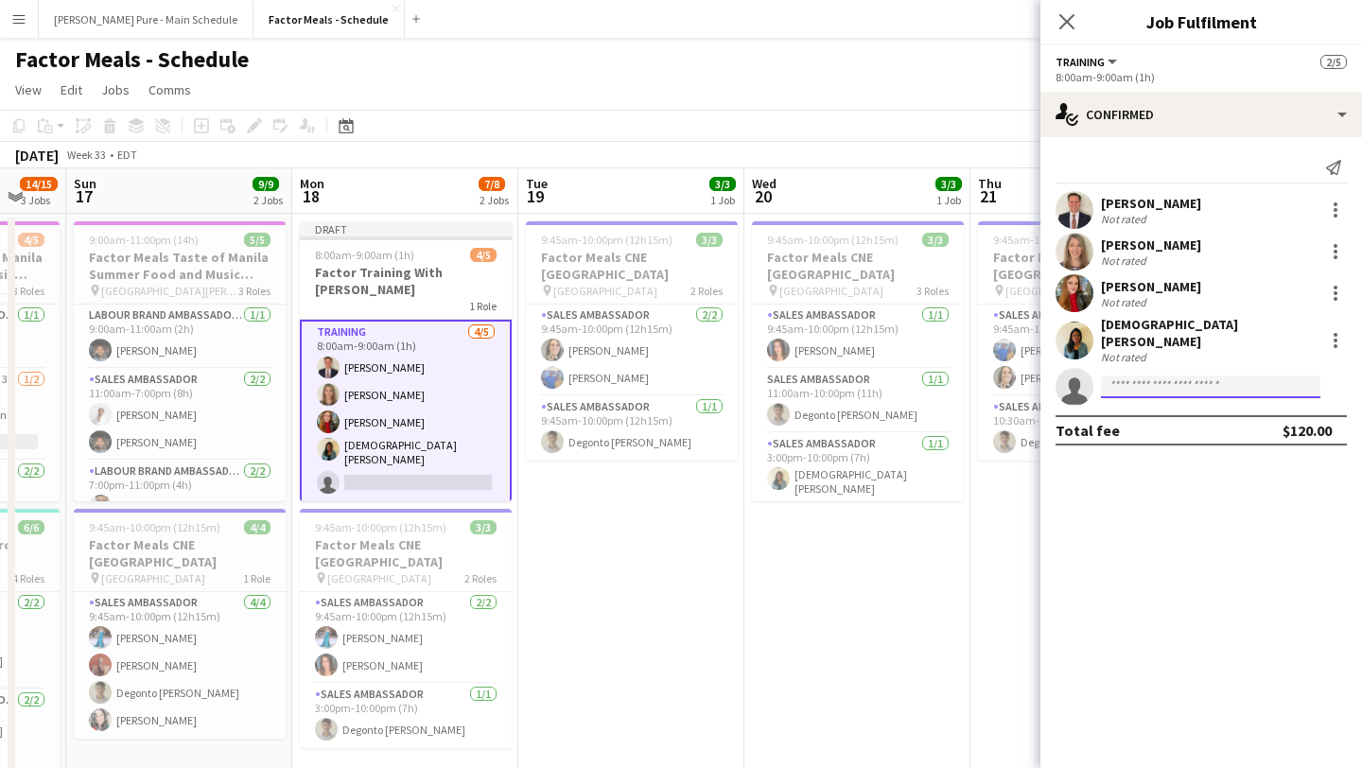
click at [1179, 377] on input at bounding box center [1210, 386] width 219 height 23
type input "****"
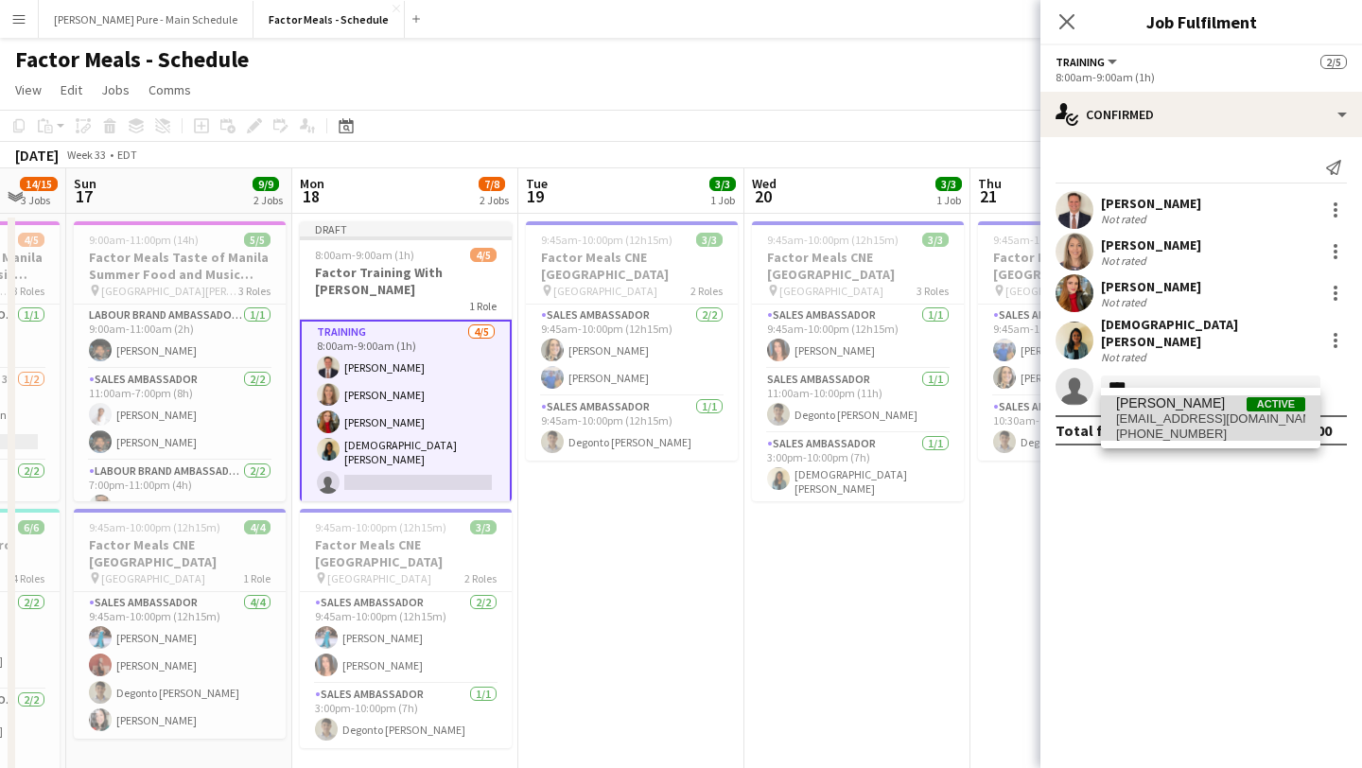
click at [1158, 420] on span "[EMAIL_ADDRESS][DOMAIN_NAME]" at bounding box center [1210, 418] width 189 height 15
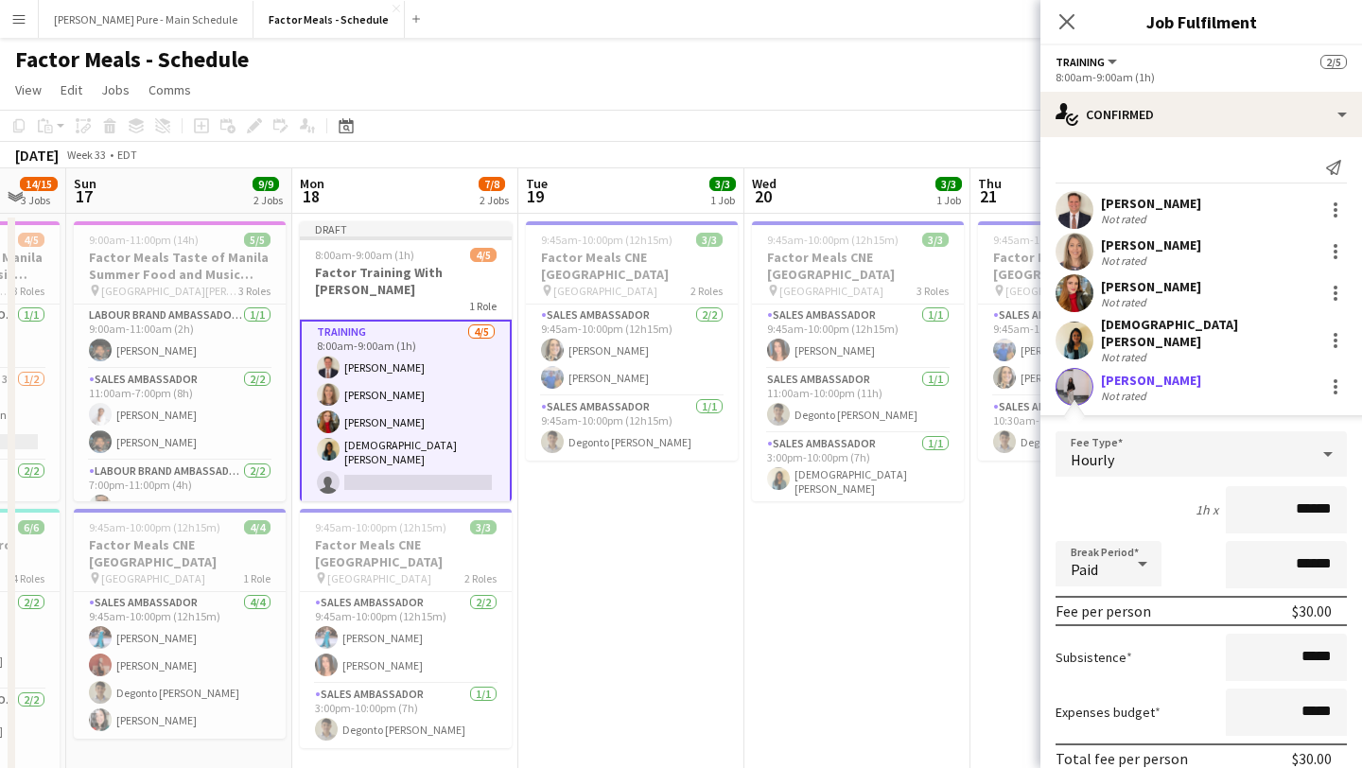
scroll to position [112, 0]
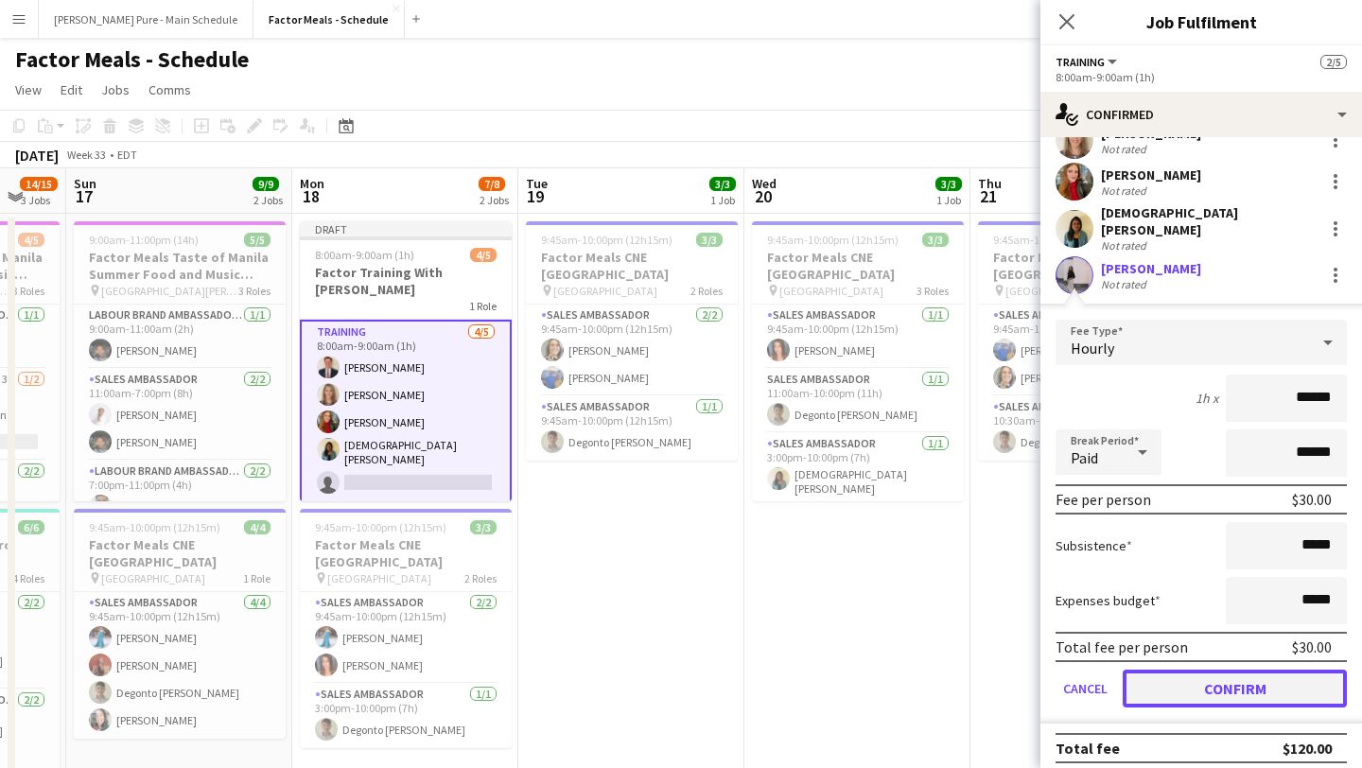
click at [1267, 678] on button "Confirm" at bounding box center [1235, 689] width 224 height 38
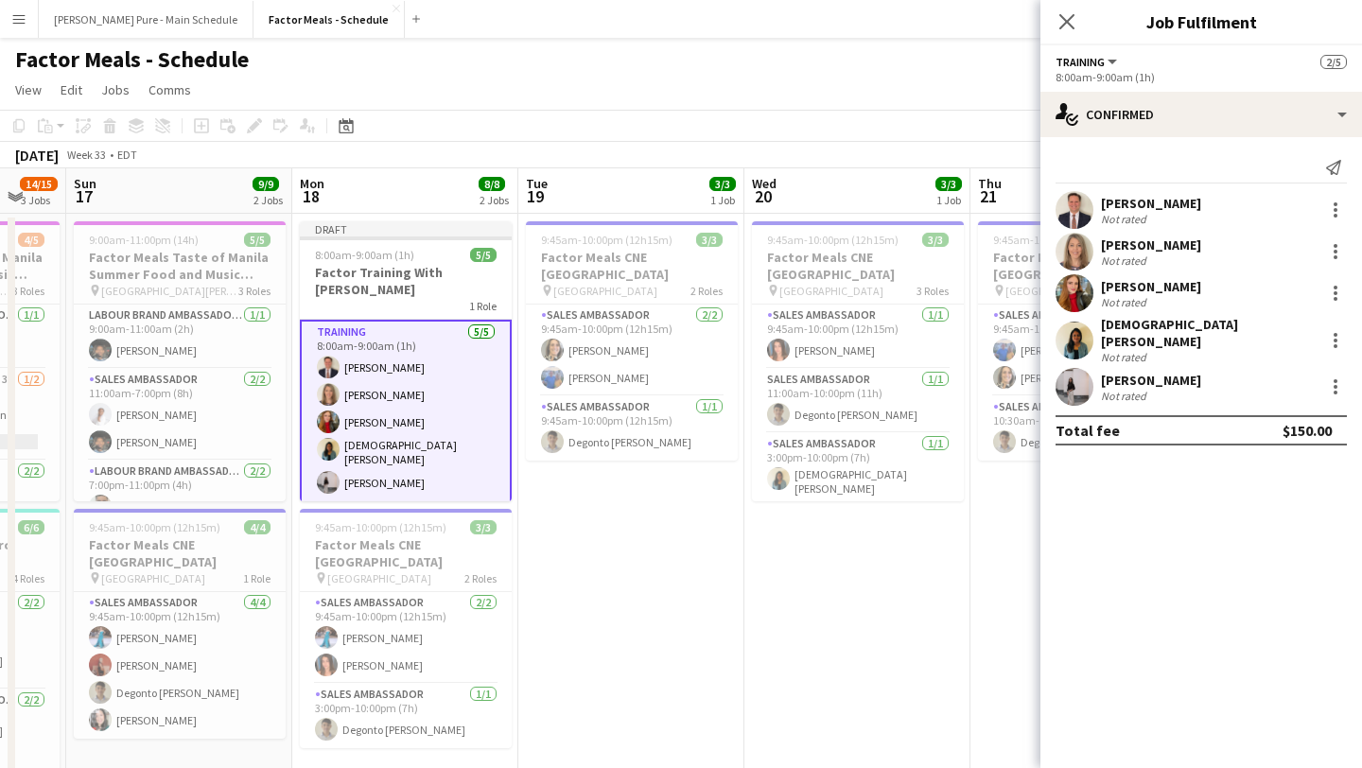
scroll to position [0, 0]
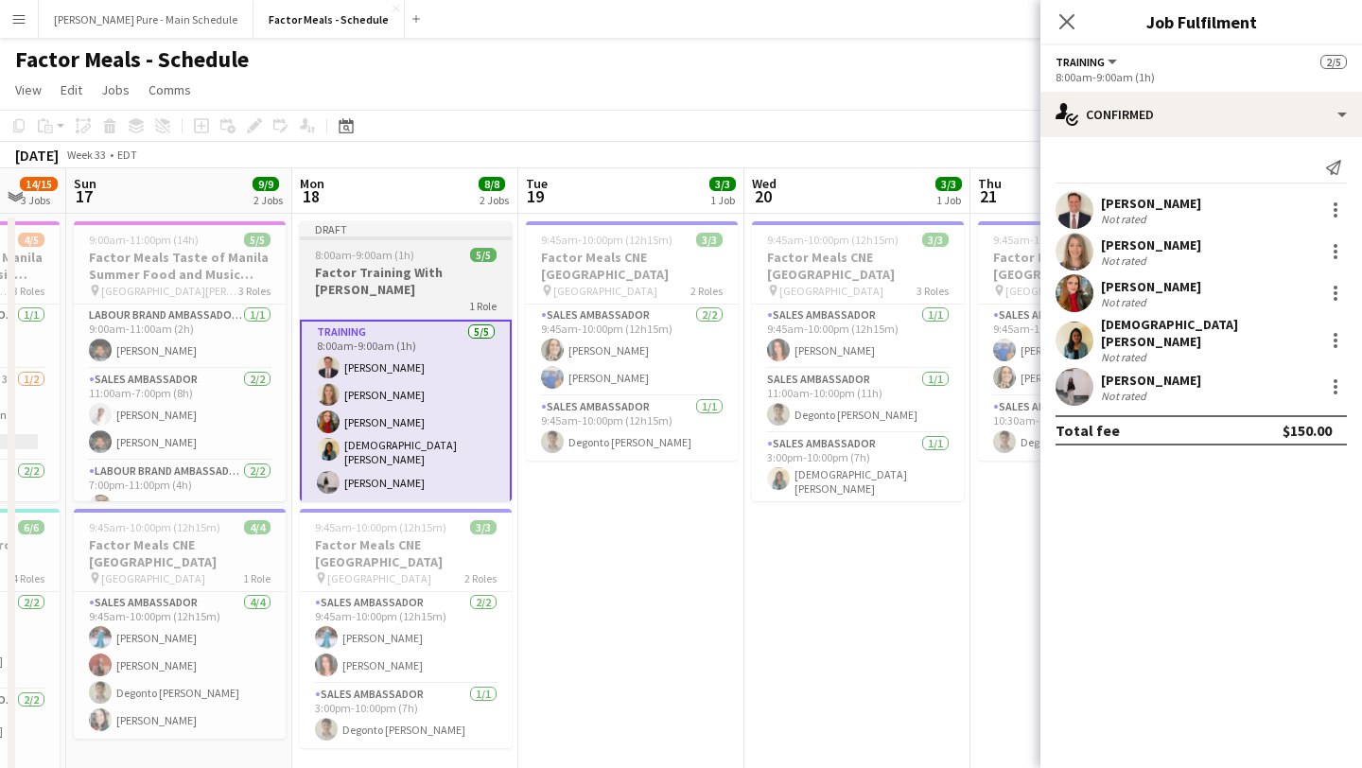
click at [396, 257] on span "8:00am-9:00am (1h)" at bounding box center [364, 255] width 99 height 14
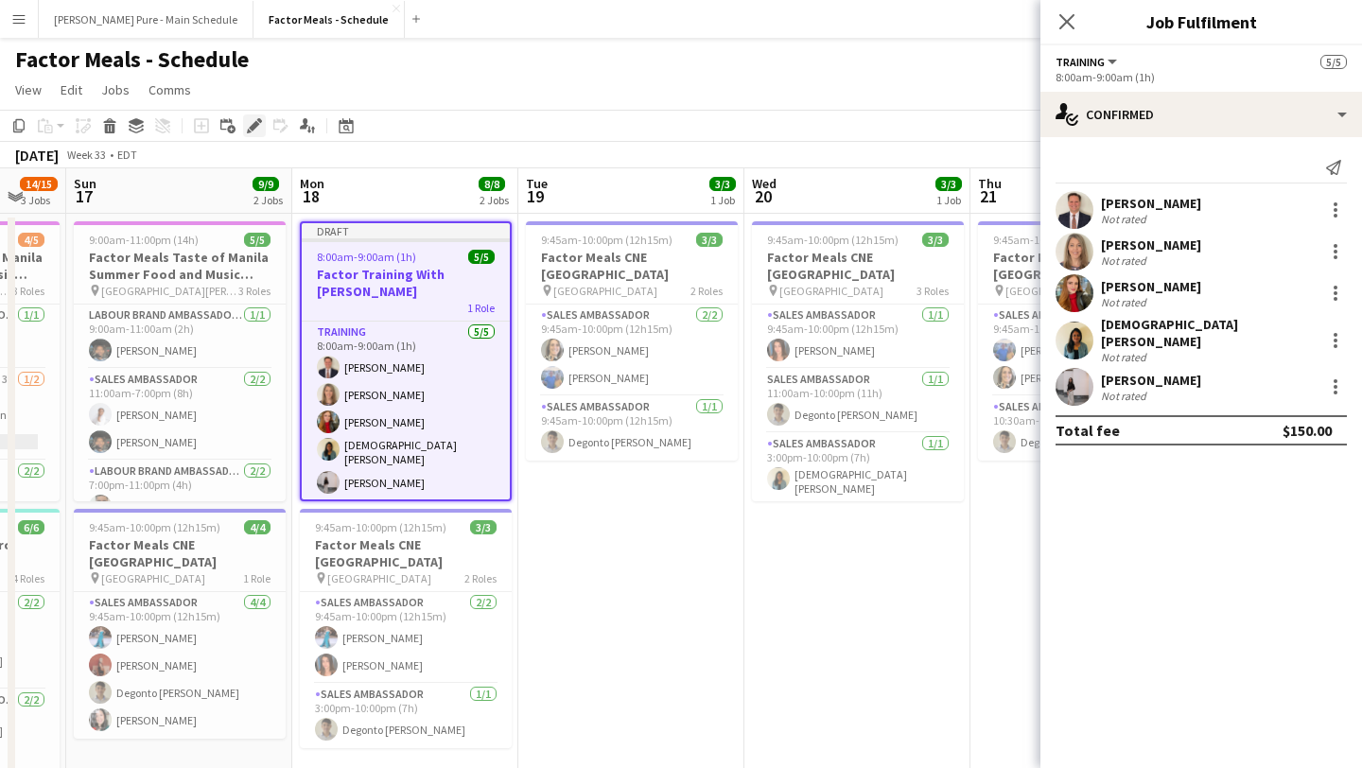
click at [246, 122] on div "Edit" at bounding box center [254, 125] width 23 height 23
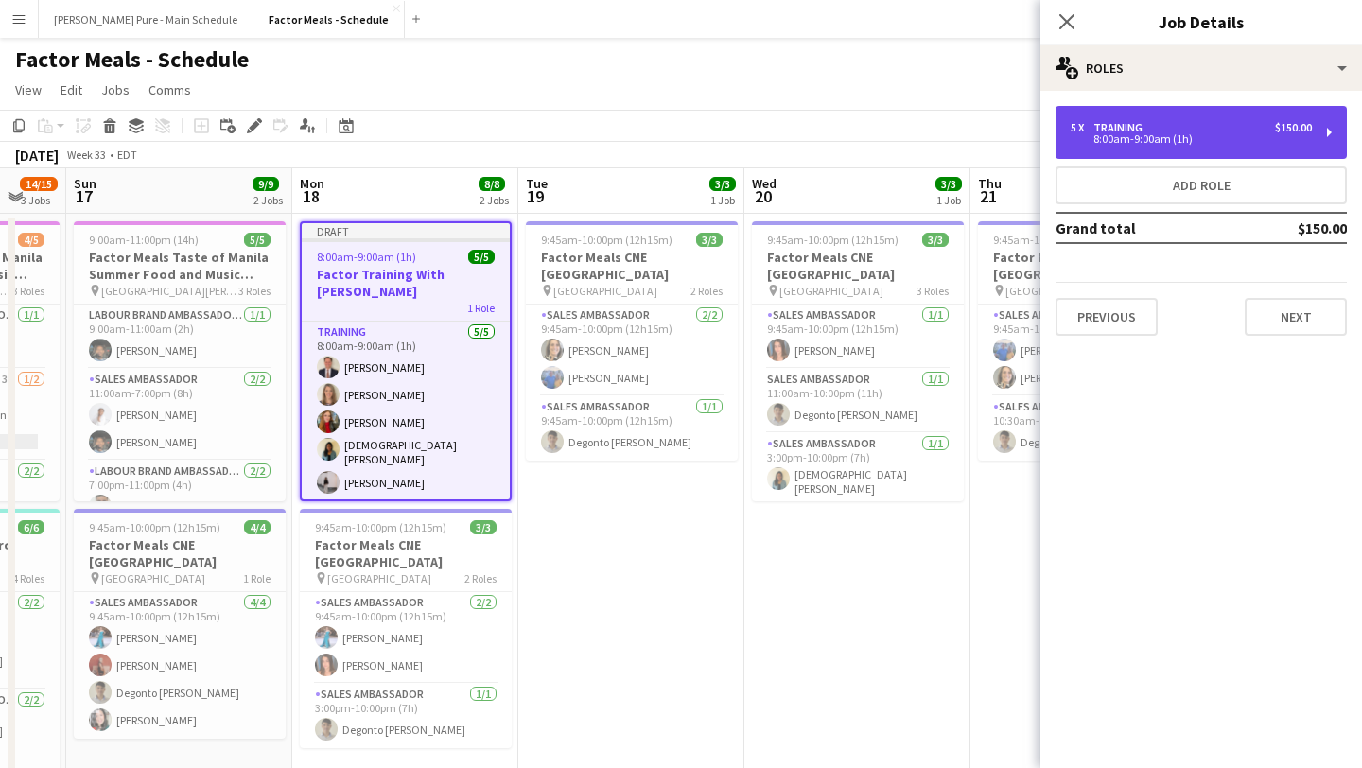
click at [1235, 133] on div "5 x Training $150.00" at bounding box center [1191, 127] width 241 height 13
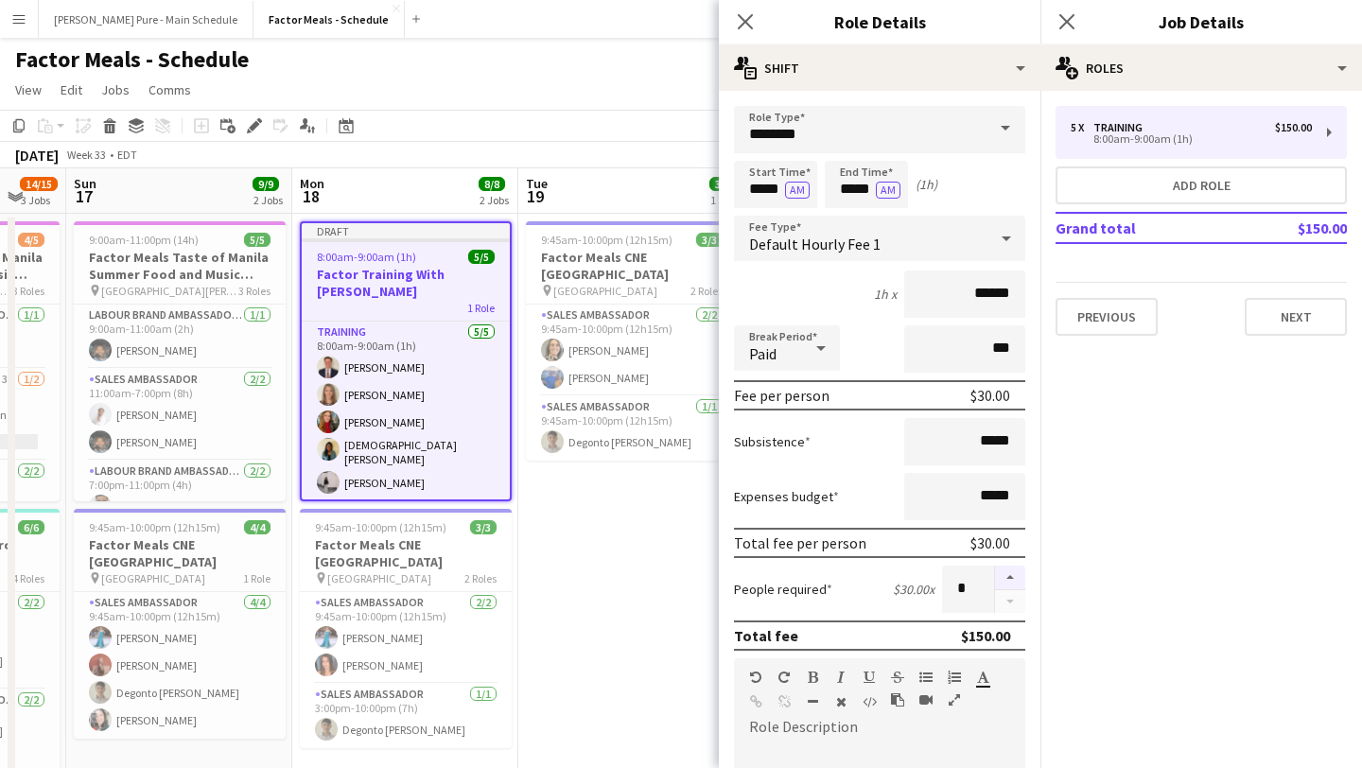
click at [1019, 574] on button "button" at bounding box center [1010, 578] width 30 height 25
type input "*"
click at [1061, 20] on icon "Close pop-in" at bounding box center [1066, 21] width 18 height 18
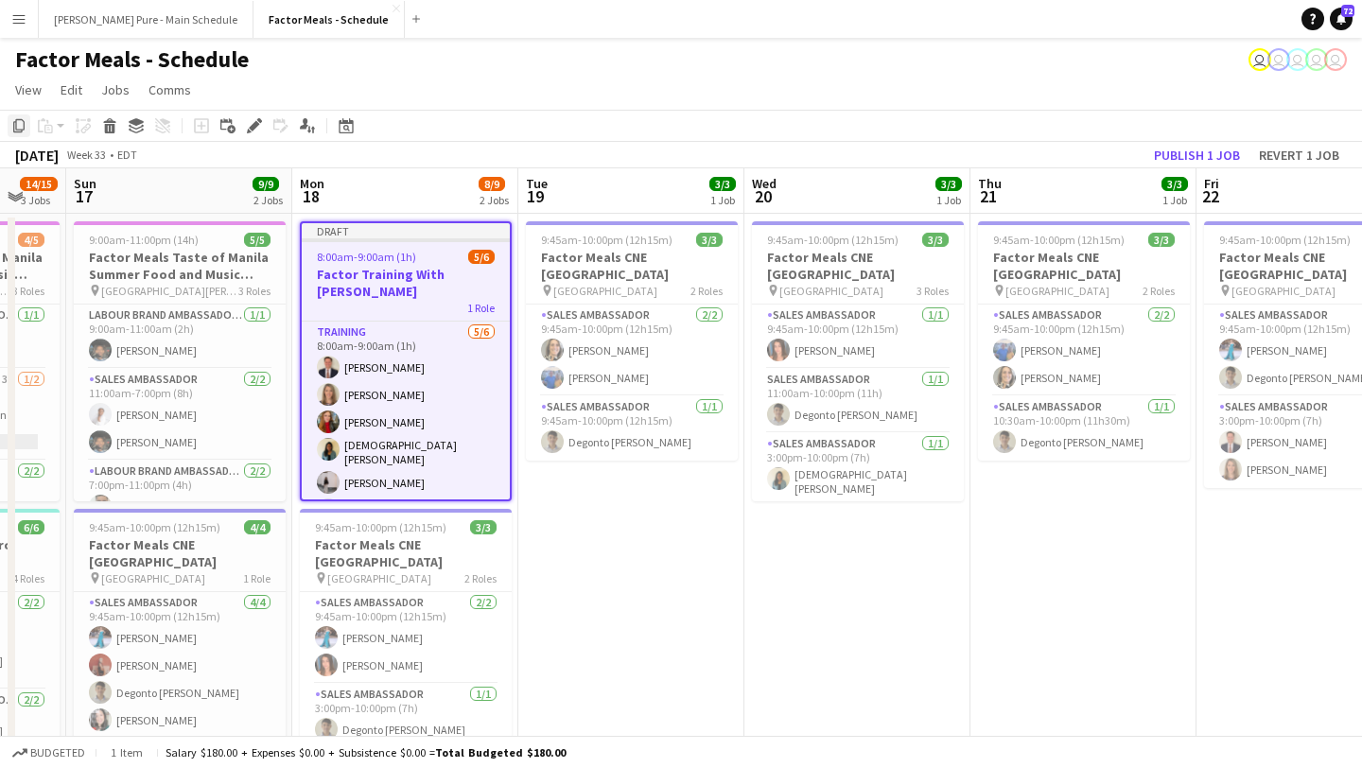
click at [21, 123] on icon "Copy" at bounding box center [18, 125] width 15 height 15
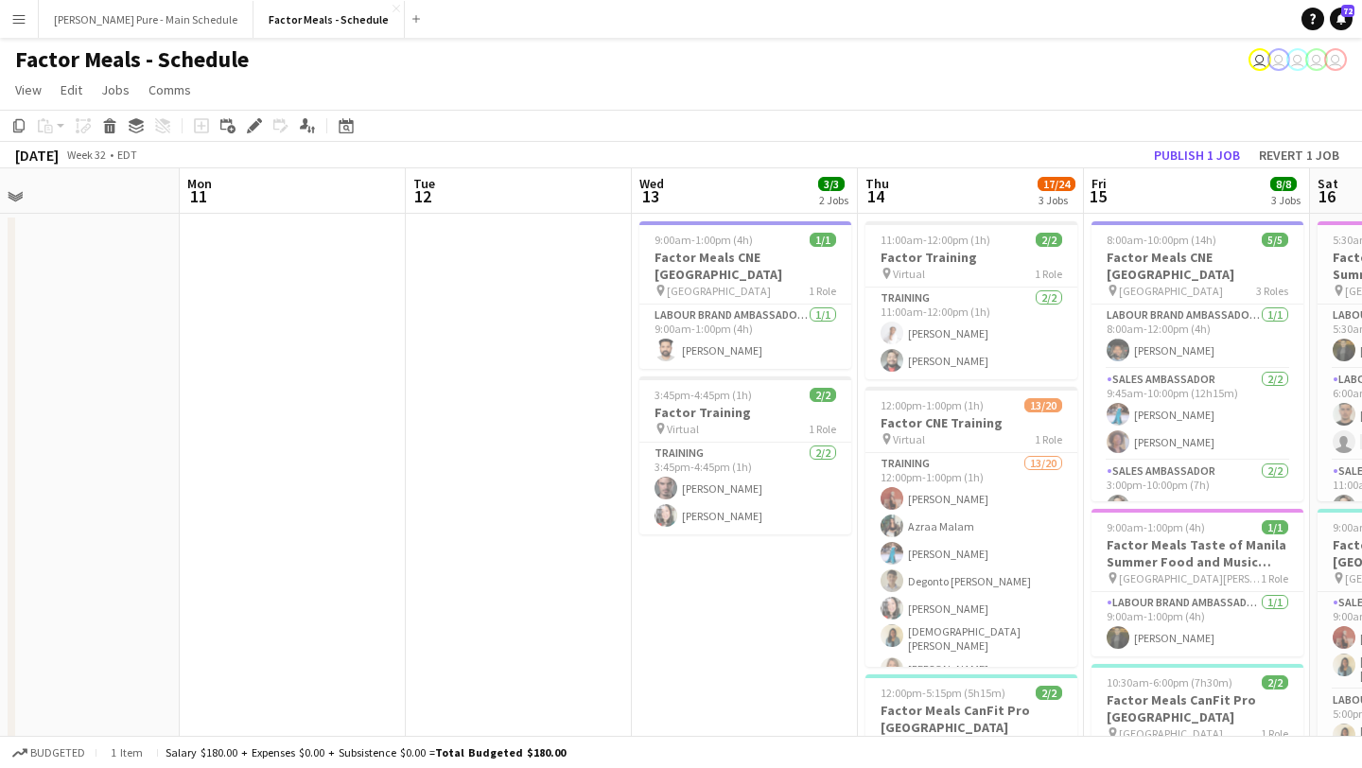
scroll to position [0, 497]
click at [733, 595] on app-date-cell "9:00am-1:00pm (4h) 1/1 Factor Meals CNE [GEOGRAPHIC_DATA] pin Enercare Centre 1…" at bounding box center [746, 652] width 226 height 877
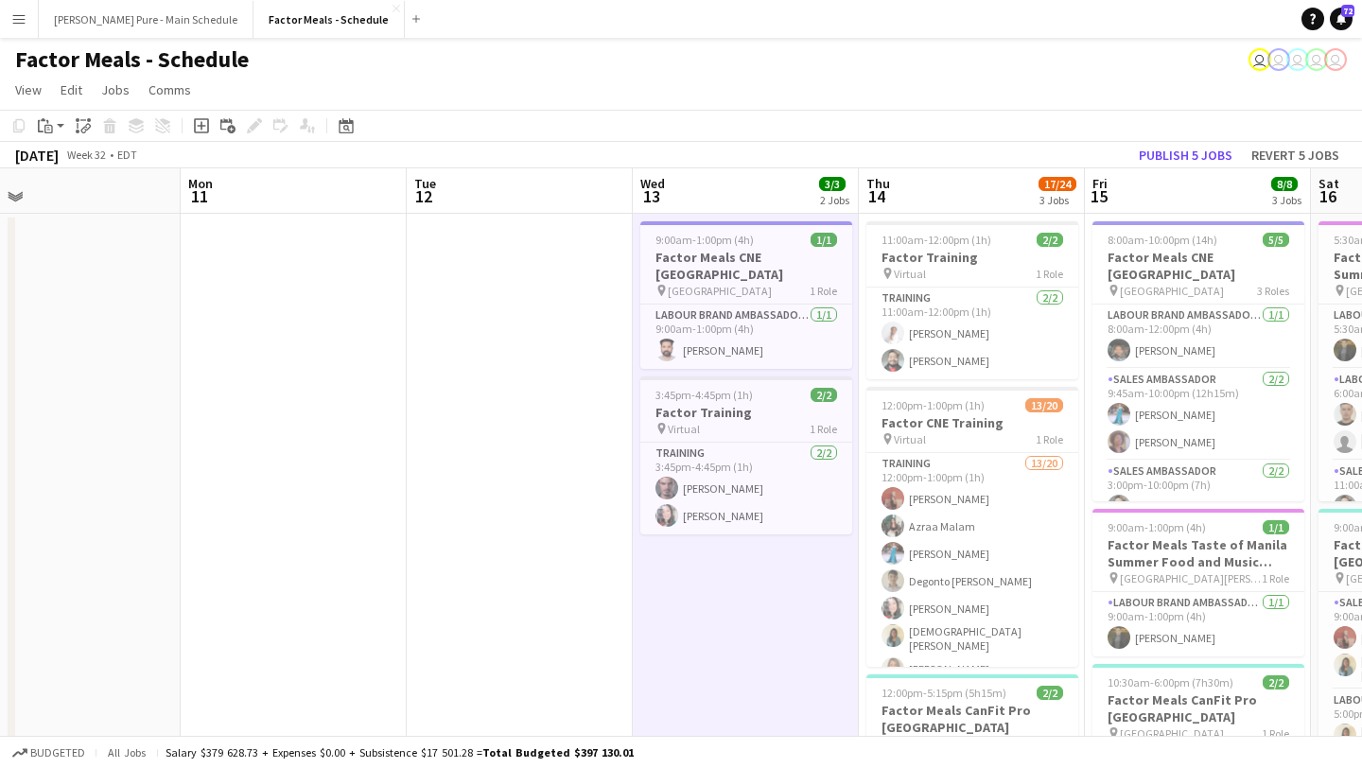
click at [71, 139] on app-toolbar "Copy Paste Paste Command V Paste with crew Command Shift V Paste linked Job [GE…" at bounding box center [681, 126] width 1362 height 32
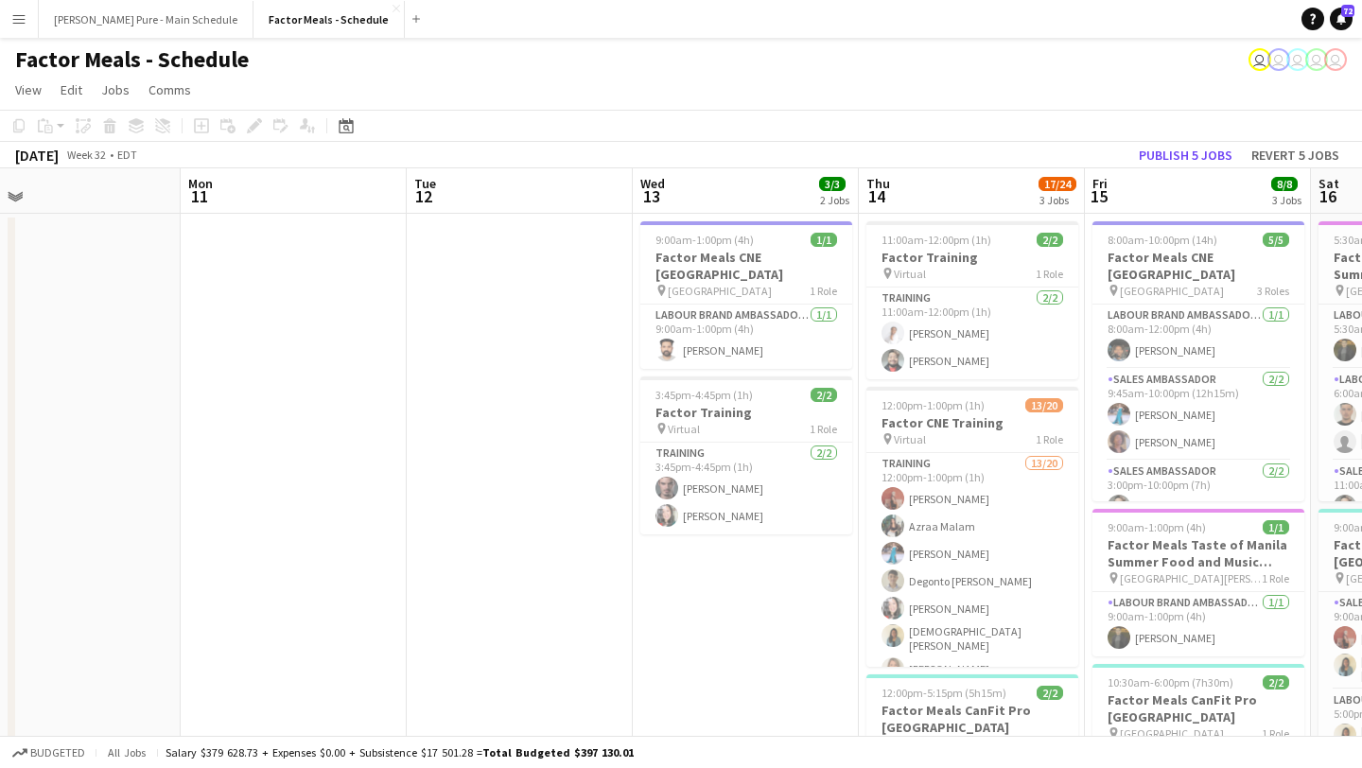
click at [814, 573] on app-date-cell "9:00am-1:00pm (4h) 1/1 Factor Meals CNE [GEOGRAPHIC_DATA] pin Enercare Centre 1…" at bounding box center [746, 652] width 226 height 877
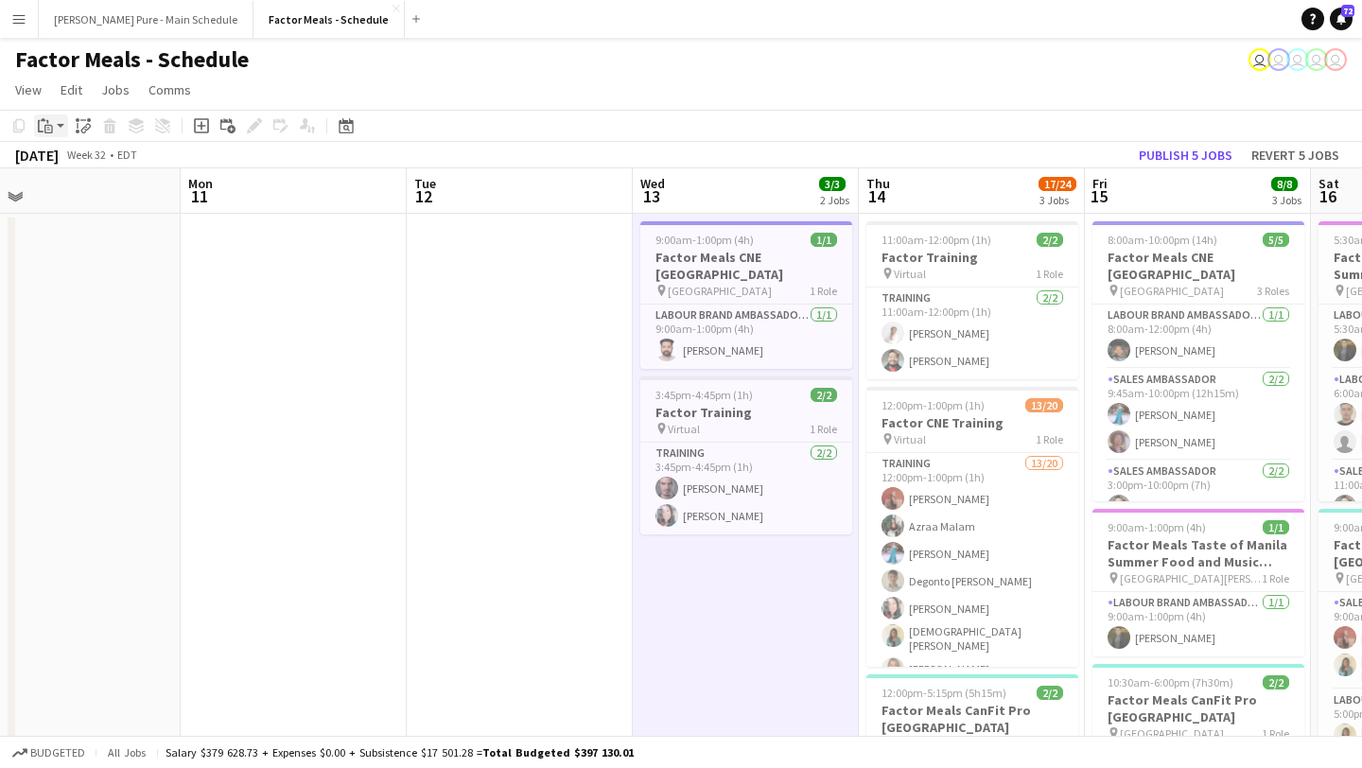
click at [54, 127] on div "Paste" at bounding box center [45, 125] width 23 height 23
click at [87, 193] on link "Paste with crew Command Shift V" at bounding box center [124, 193] width 149 height 17
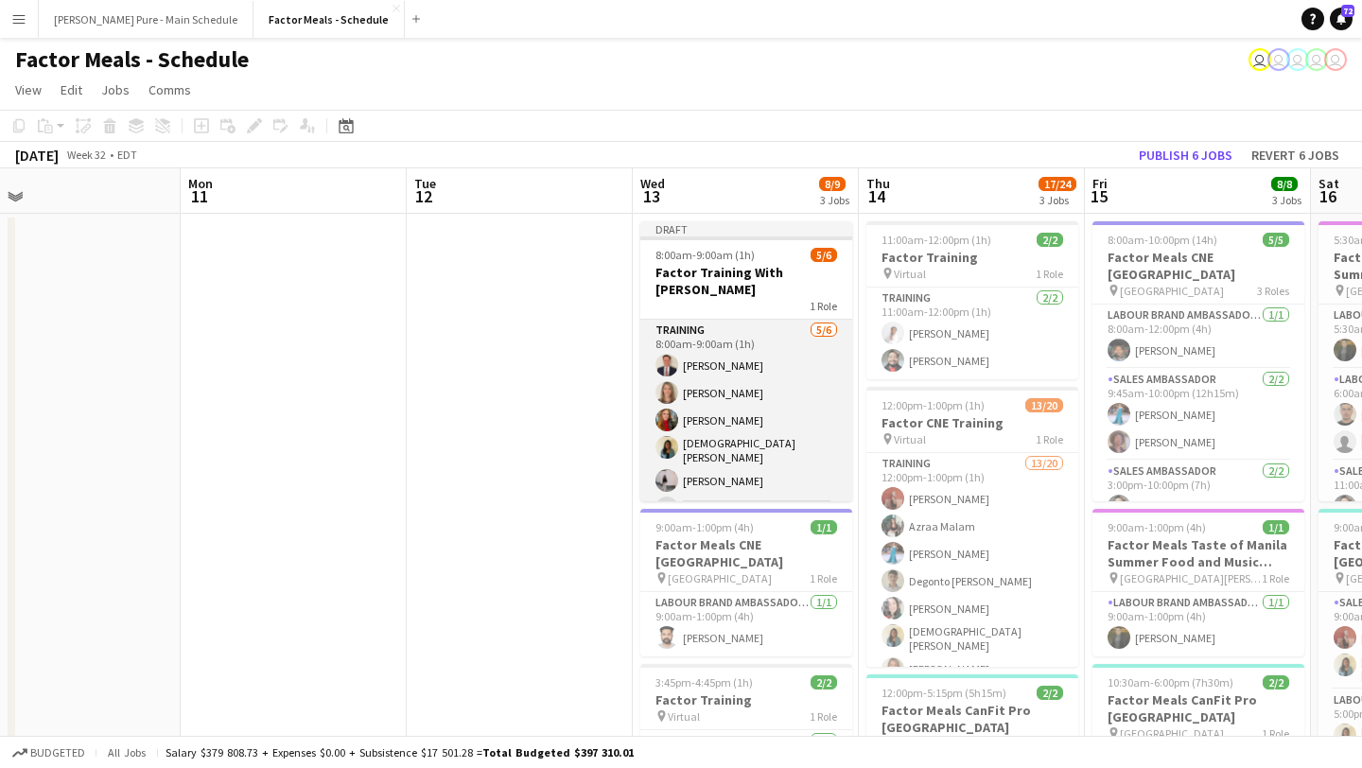
click at [747, 480] on app-card-role "Training [DATE] 8:00am-9:00am (1h) [PERSON_NAME] [PERSON_NAME] Adeliia Hrechani…" at bounding box center [746, 423] width 212 height 207
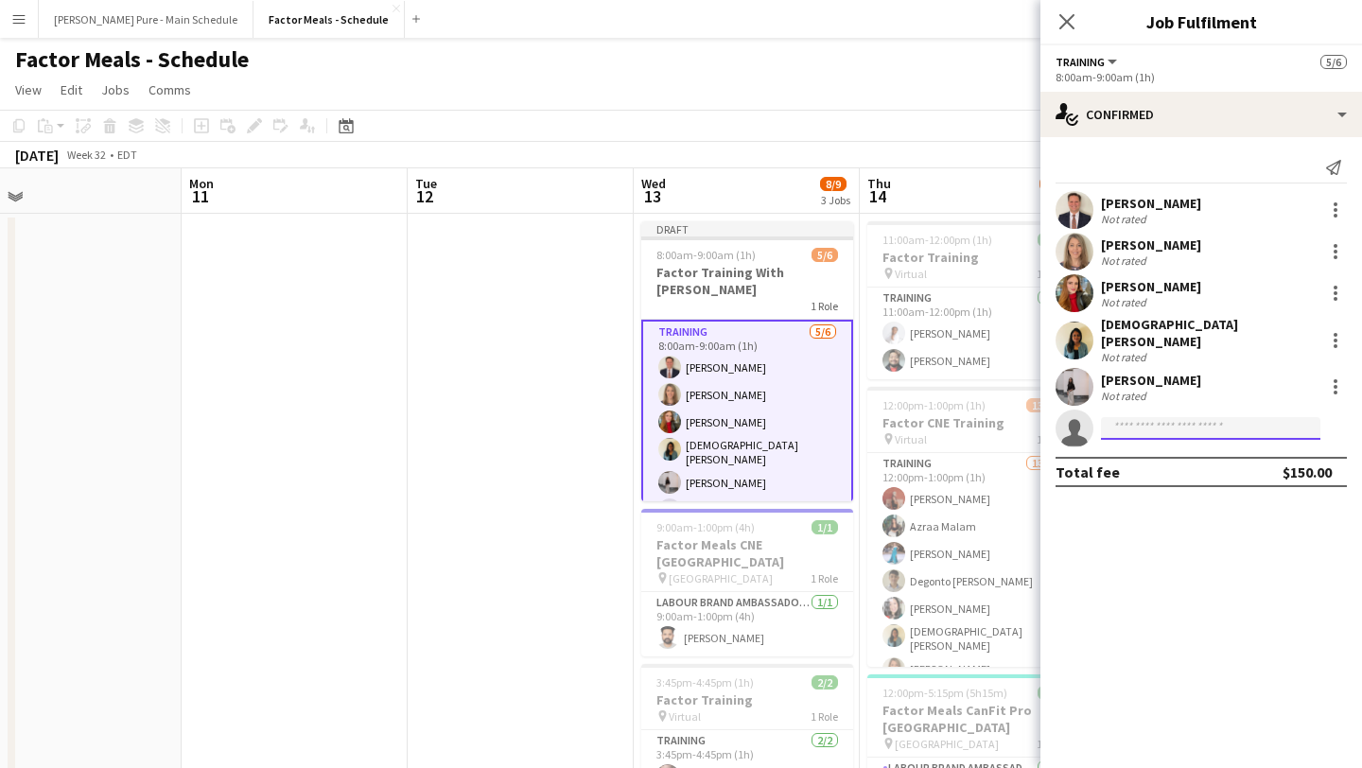
click at [1193, 423] on input at bounding box center [1210, 428] width 219 height 23
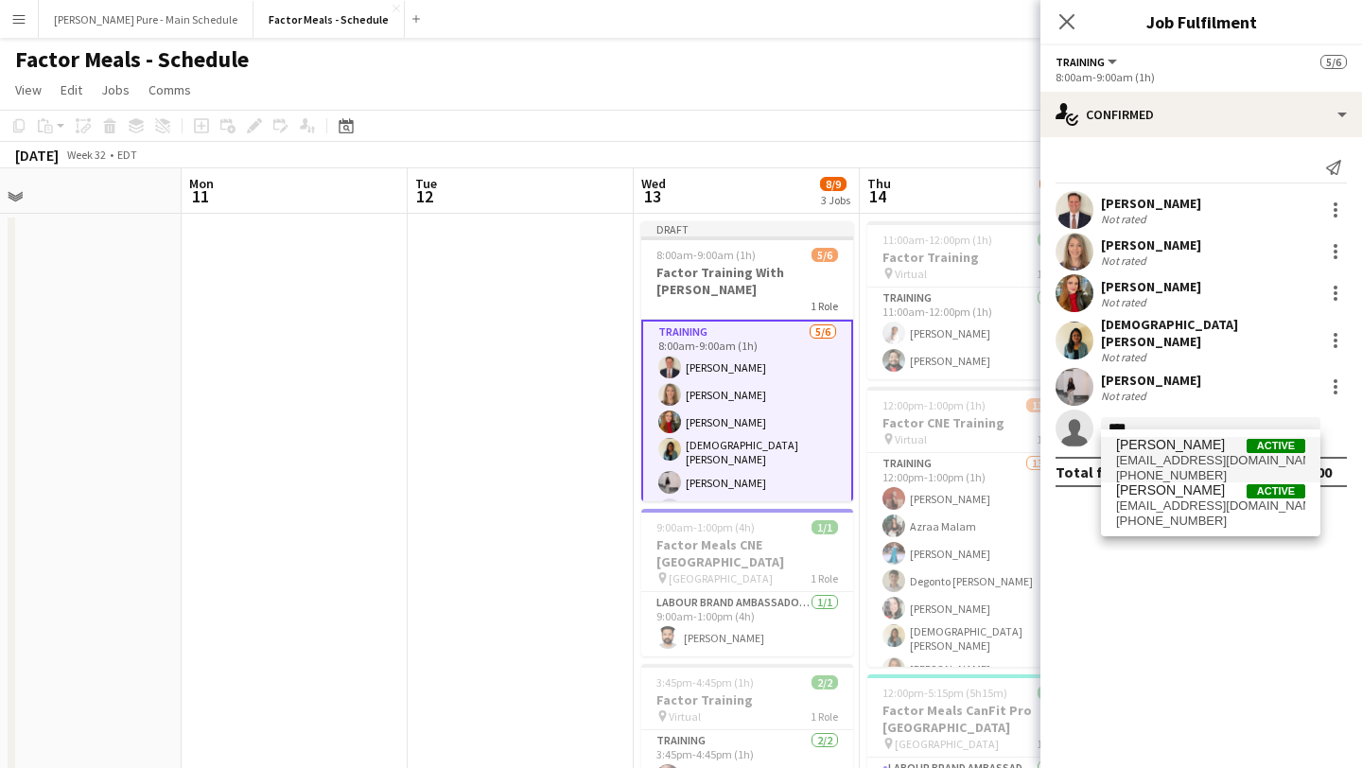
type input "****"
click at [1175, 464] on span "[EMAIL_ADDRESS][DOMAIN_NAME]" at bounding box center [1210, 460] width 189 height 15
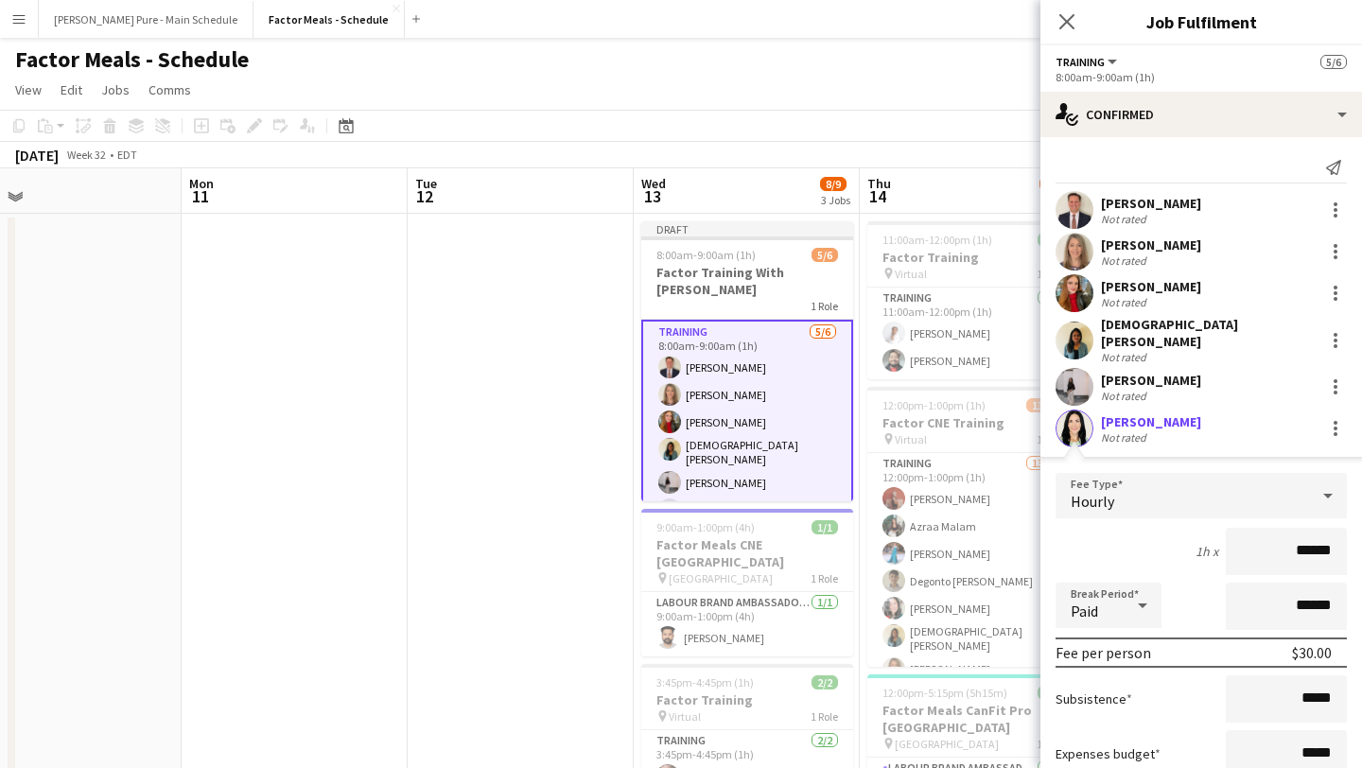
scroll to position [153, 0]
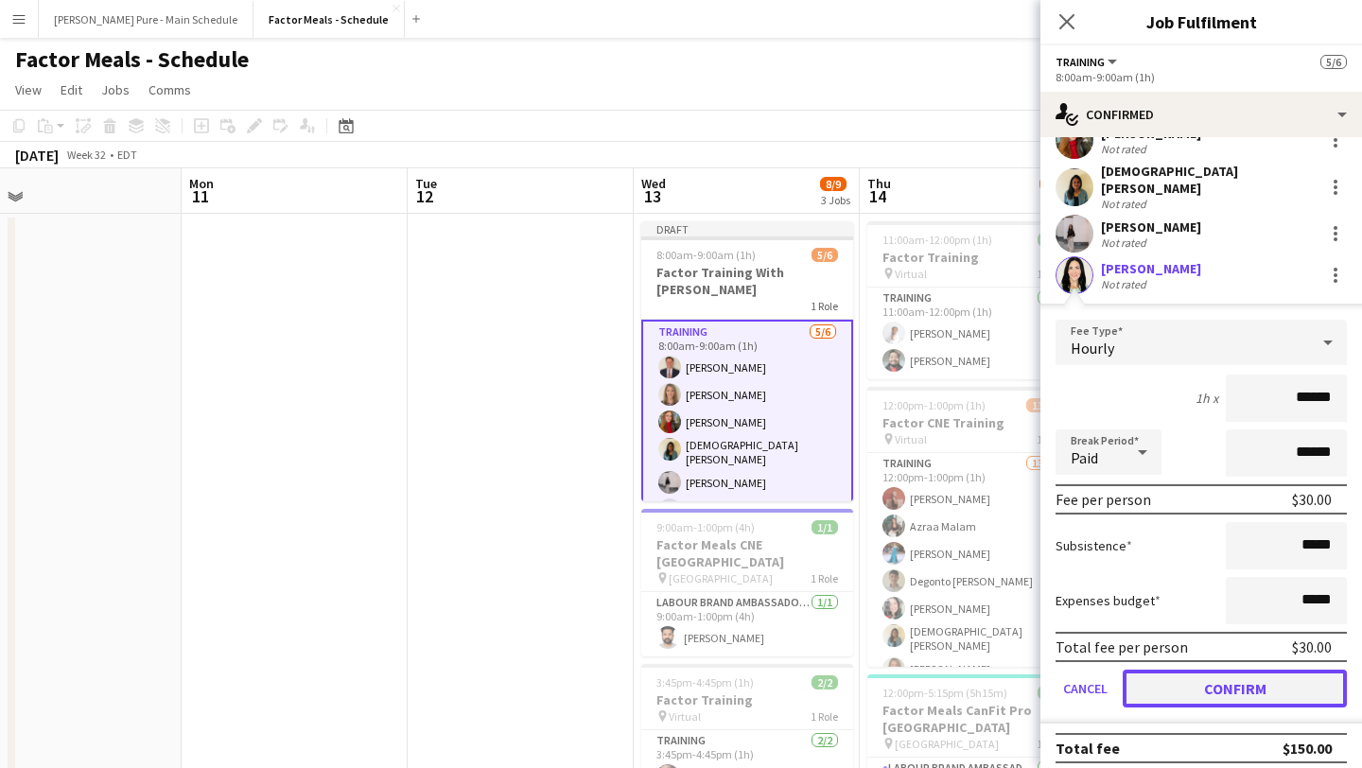
click at [1218, 689] on button "Confirm" at bounding box center [1235, 689] width 224 height 38
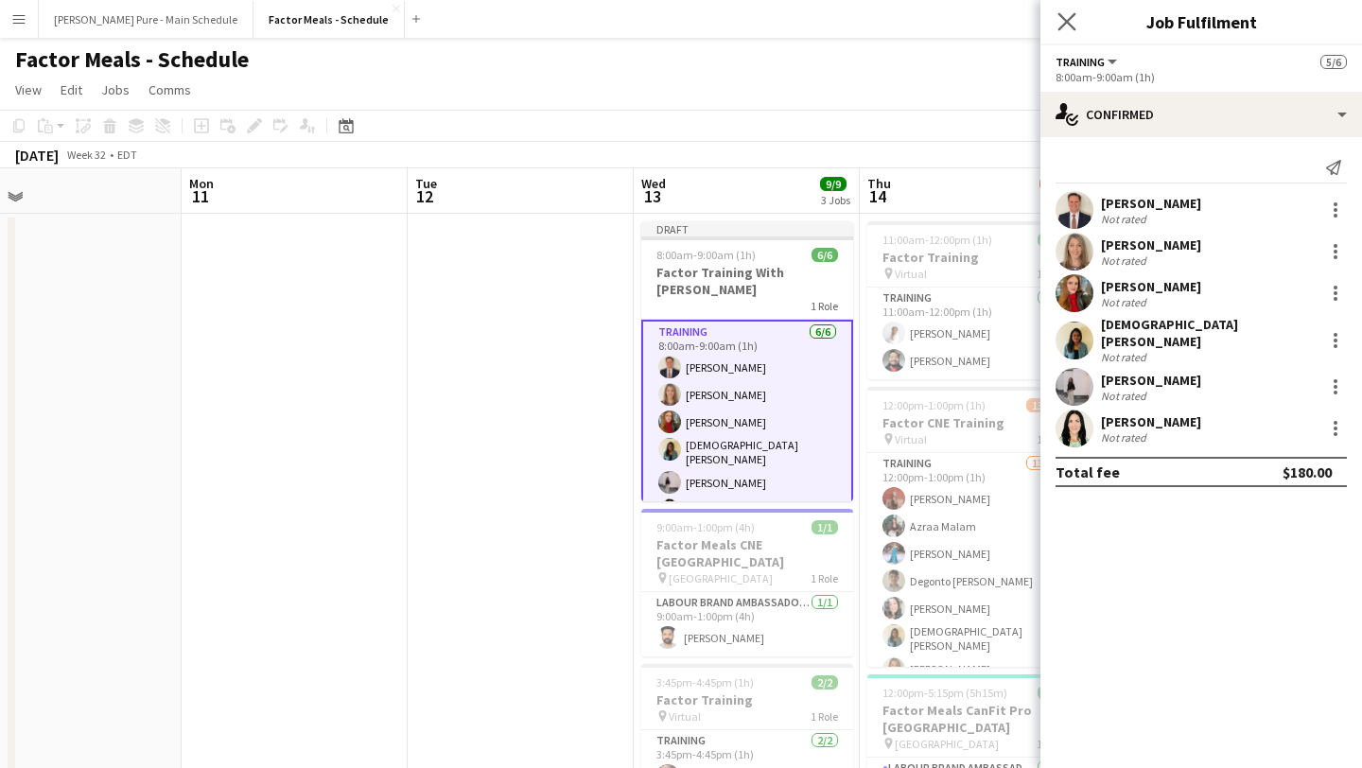
click at [1058, 9] on app-icon "Close pop-in" at bounding box center [1067, 22] width 27 height 27
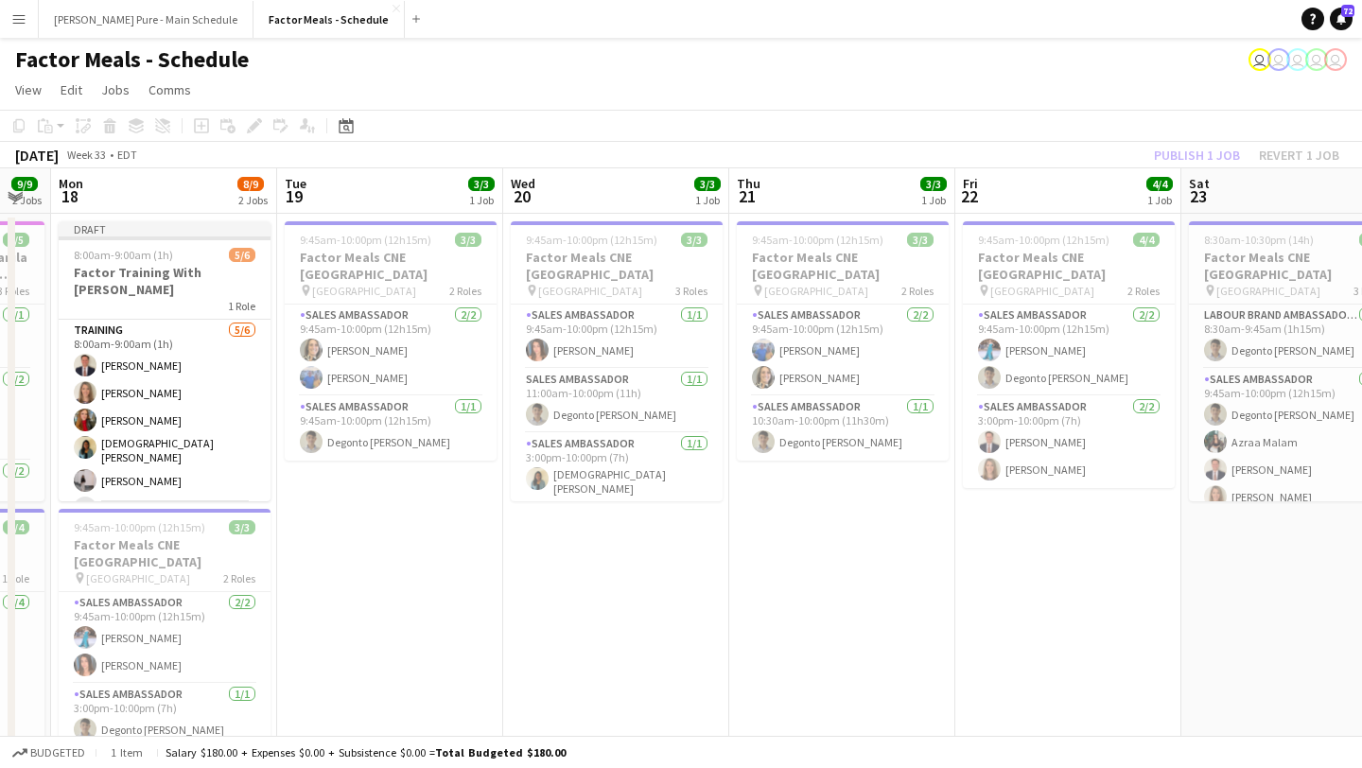
scroll to position [0, 658]
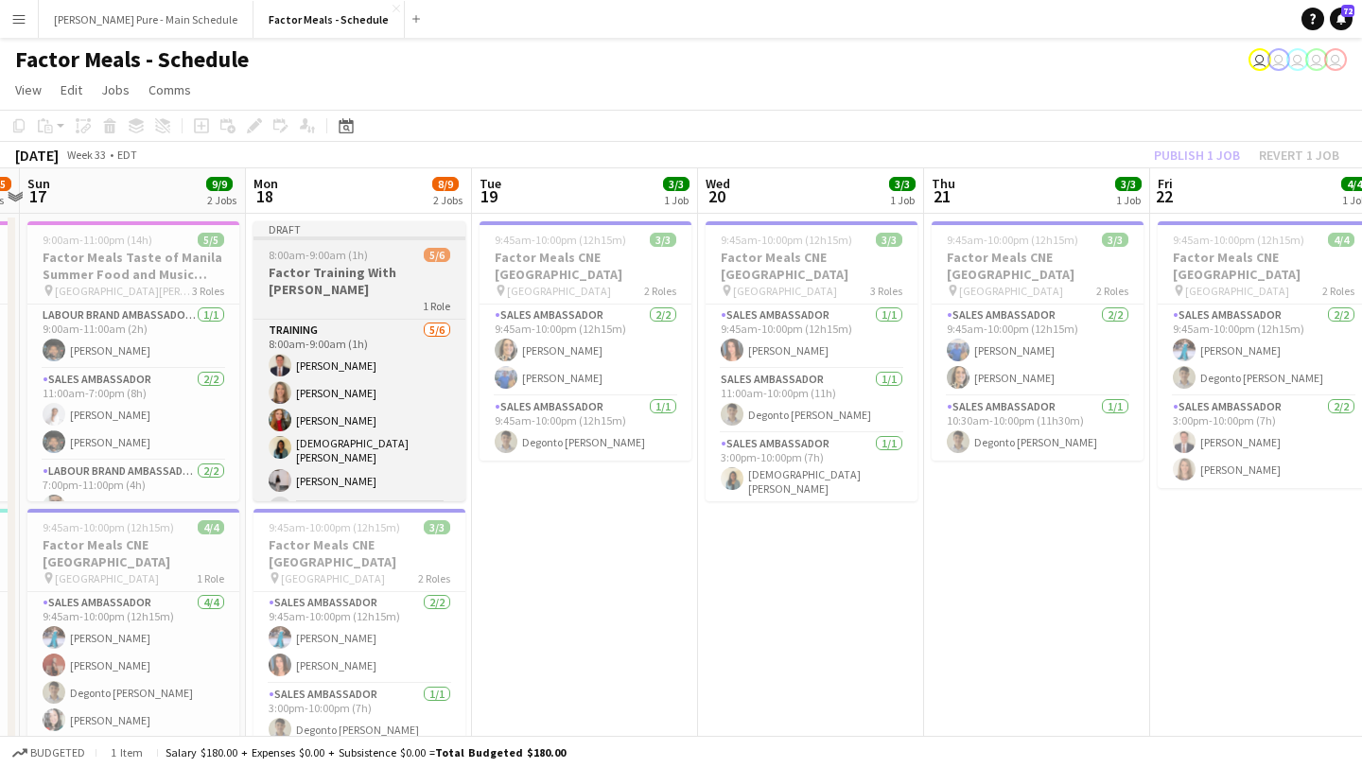
click at [324, 267] on h3 "Factor Training With [PERSON_NAME]" at bounding box center [359, 281] width 212 height 34
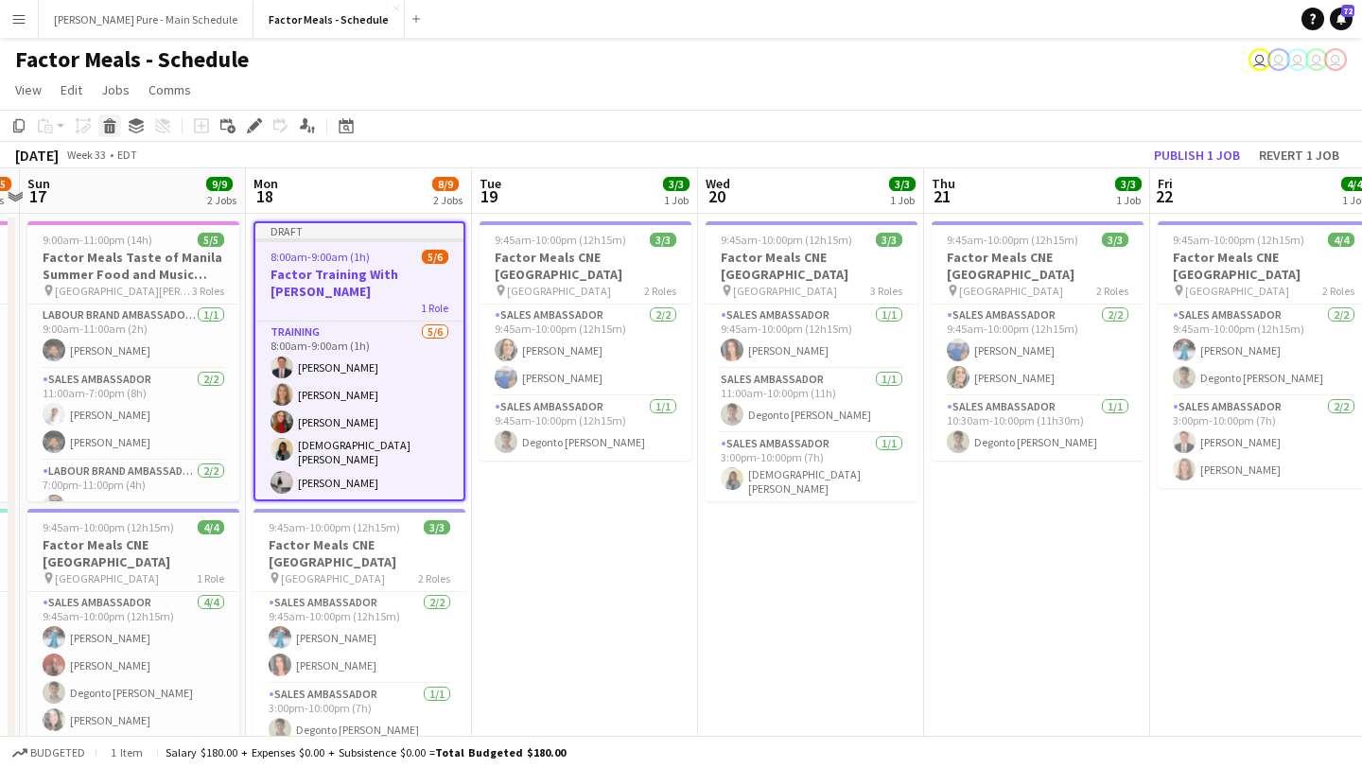
click at [109, 127] on icon at bounding box center [110, 128] width 10 height 9
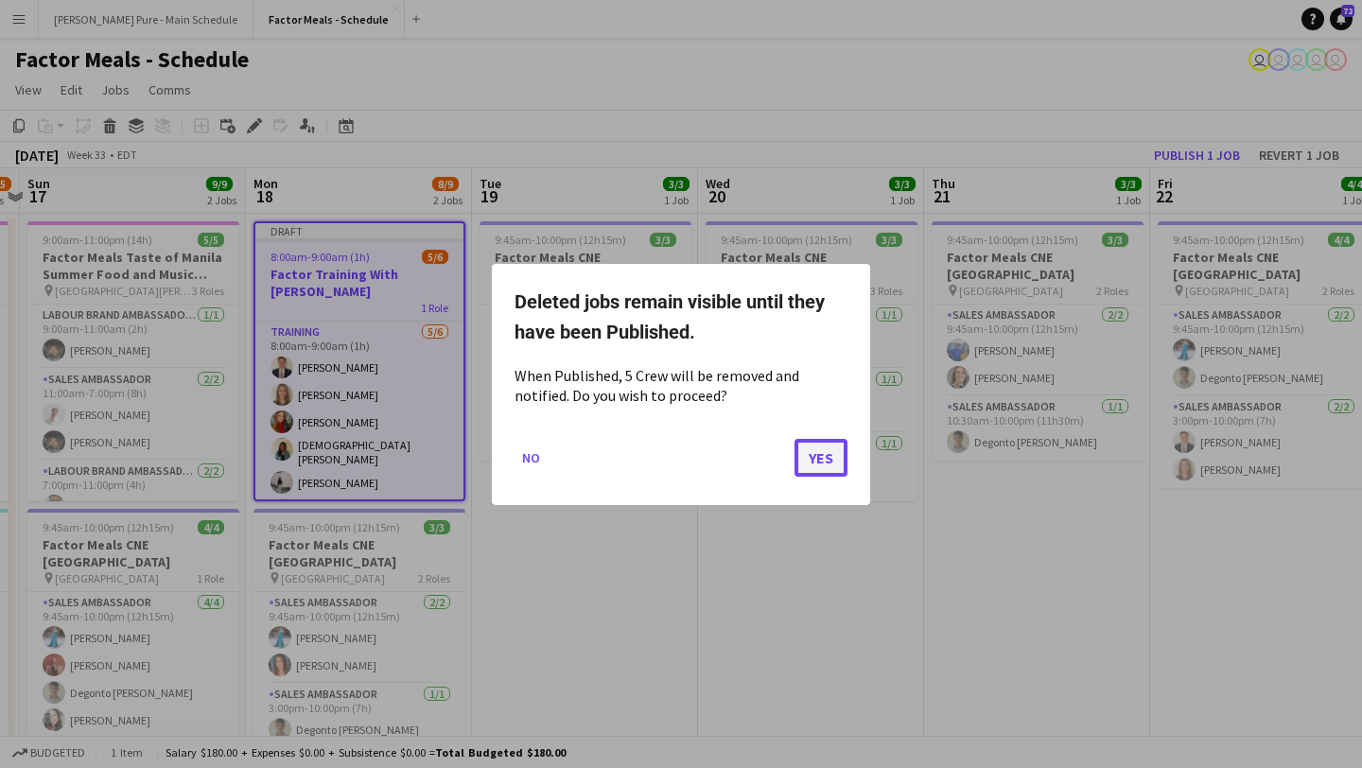
click at [828, 461] on button "Yes" at bounding box center [820, 457] width 53 height 38
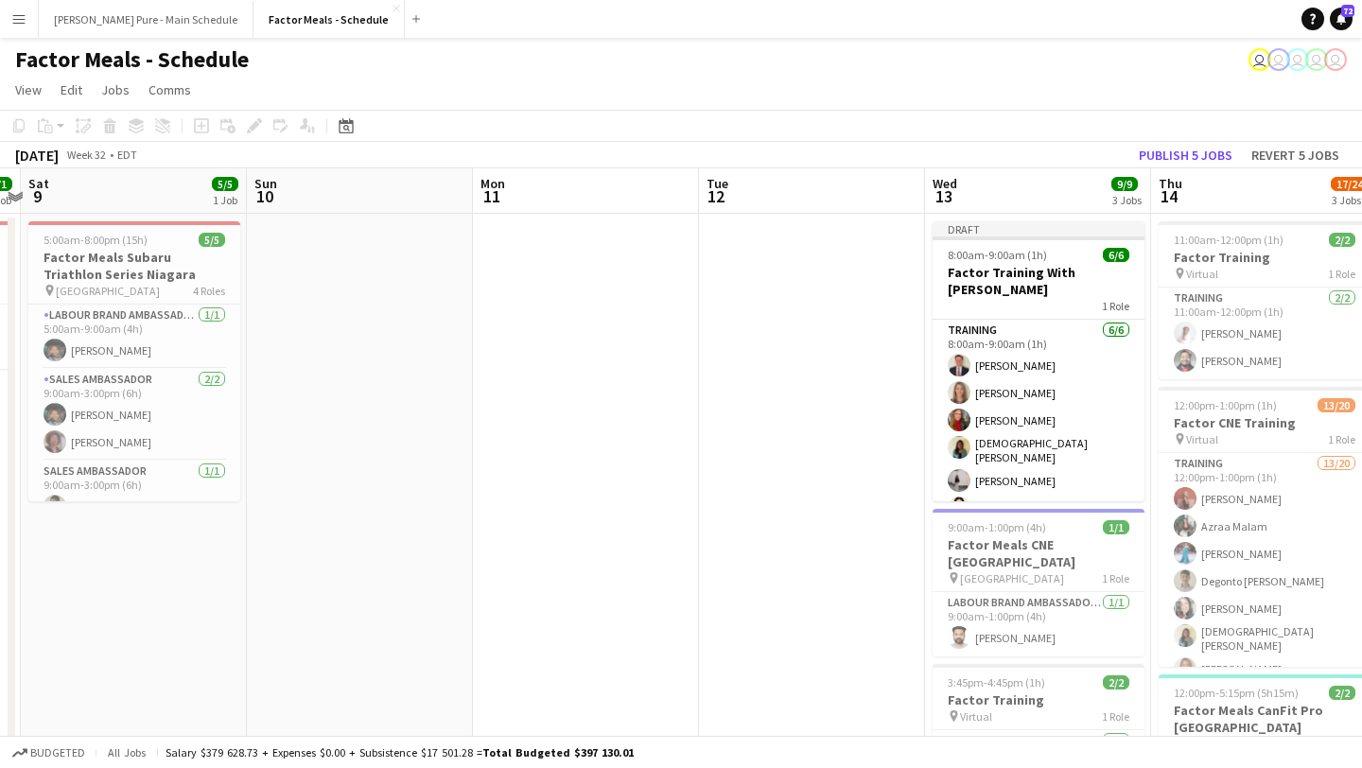
scroll to position [0, 862]
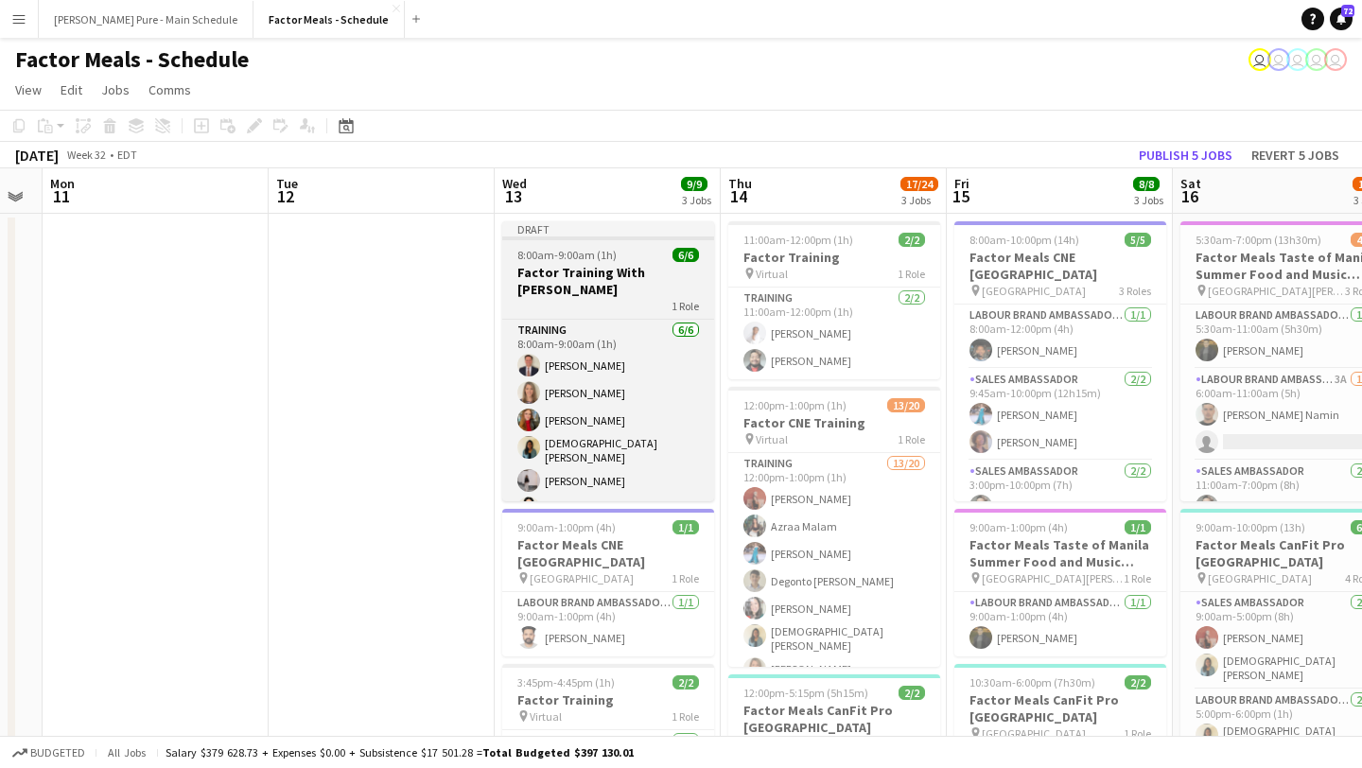
click at [593, 249] on span "8:00am-9:00am (1h)" at bounding box center [566, 255] width 99 height 14
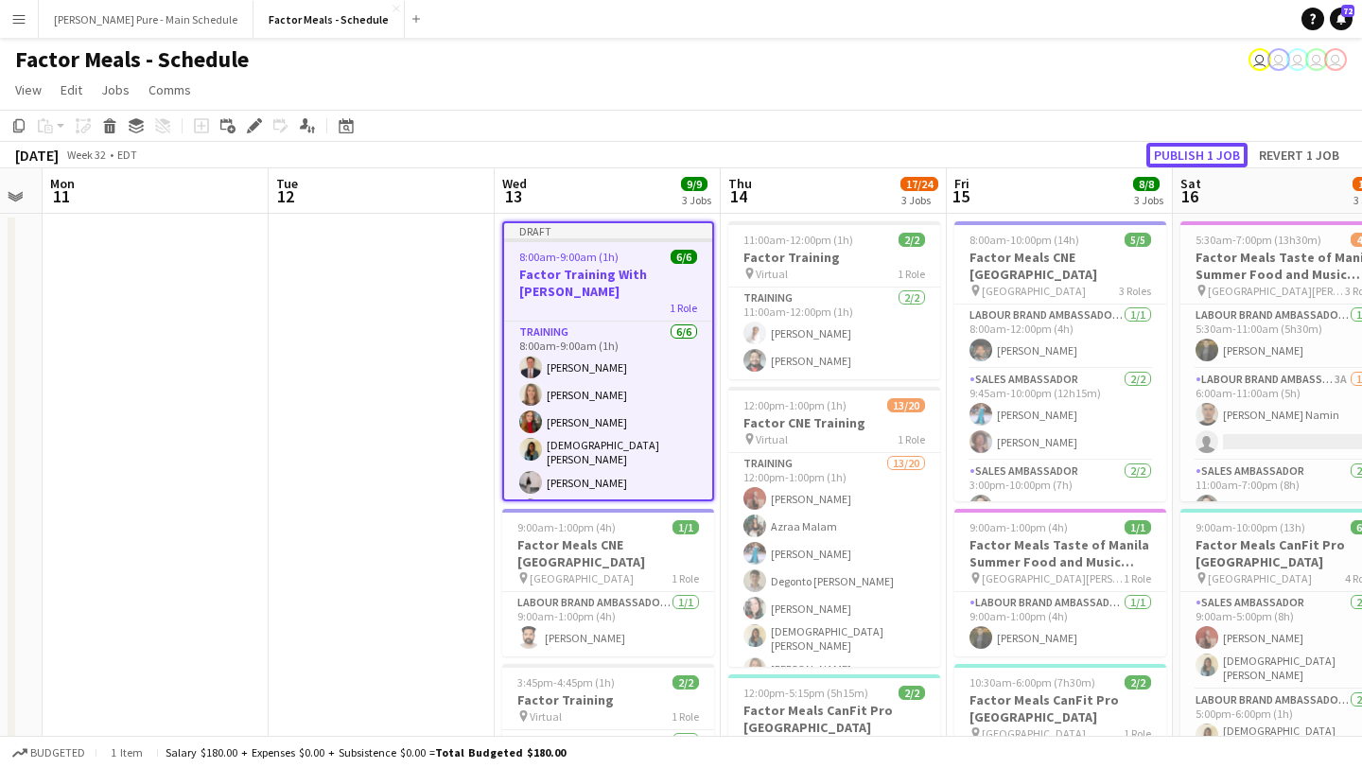
click at [1192, 160] on button "Publish 1 job" at bounding box center [1196, 155] width 101 height 25
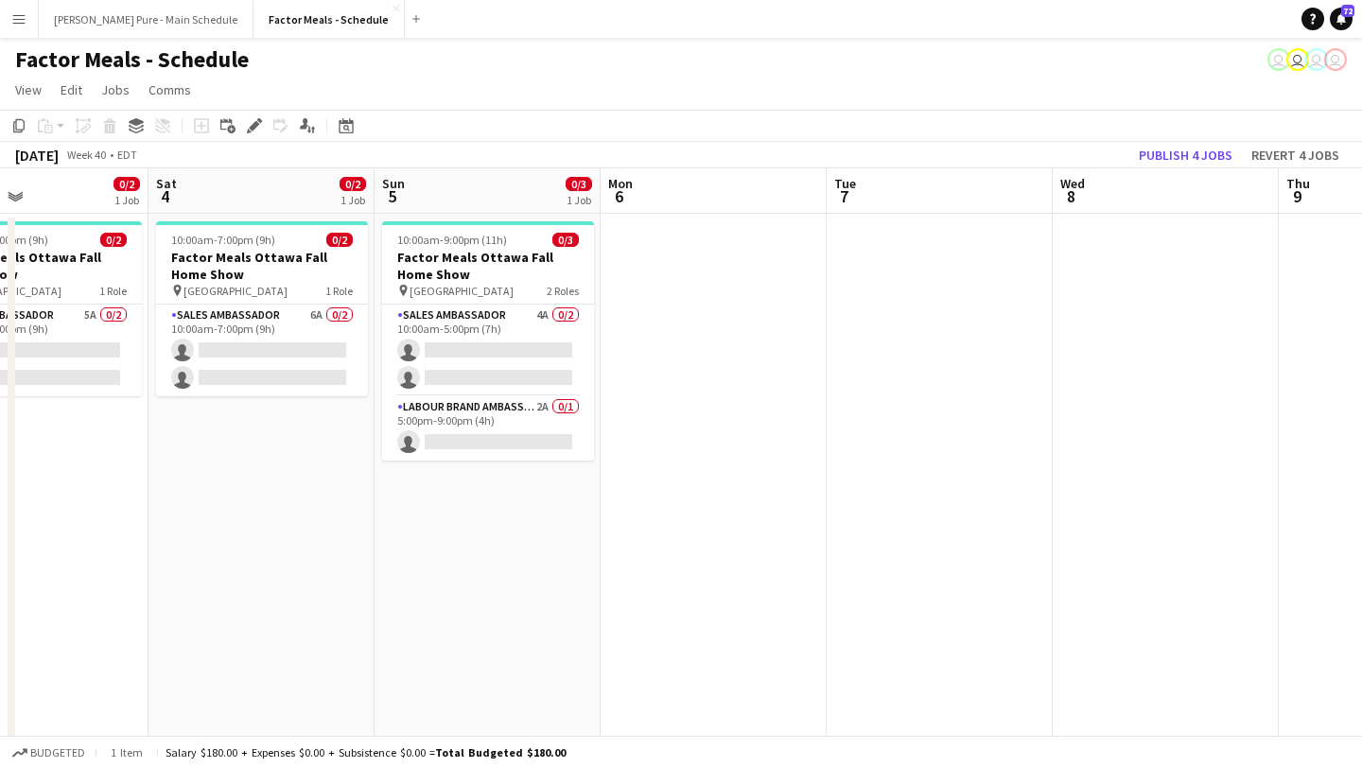
scroll to position [0, 399]
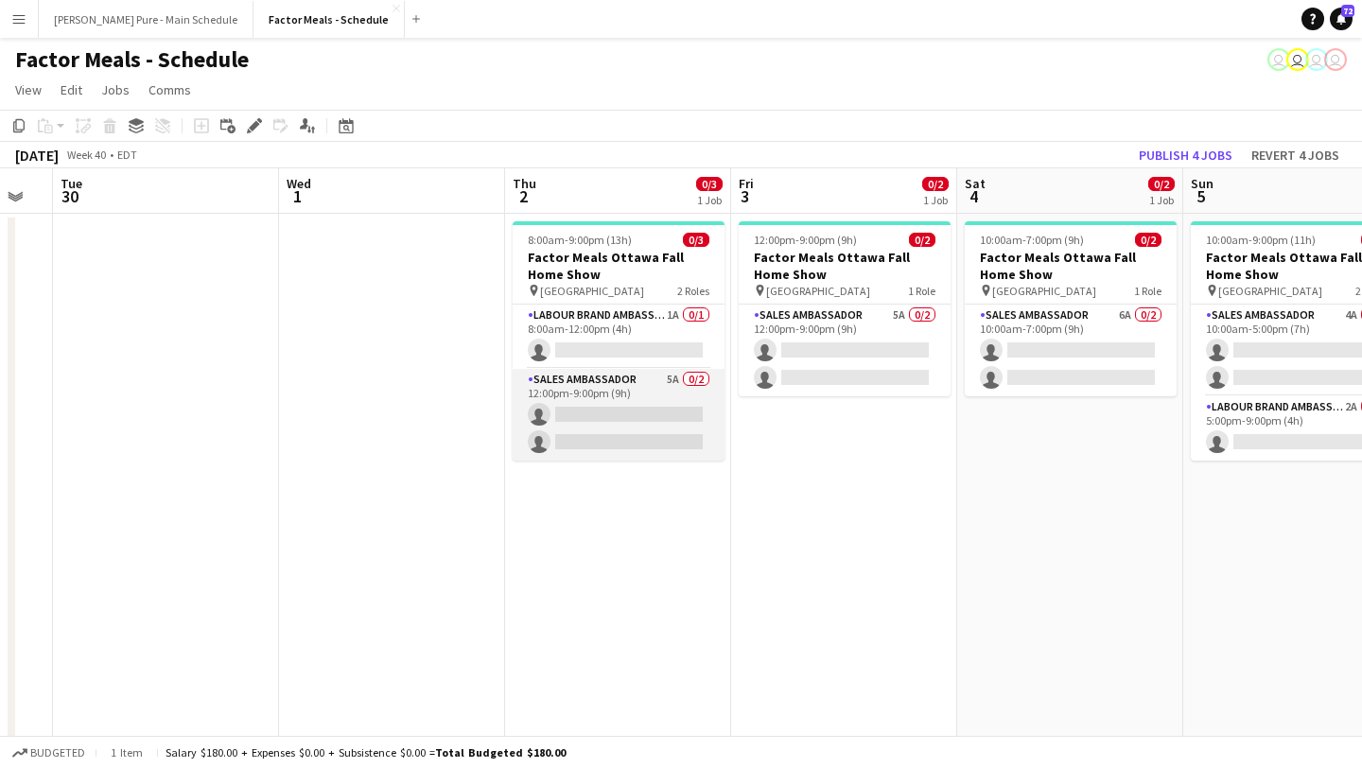
click at [618, 432] on app-card-role "Sales Ambassador 5A 0/2 12:00pm-9:00pm (9h) single-neutral-actions single-neutr…" at bounding box center [619, 415] width 212 height 92
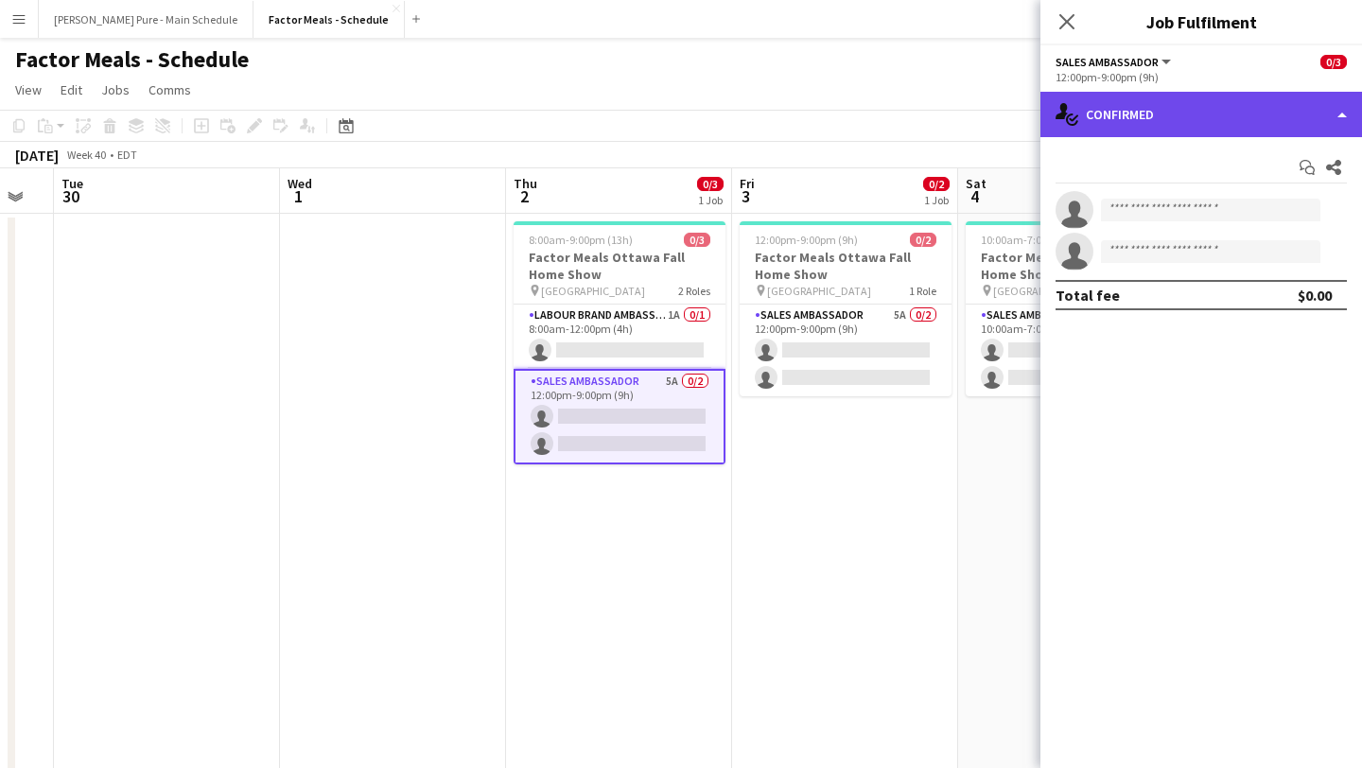
click at [1233, 122] on div "single-neutral-actions-check-2 Confirmed" at bounding box center [1201, 114] width 322 height 45
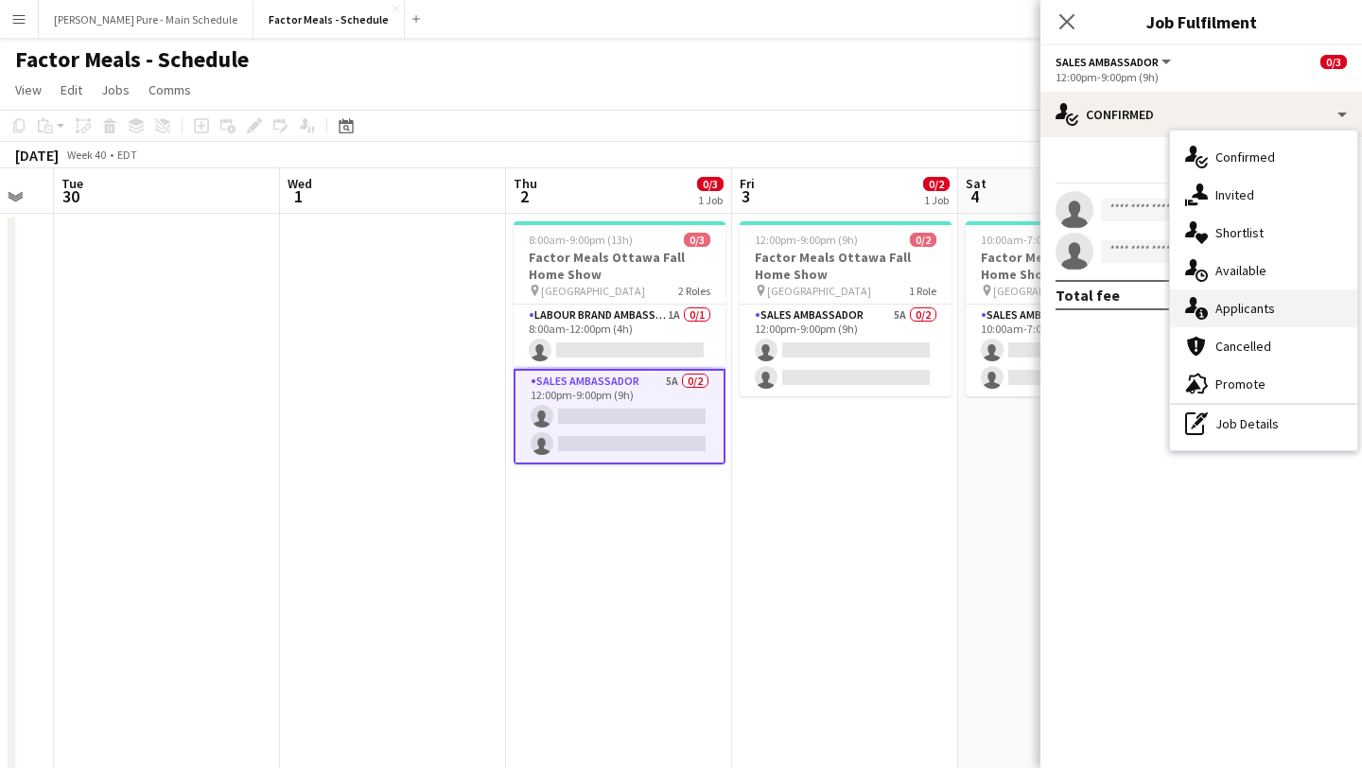
click at [1284, 313] on div "single-neutral-actions-information Applicants" at bounding box center [1263, 308] width 187 height 38
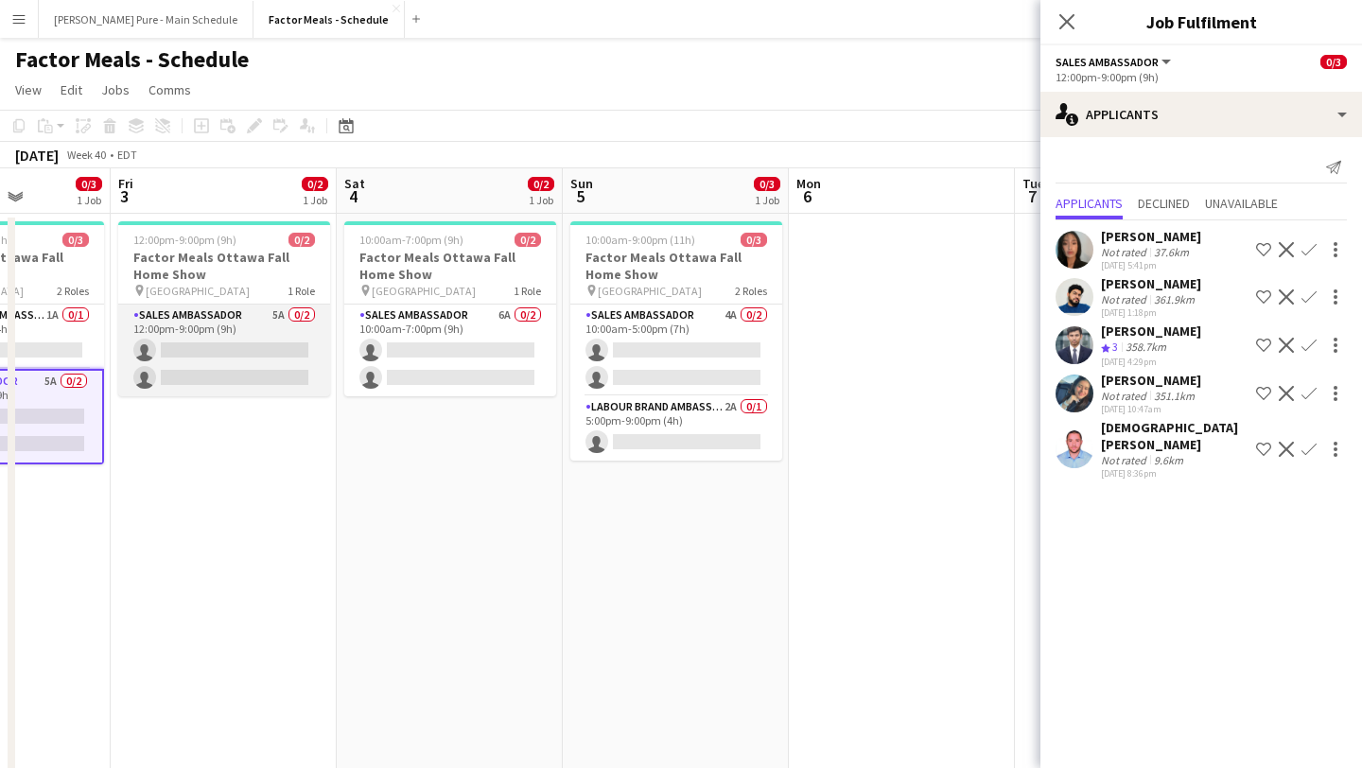
scroll to position [0, 566]
click at [263, 349] on app-card-role "Sales Ambassador 5A 0/2 12:00pm-9:00pm (9h) single-neutral-actions single-neutr…" at bounding box center [225, 351] width 212 height 92
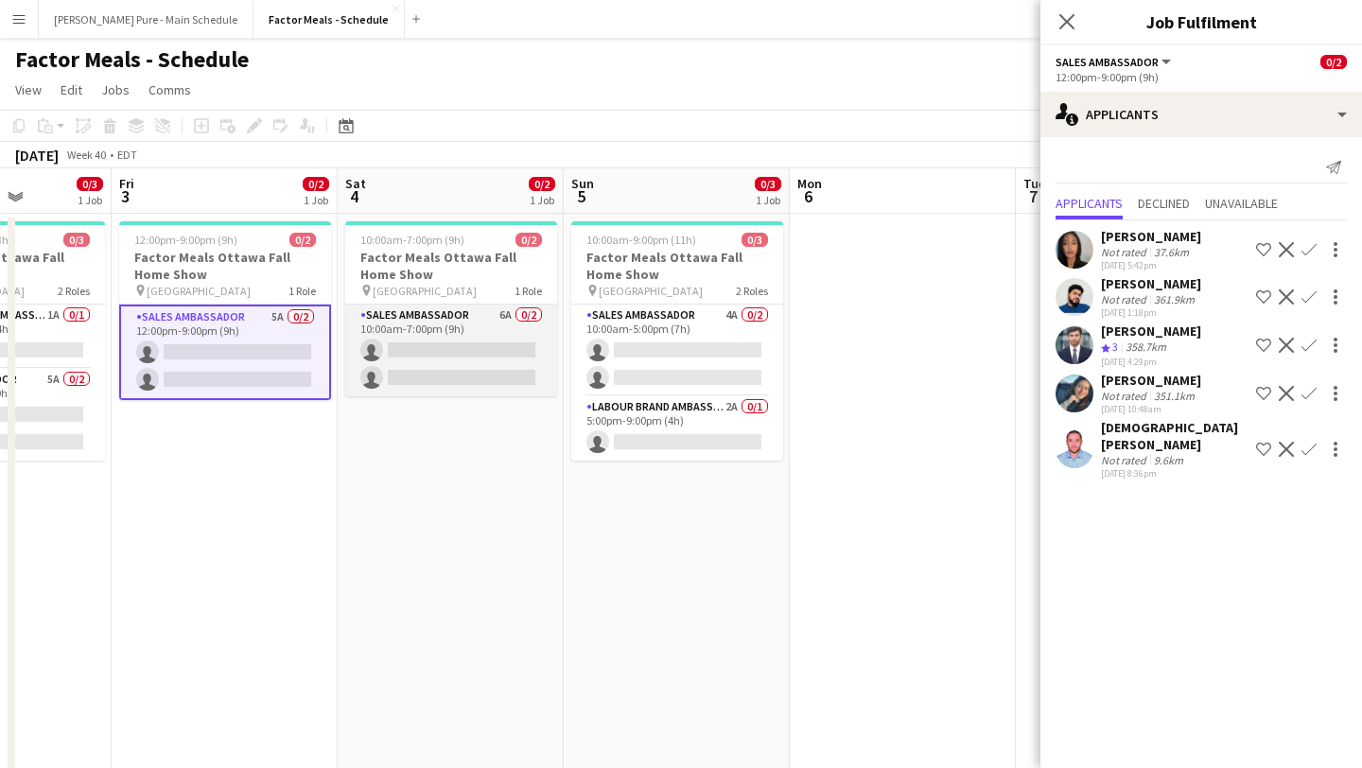
click at [440, 372] on app-card-role "Sales Ambassador 6A 0/2 10:00am-7:00pm (9h) single-neutral-actions single-neutr…" at bounding box center [451, 351] width 212 height 92
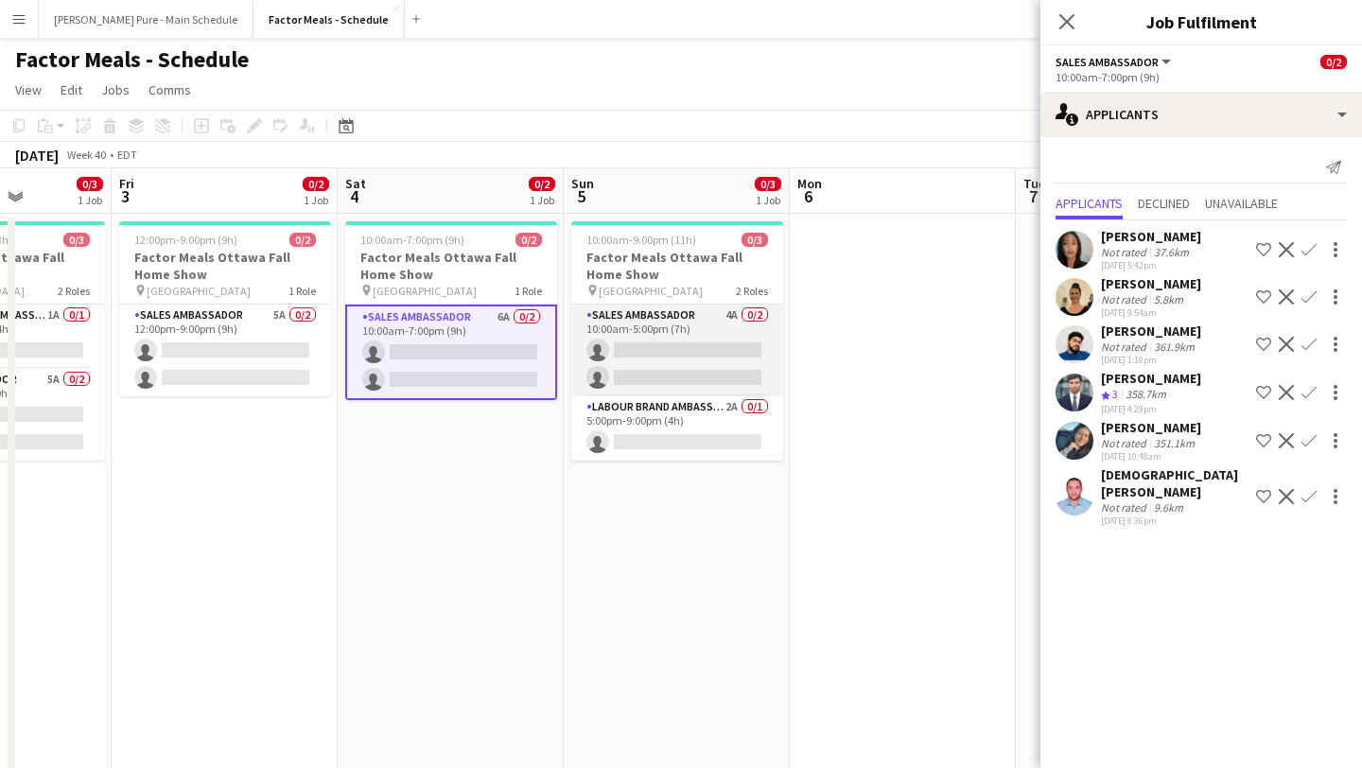
click at [688, 391] on app-card-role "Sales Ambassador 4A 0/2 10:00am-5:00pm (7h) single-neutral-actions single-neutr…" at bounding box center [677, 351] width 212 height 92
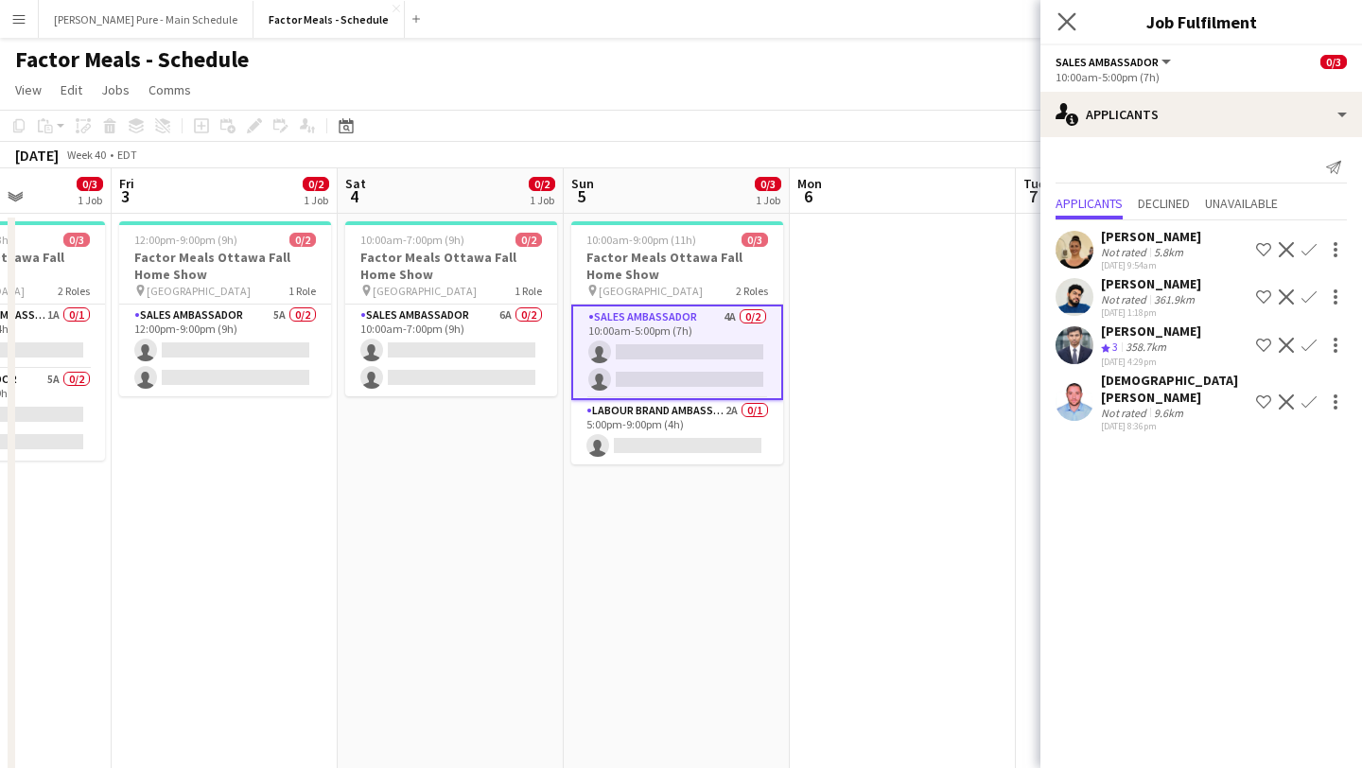
click at [1072, 31] on app-icon "Close pop-in" at bounding box center [1067, 22] width 27 height 27
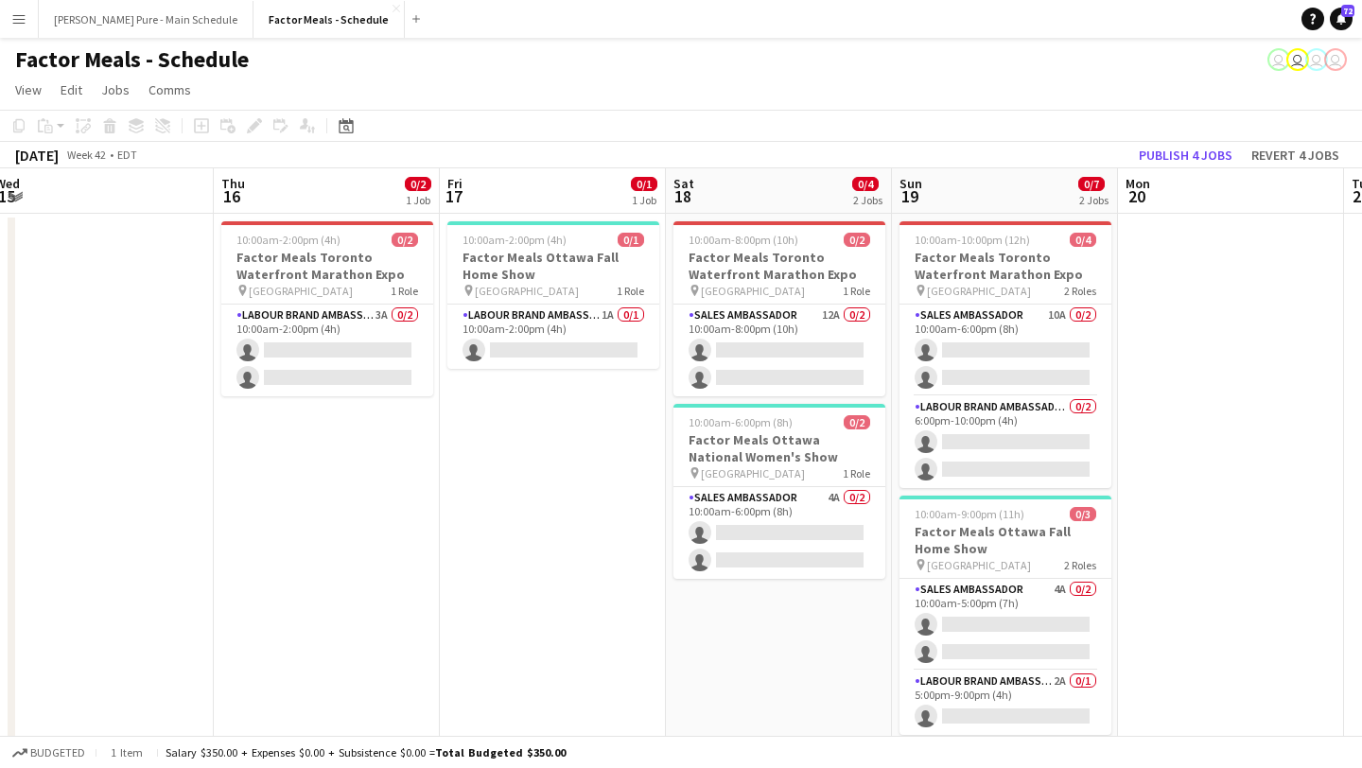
scroll to position [0, 567]
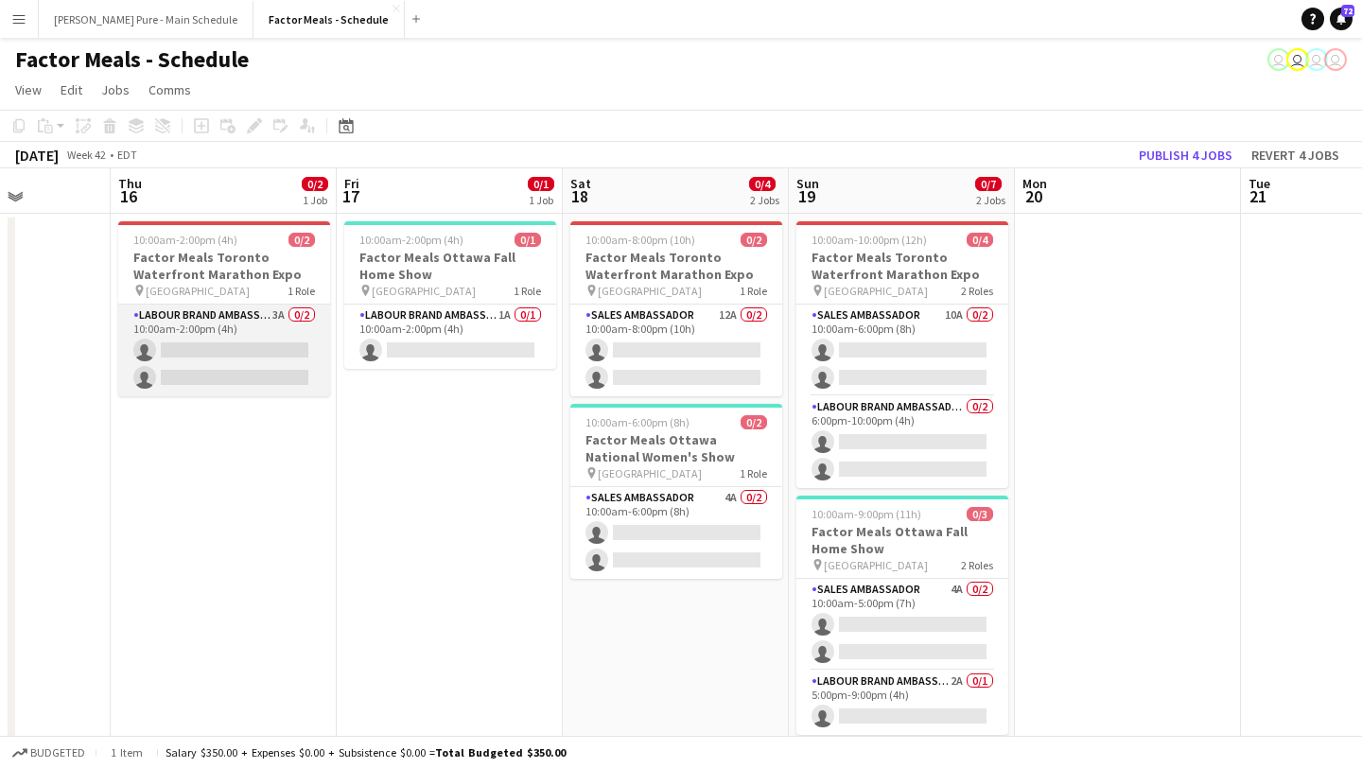
click at [258, 363] on app-card-role "Labour Brand Ambassadors 3A 0/2 10:00am-2:00pm (4h) single-neutral-actions sing…" at bounding box center [224, 351] width 212 height 92
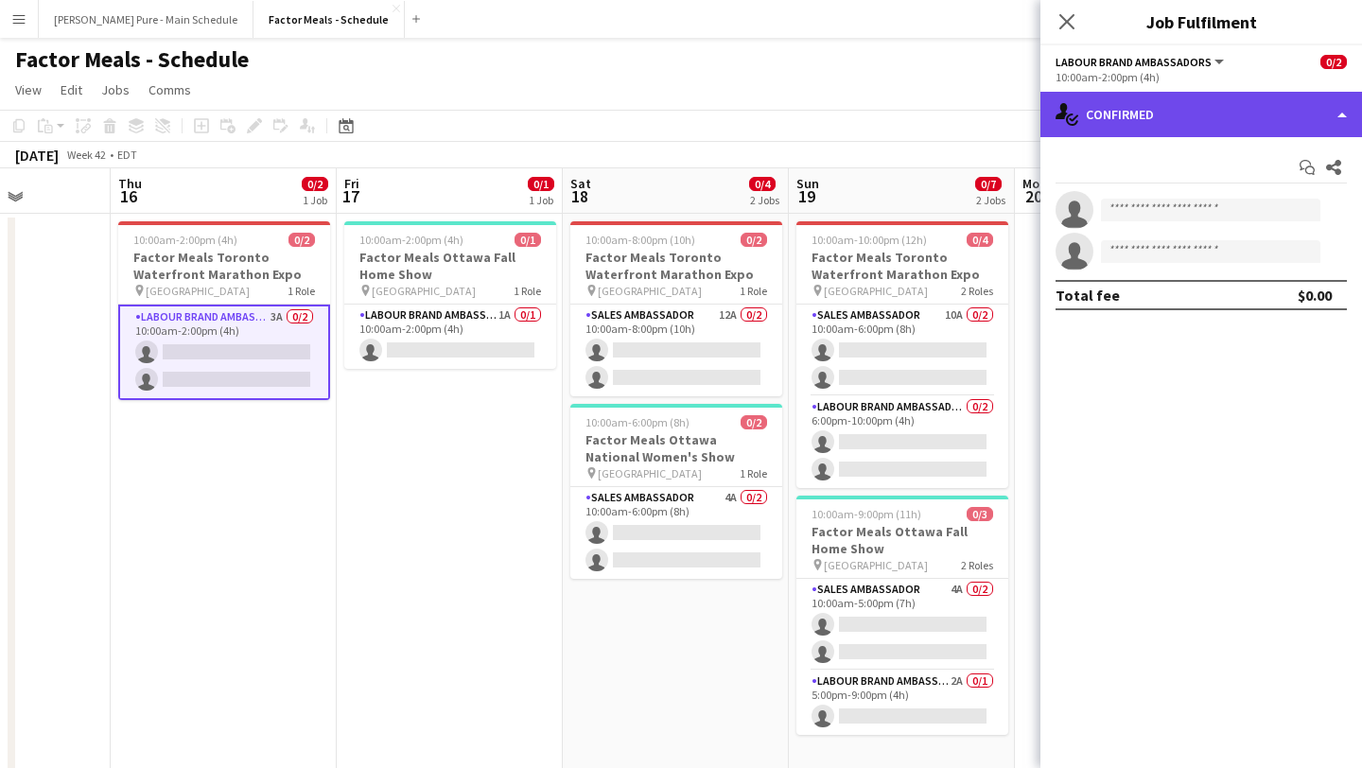
click at [1252, 115] on div "single-neutral-actions-check-2 Confirmed" at bounding box center [1201, 114] width 322 height 45
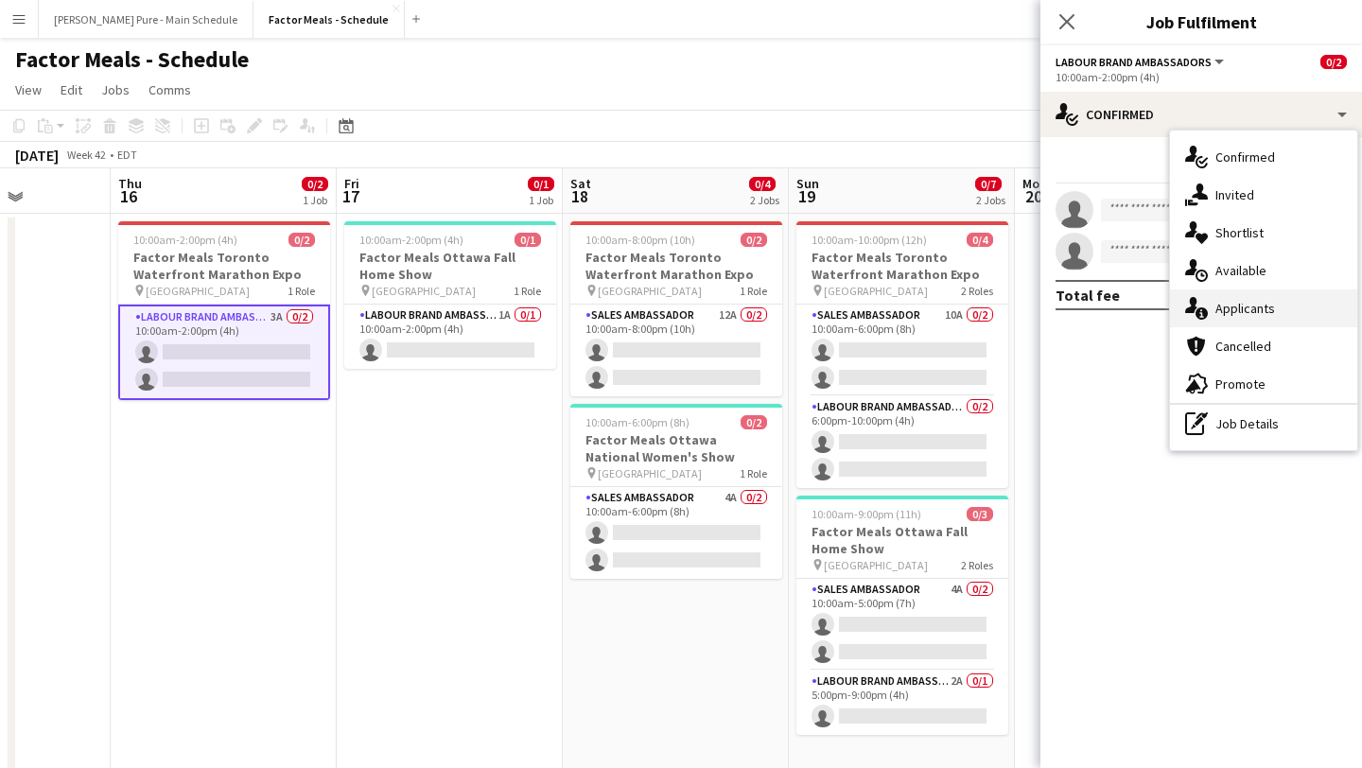
click at [1275, 307] on div "single-neutral-actions-information Applicants" at bounding box center [1263, 308] width 187 height 38
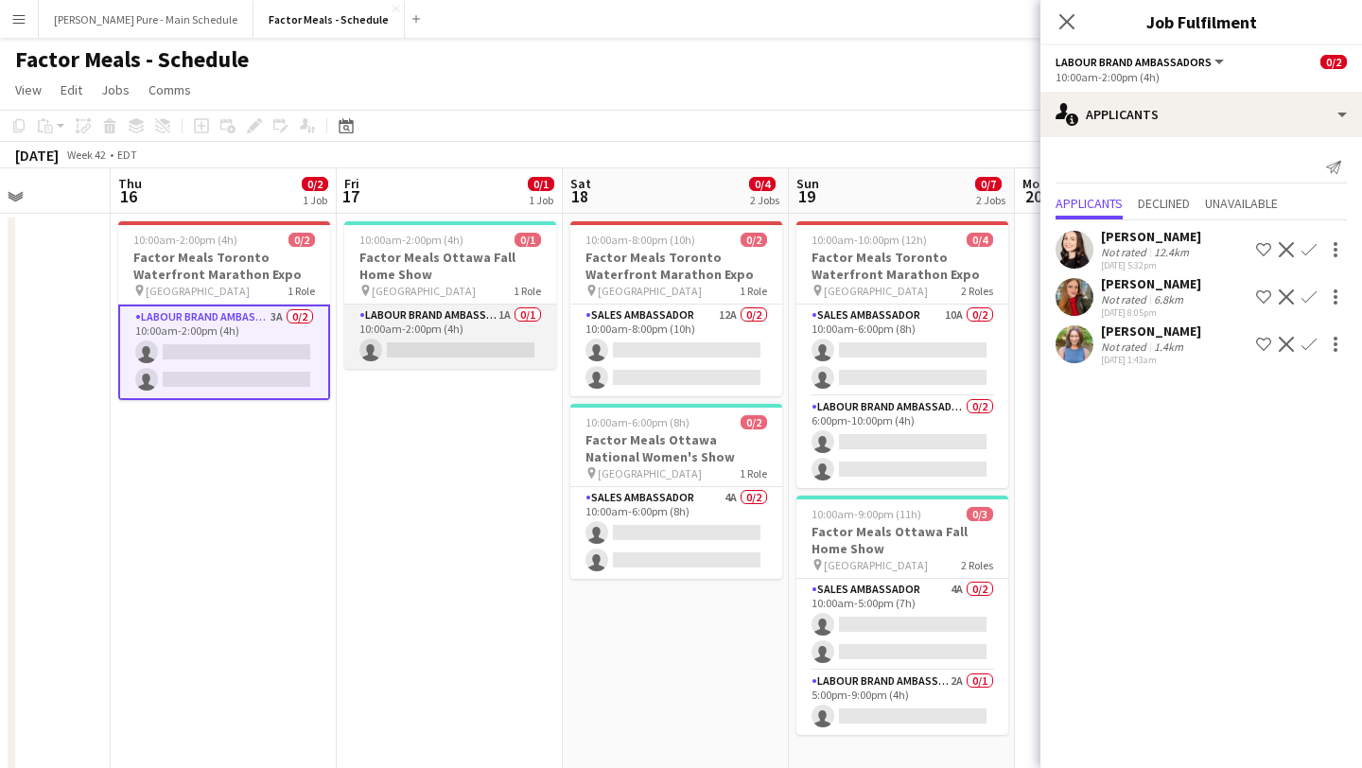
scroll to position [0, 566]
click at [455, 362] on app-card-role "Labour Brand Ambassadors 1A 0/1 10:00am-2:00pm (4h) single-neutral-actions" at bounding box center [451, 337] width 212 height 64
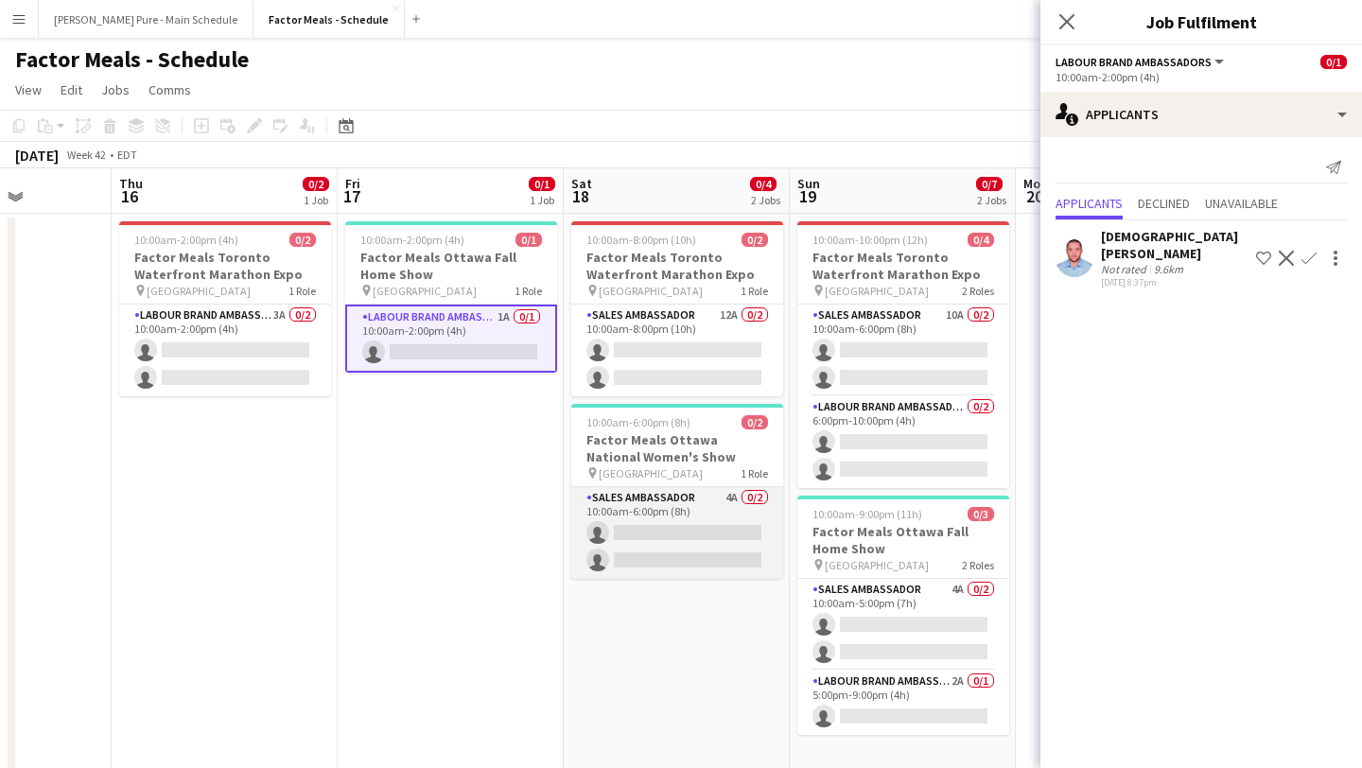
click at [663, 554] on app-card-role "Sales Ambassador 4A 0/2 10:00am-6:00pm (8h) single-neutral-actions single-neutr…" at bounding box center [677, 533] width 212 height 92
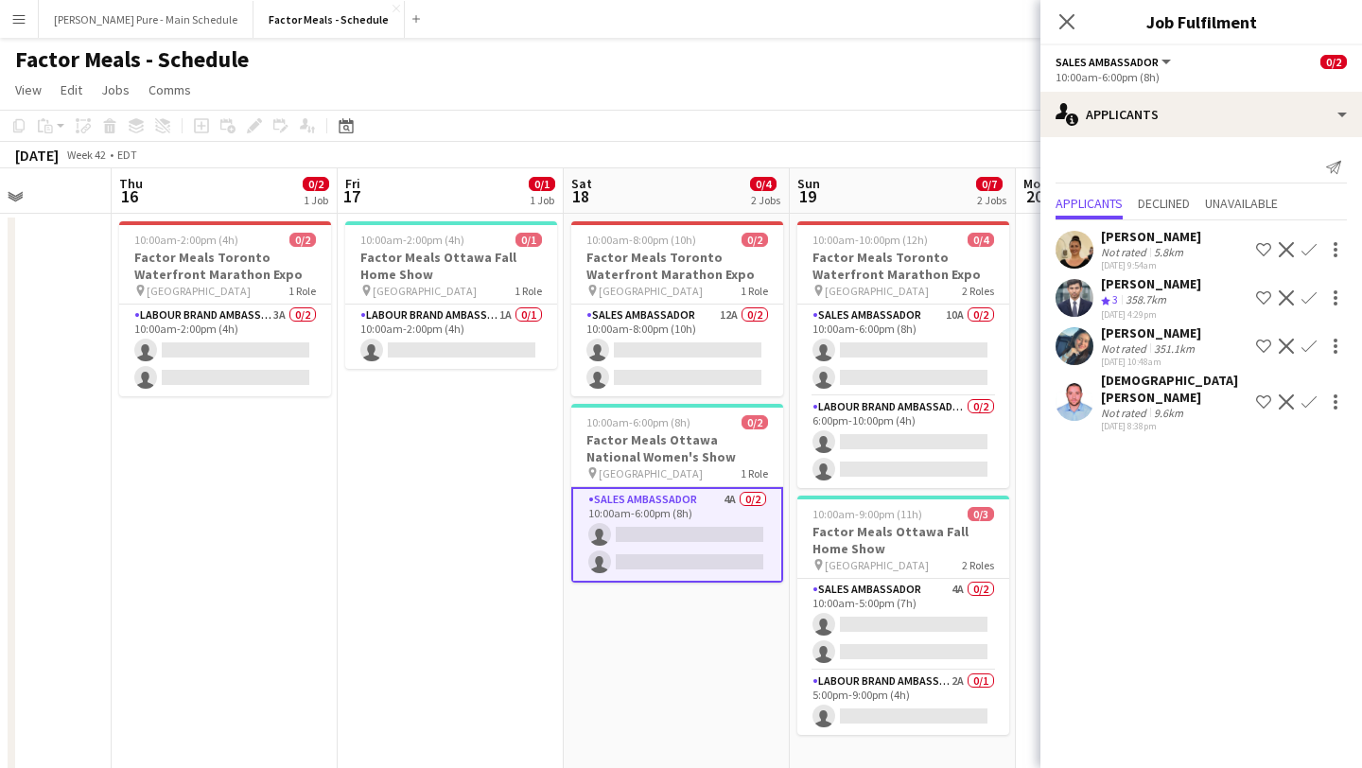
click at [508, 342] on app-calendar-viewport "Mon 13 Tue 14 Wed 15 Thu 16 0/2 1 Job Fri 17 0/1 1 Job Sat 18 0/4 2 Jobs Sun 19…" at bounding box center [681, 673] width 1362 height 1011
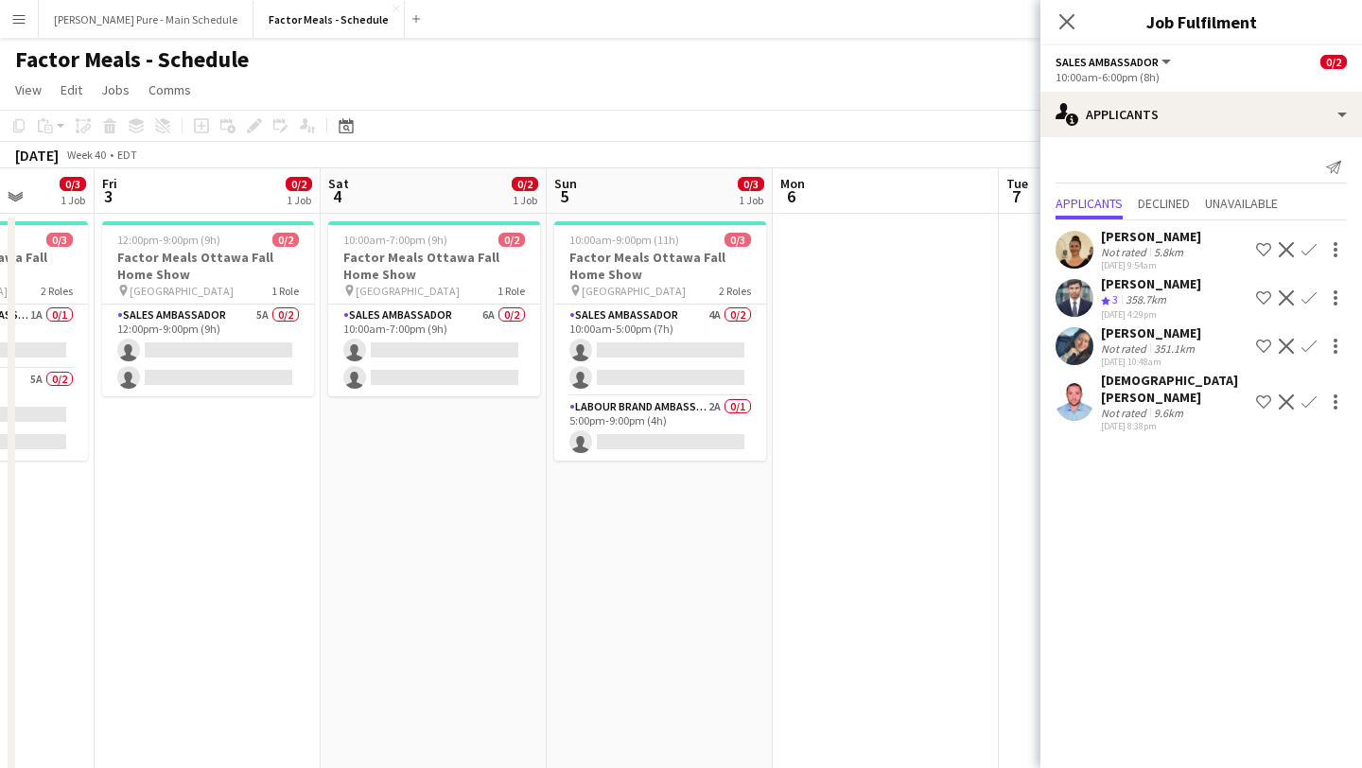
scroll to position [1, 0]
click at [1075, 24] on app-icon "Close pop-in" at bounding box center [1067, 22] width 27 height 27
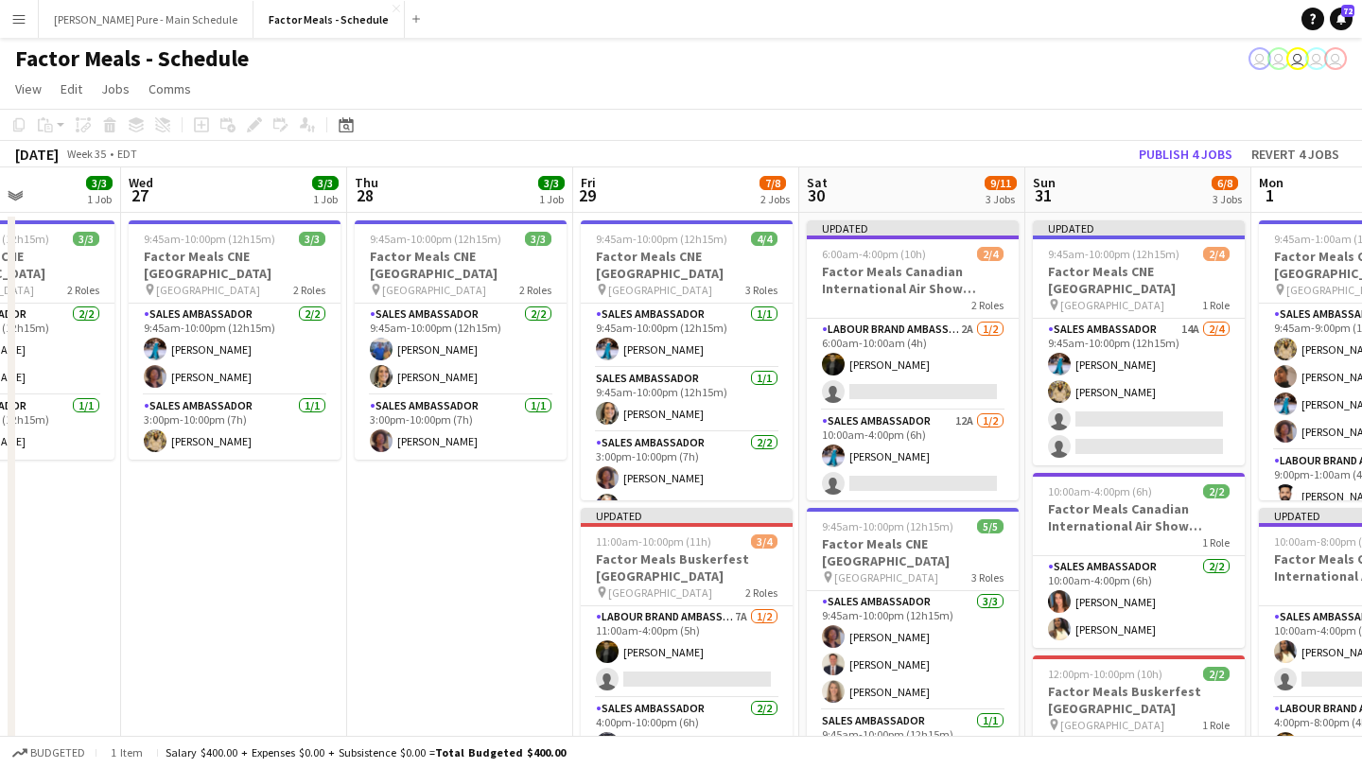
scroll to position [0, 786]
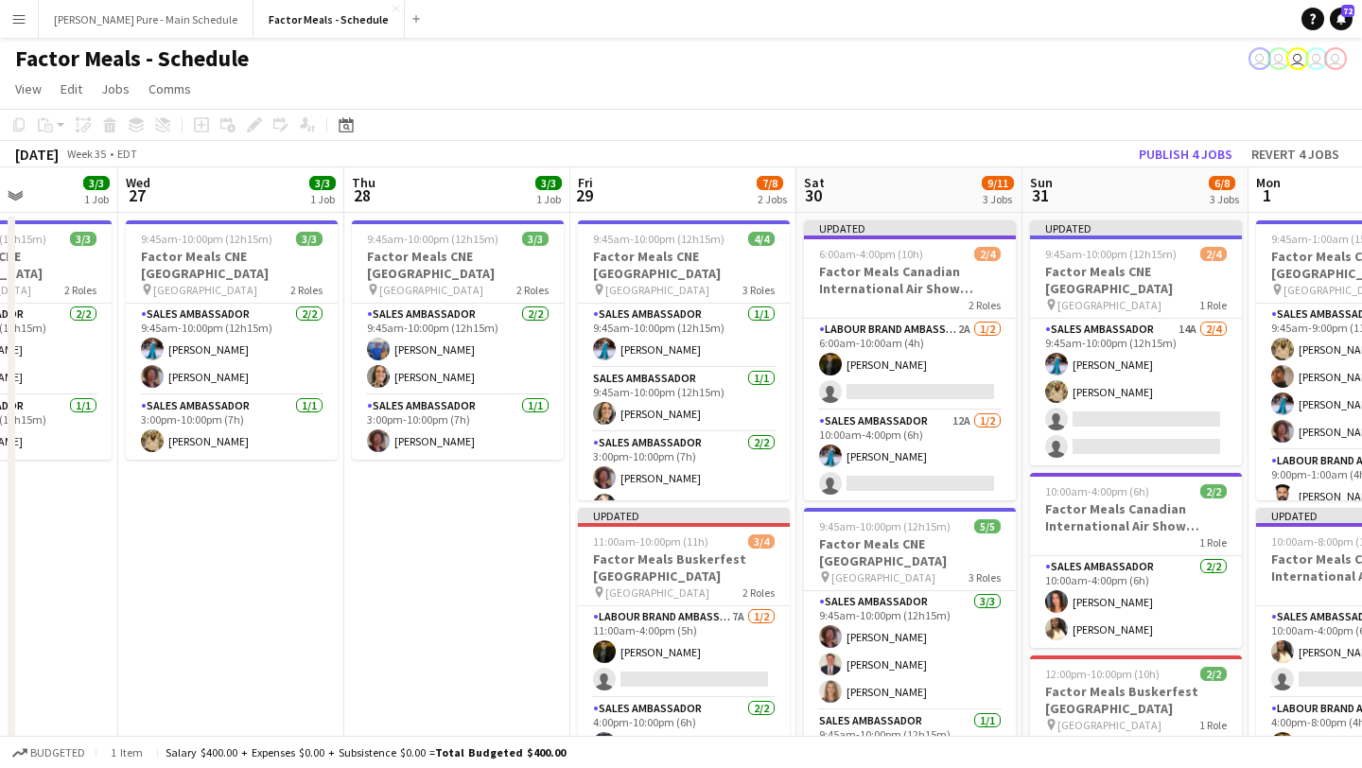
click at [461, 514] on app-date-cell "9:45am-10:00pm (12h15m) 3/3 Factor Meals CNE Toronto pin Enercare Centre 2 Role…" at bounding box center [457, 696] width 226 height 966
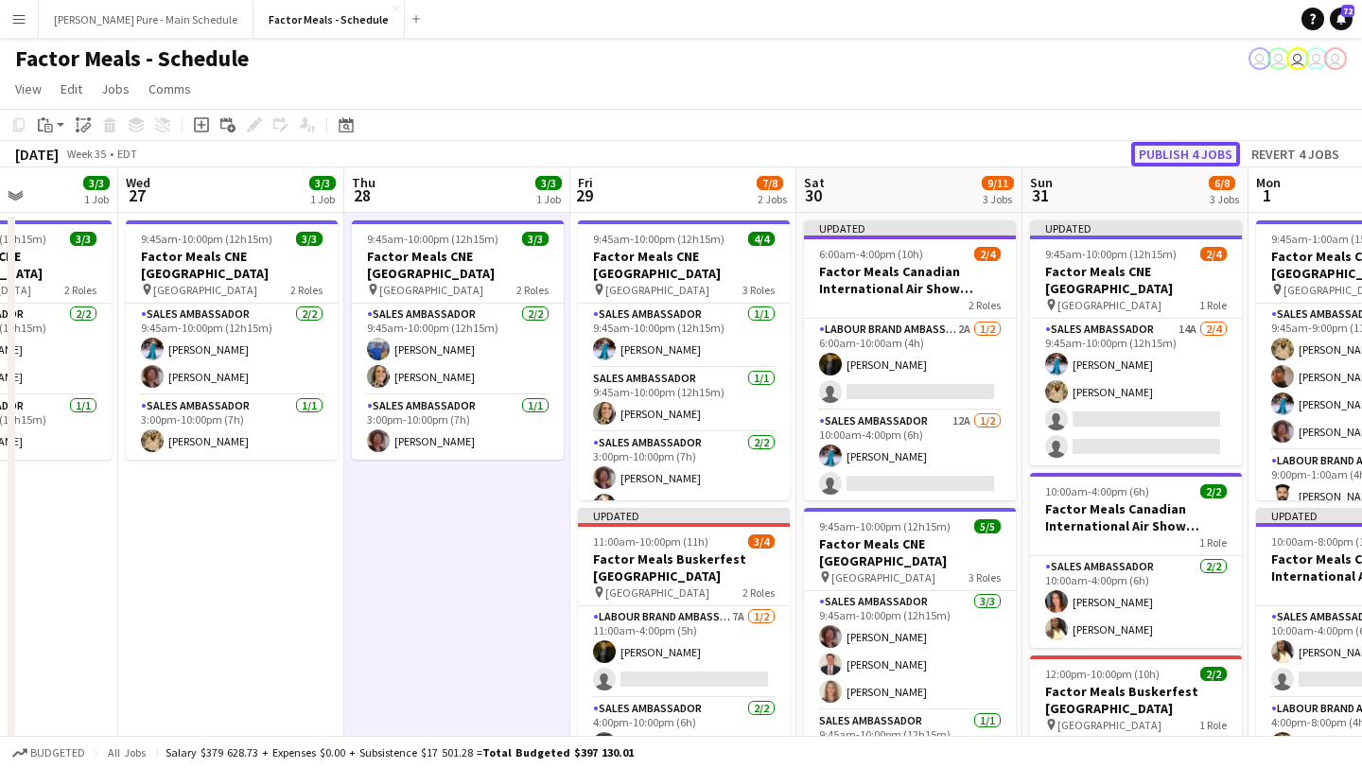
click at [1194, 156] on button "Publish 4 jobs" at bounding box center [1185, 154] width 109 height 25
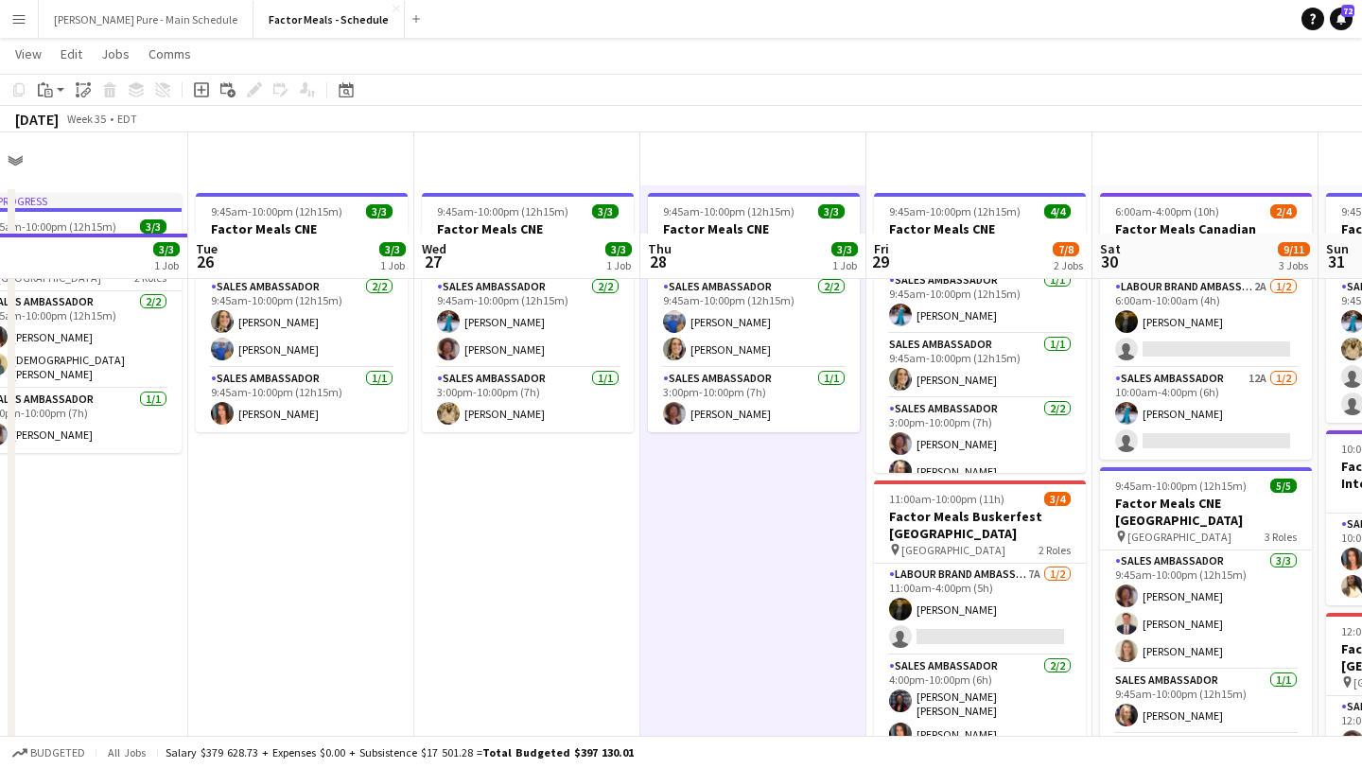
scroll to position [0, 0]
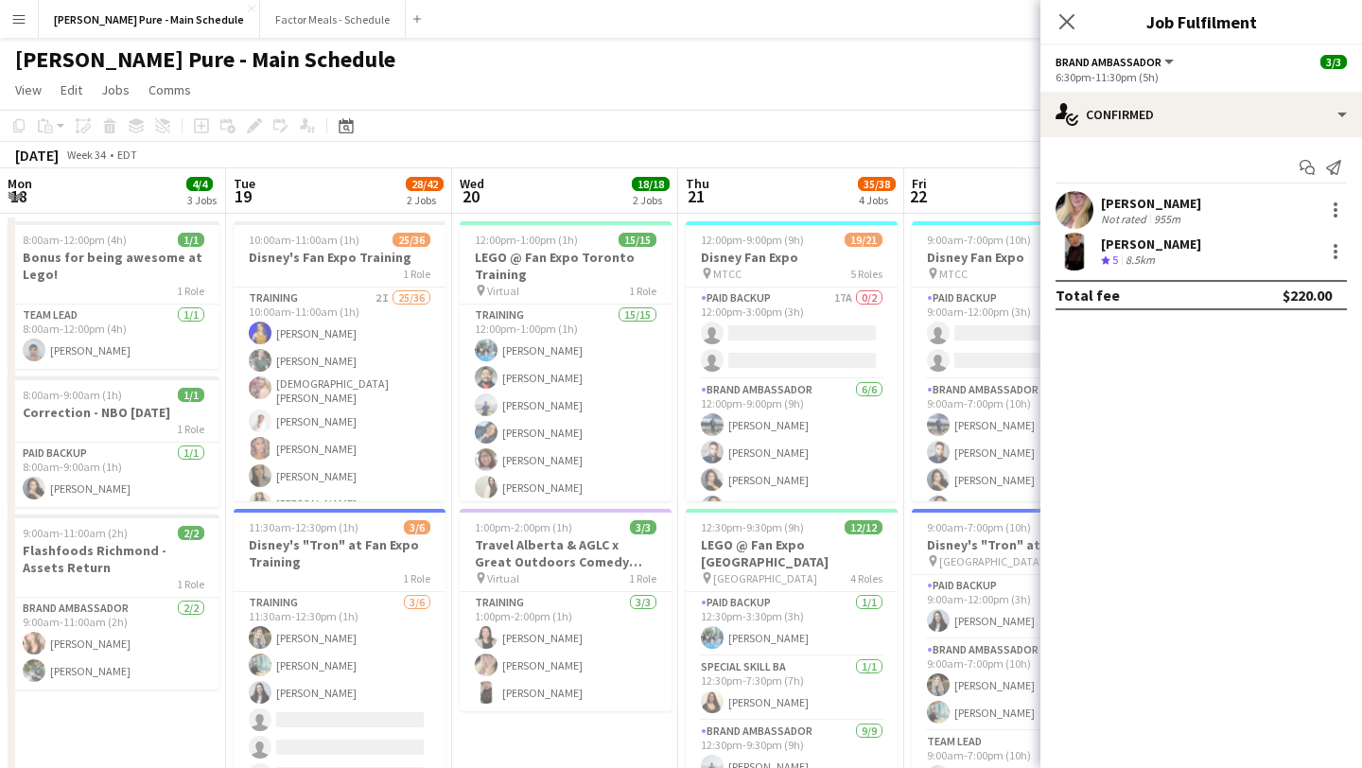
scroll to position [0, 481]
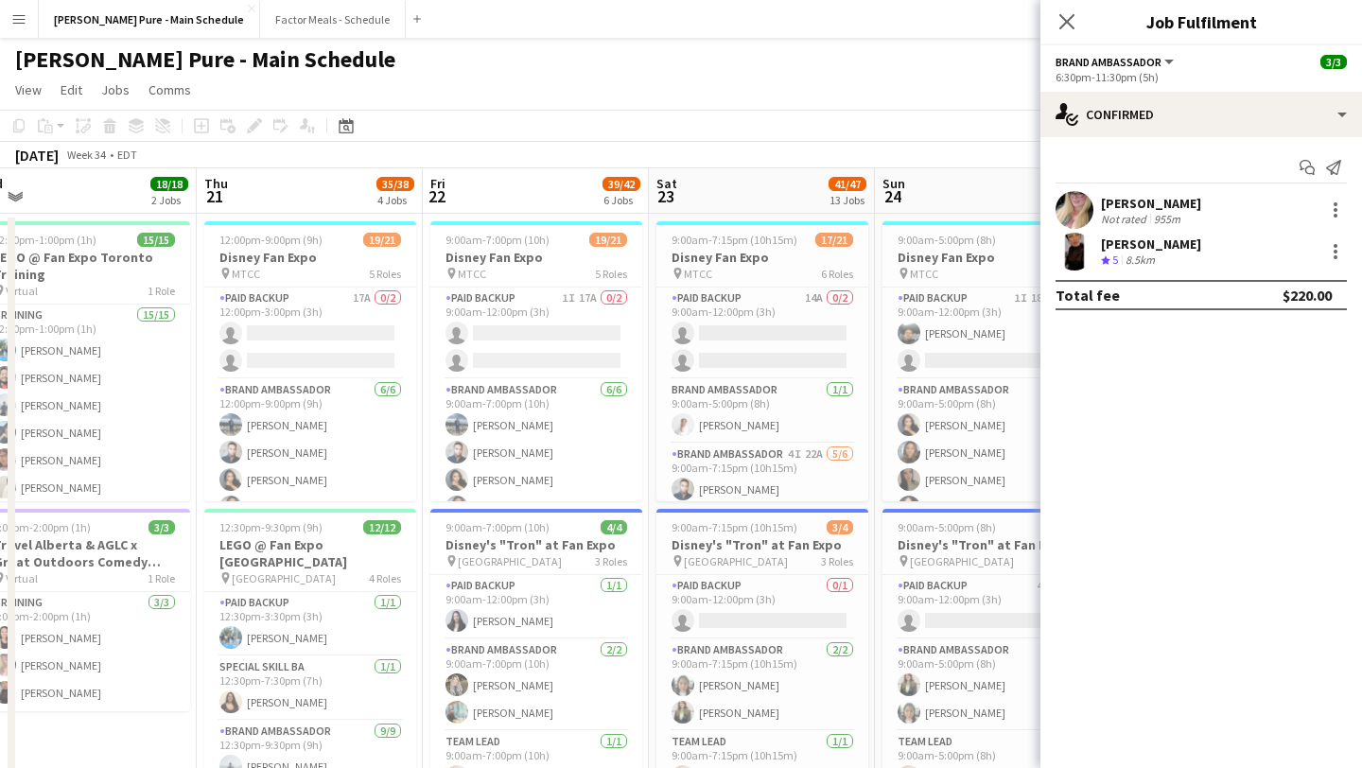
click at [993, 114] on app-toolbar "Copy Paste Paste Command V Paste with crew Command Shift V Paste linked Job [GE…" at bounding box center [681, 126] width 1362 height 32
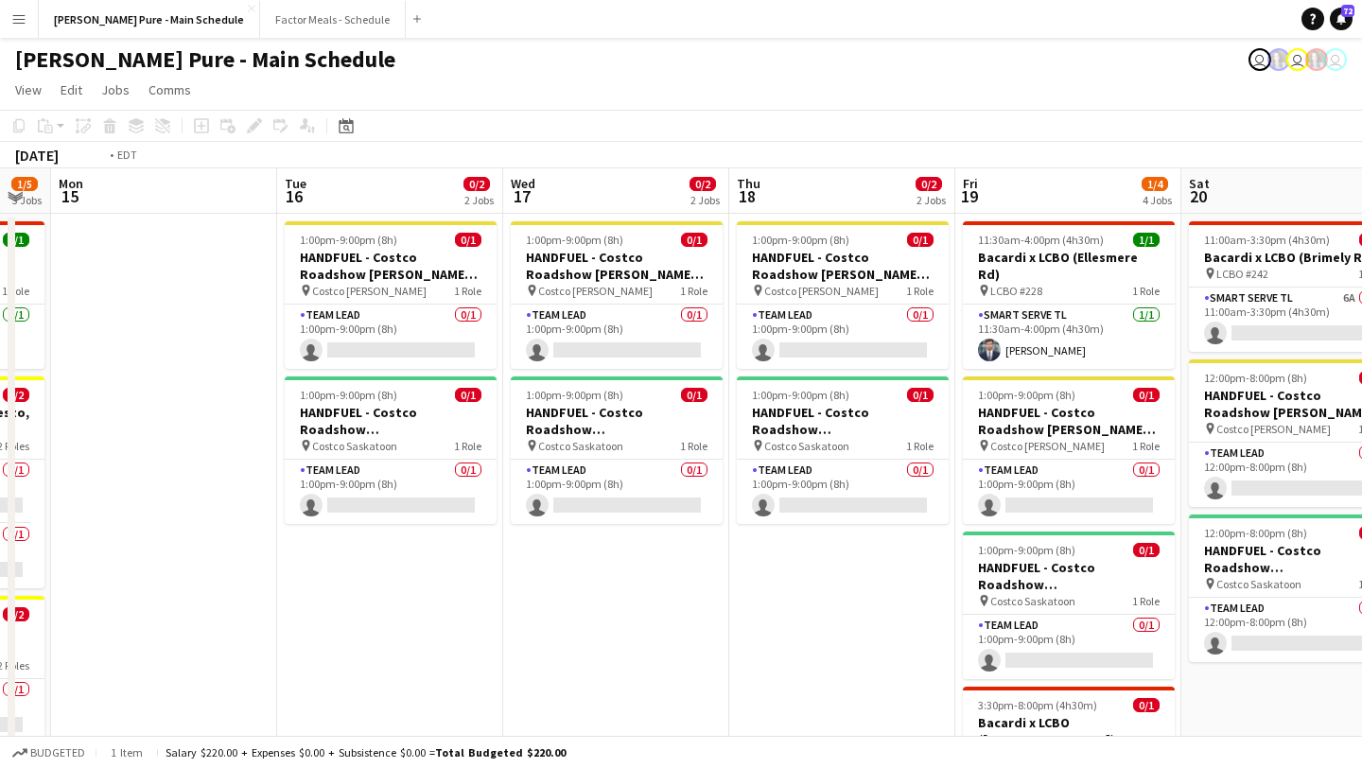
scroll to position [0, 939]
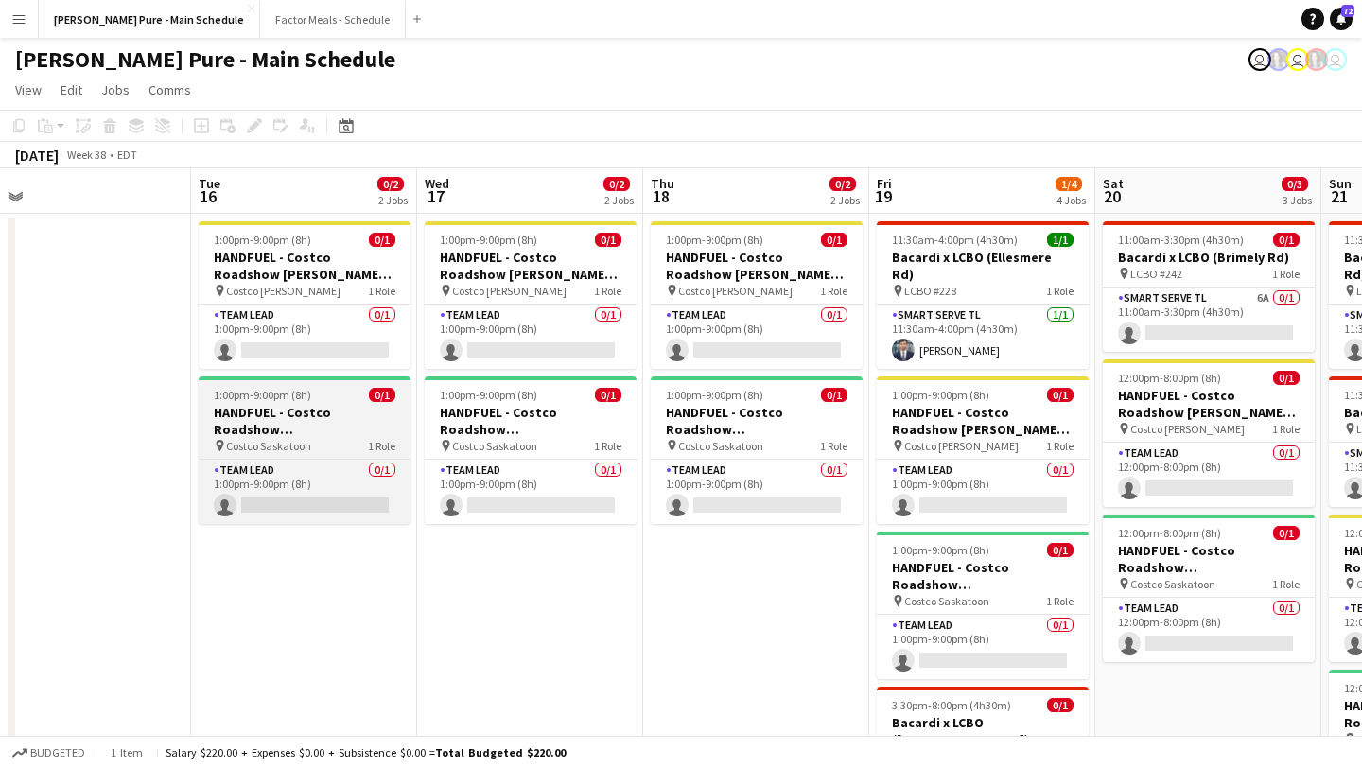
click at [320, 427] on h3 "HANDFUEL - Costco Roadshow Saskatoon, SK" at bounding box center [305, 421] width 212 height 34
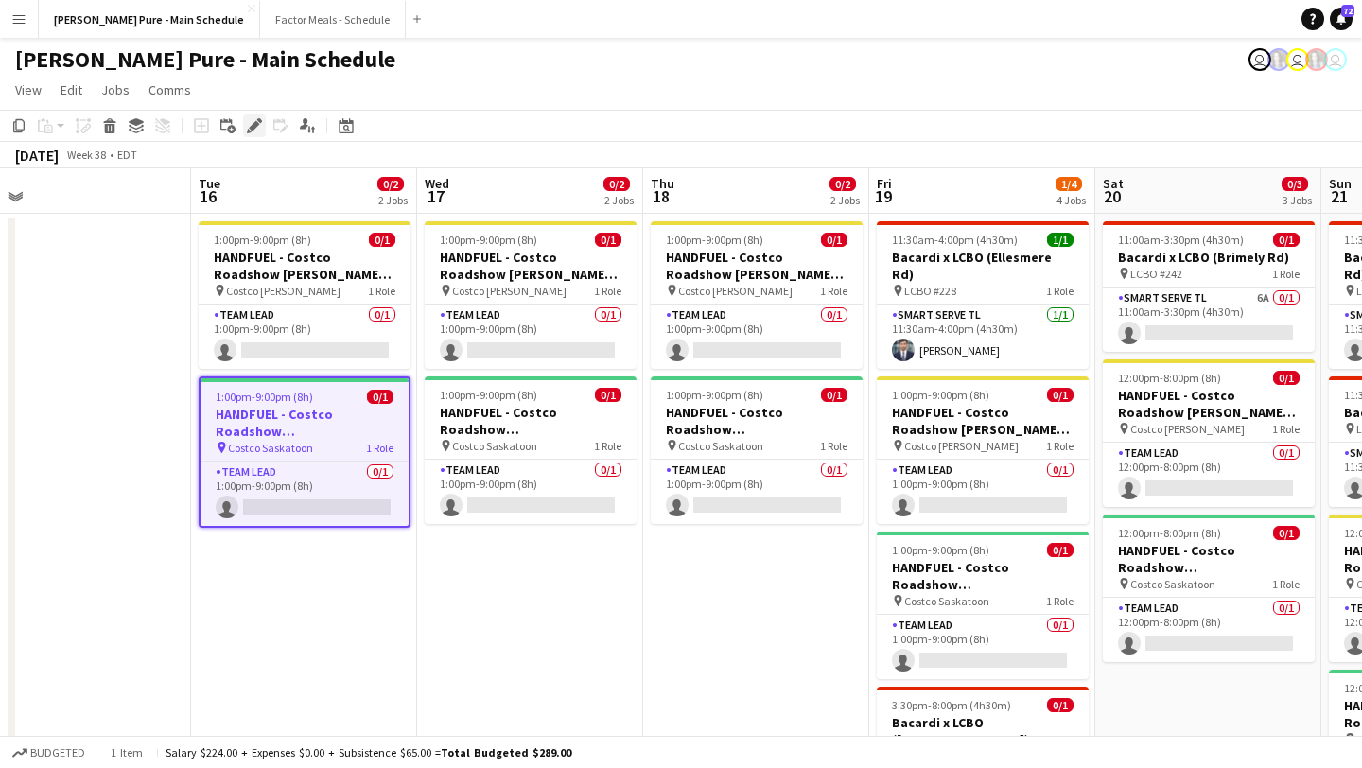
click at [256, 126] on icon at bounding box center [254, 126] width 10 height 10
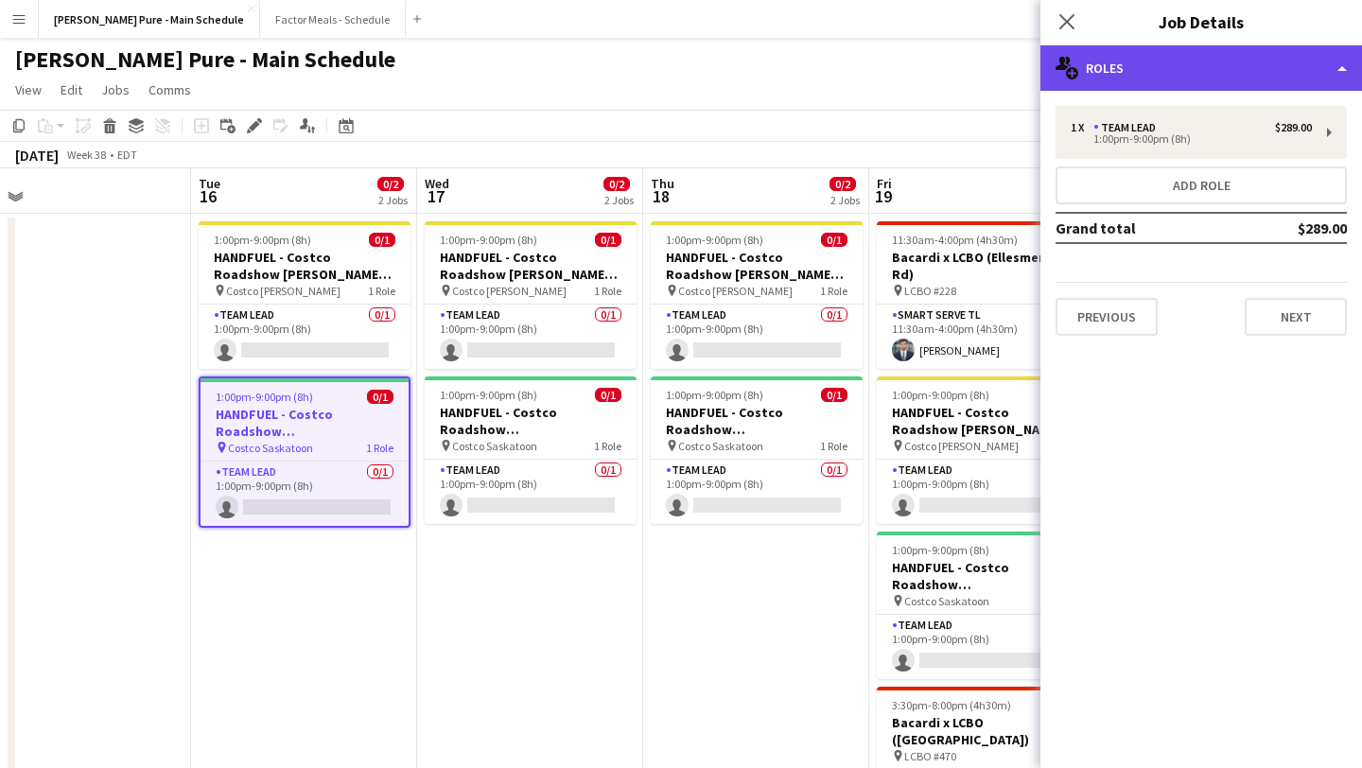
click at [1250, 84] on div "multiple-users-add Roles" at bounding box center [1201, 67] width 322 height 45
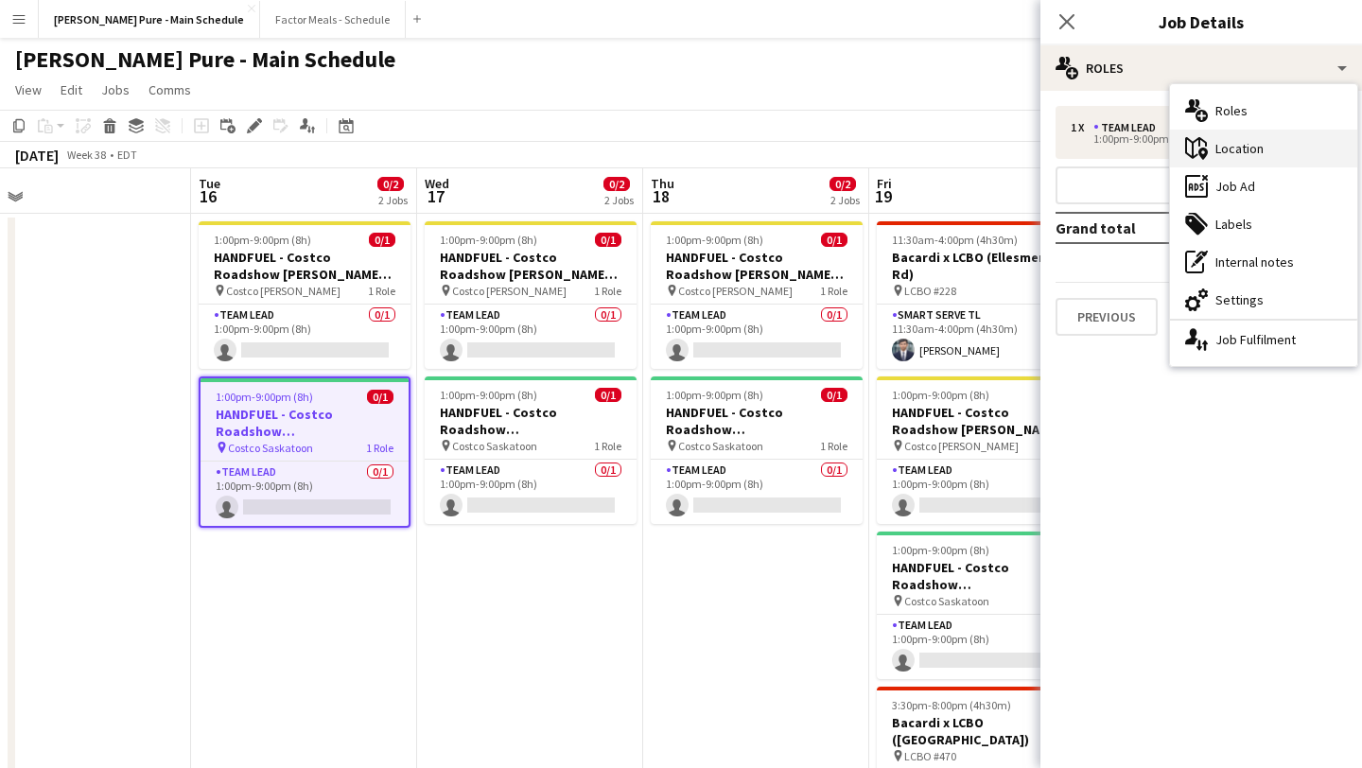
click at [1285, 158] on div "maps-pin-1 Location" at bounding box center [1263, 149] width 187 height 38
